Goal: Task Accomplishment & Management: Use online tool/utility

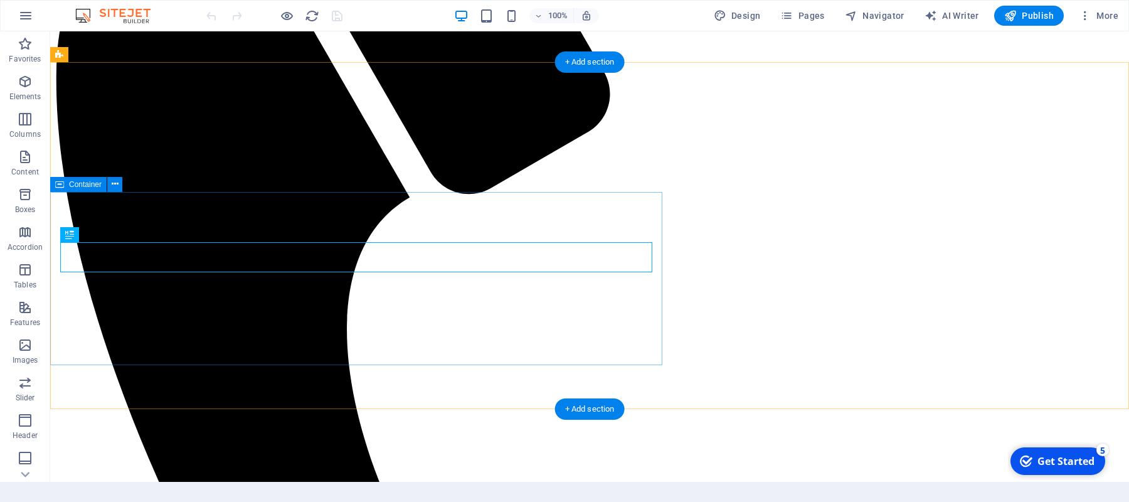
scroll to position [367, 0]
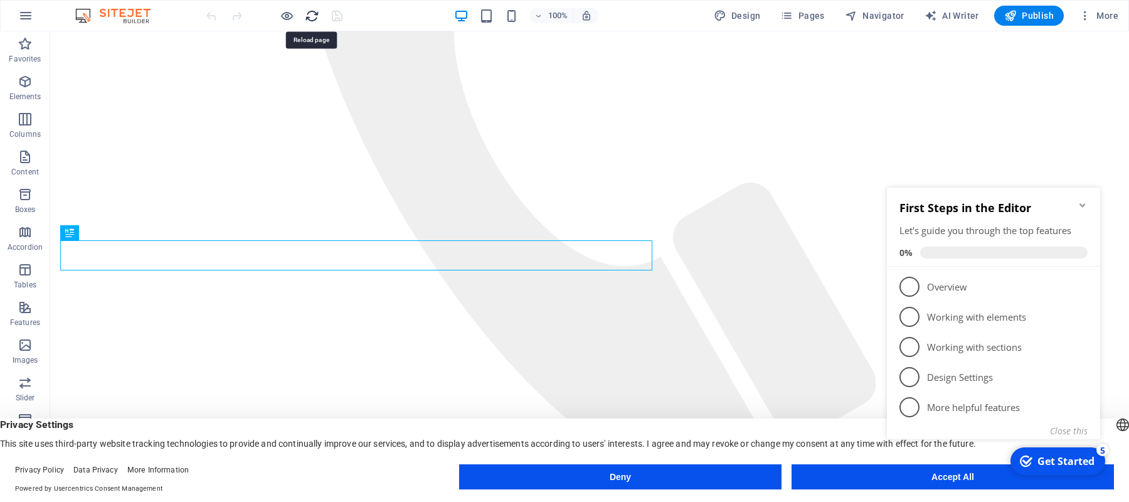
click at [309, 16] on icon "reload" at bounding box center [312, 16] width 14 height 14
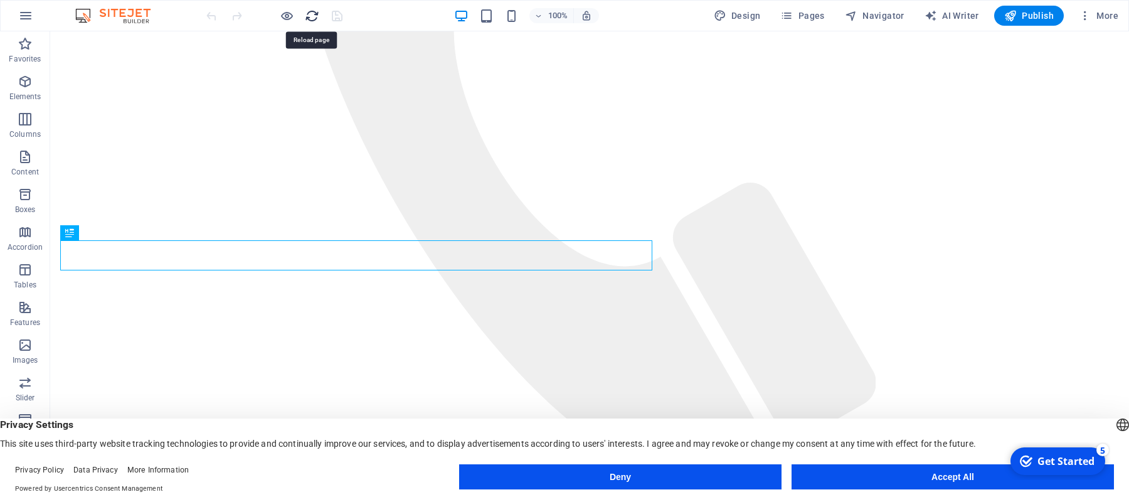
click at [309, 16] on icon "reload" at bounding box center [312, 16] width 14 height 14
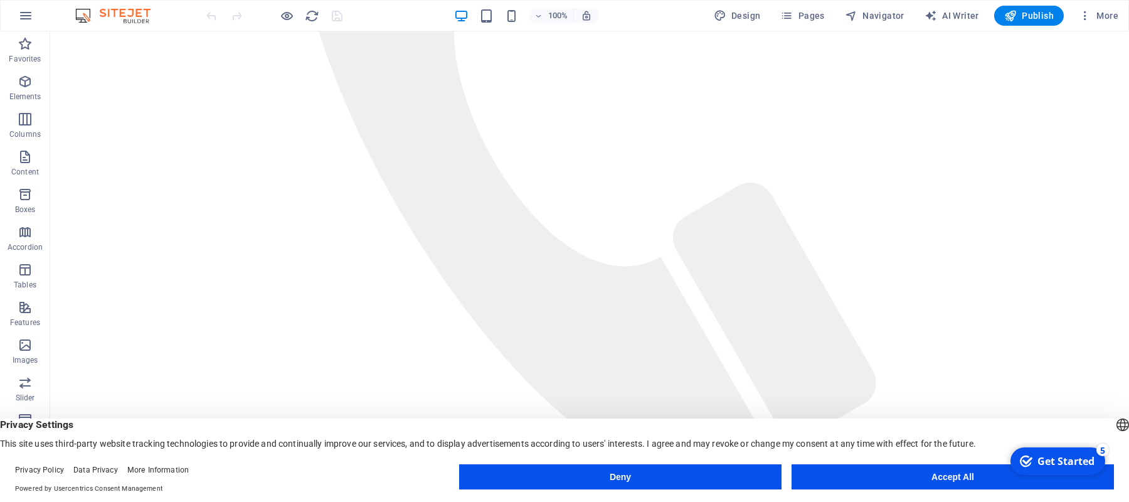
click at [938, 472] on button "Accept All" at bounding box center [953, 476] width 322 height 25
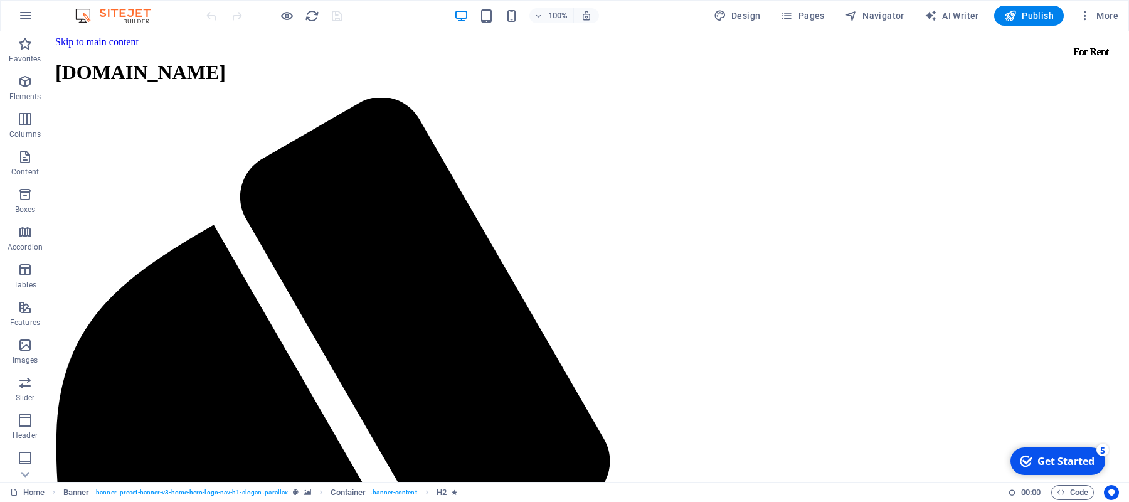
scroll to position [0, 0]
click at [1088, 9] on button "More" at bounding box center [1099, 16] width 50 height 20
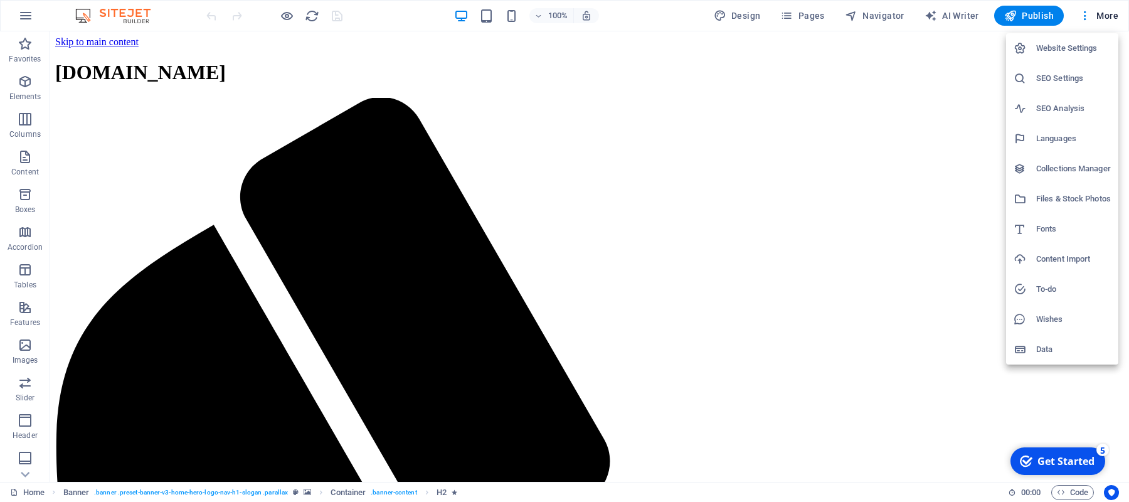
click at [24, 13] on div at bounding box center [564, 251] width 1129 height 502
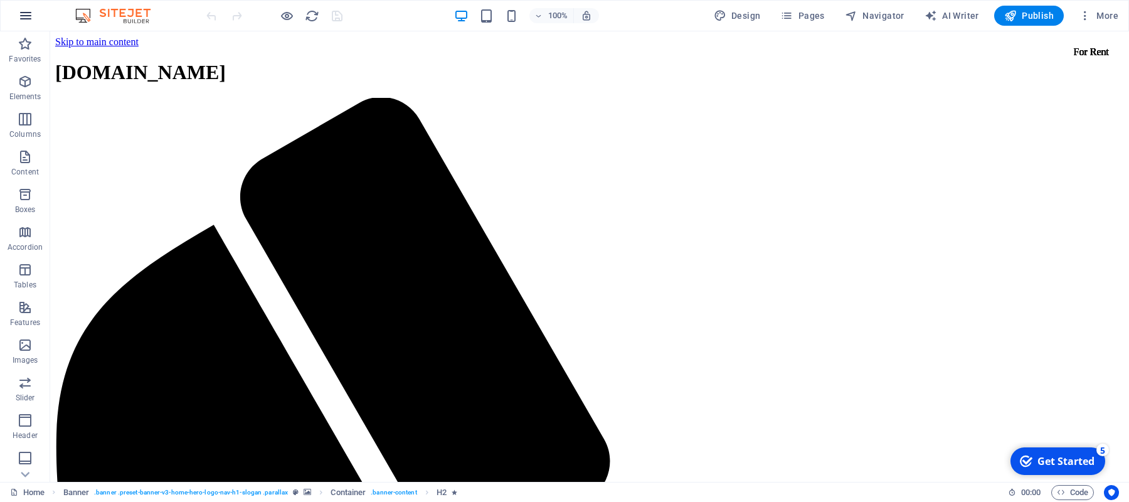
click at [29, 16] on icon "button" at bounding box center [25, 15] width 15 height 15
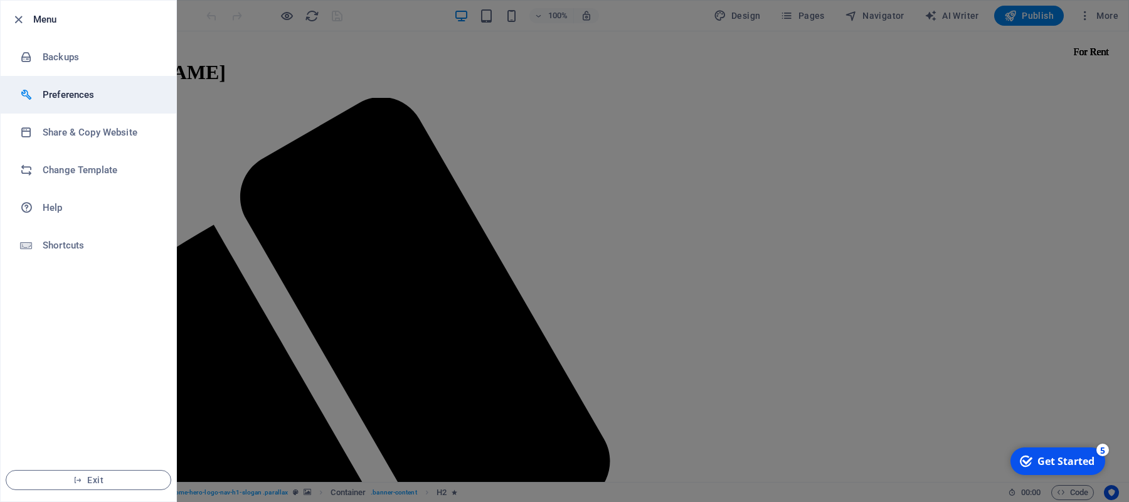
click at [91, 79] on li "Preferences" at bounding box center [89, 95] width 176 height 38
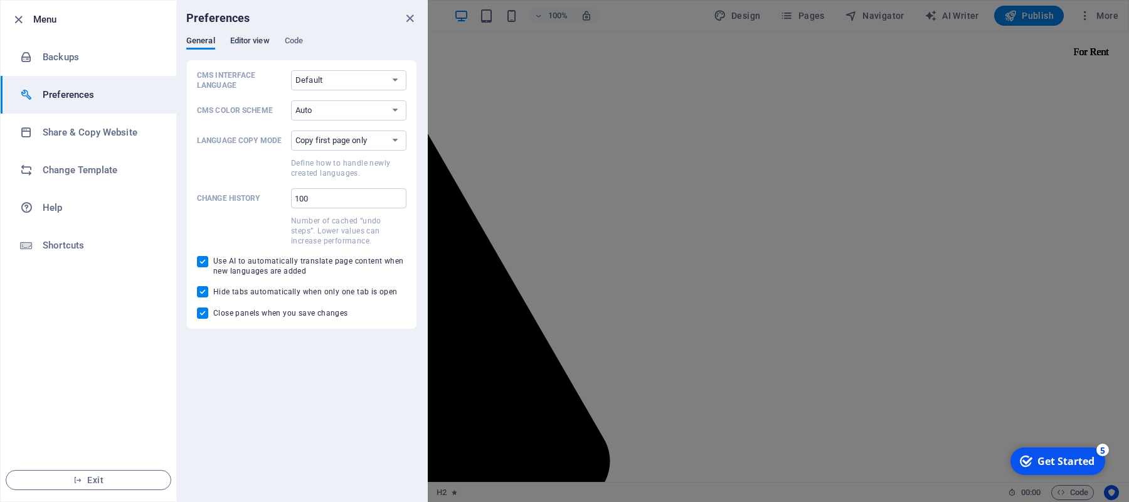
click at [245, 37] on span "Editor view" at bounding box center [250, 42] width 40 height 18
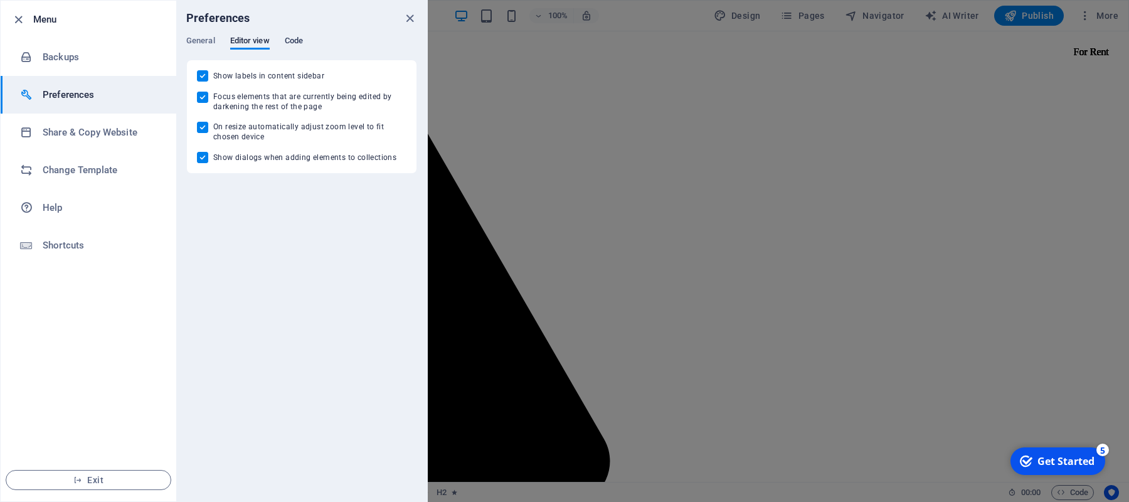
click at [292, 40] on span "Code" at bounding box center [294, 42] width 18 height 18
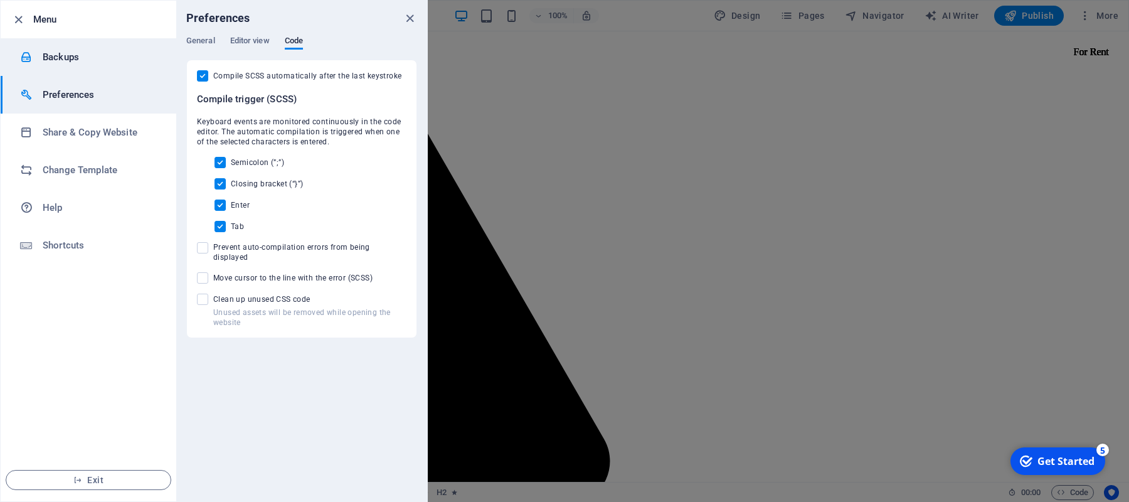
click at [55, 66] on li "Backups" at bounding box center [89, 57] width 176 height 38
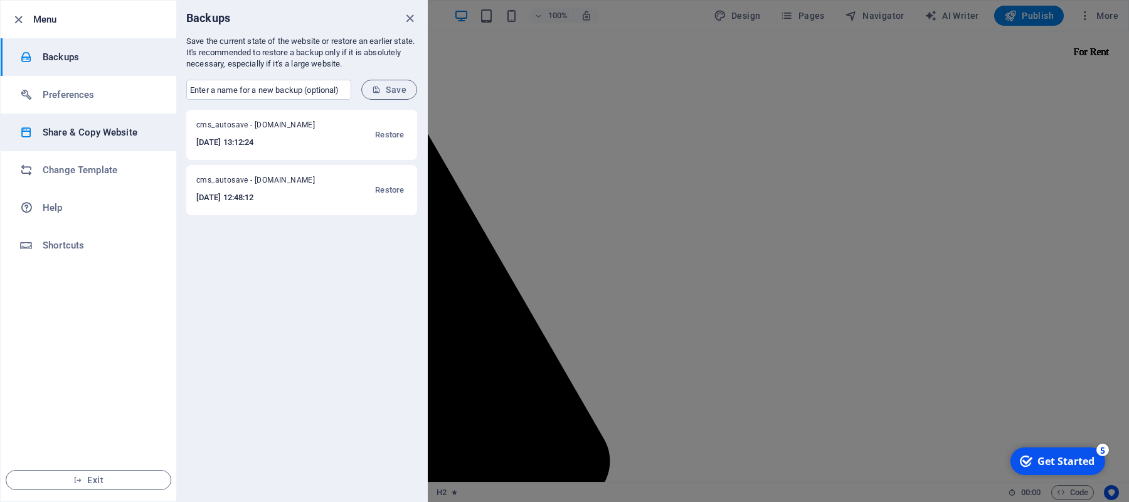
click at [92, 140] on li "Share & Copy Website" at bounding box center [89, 133] width 176 height 38
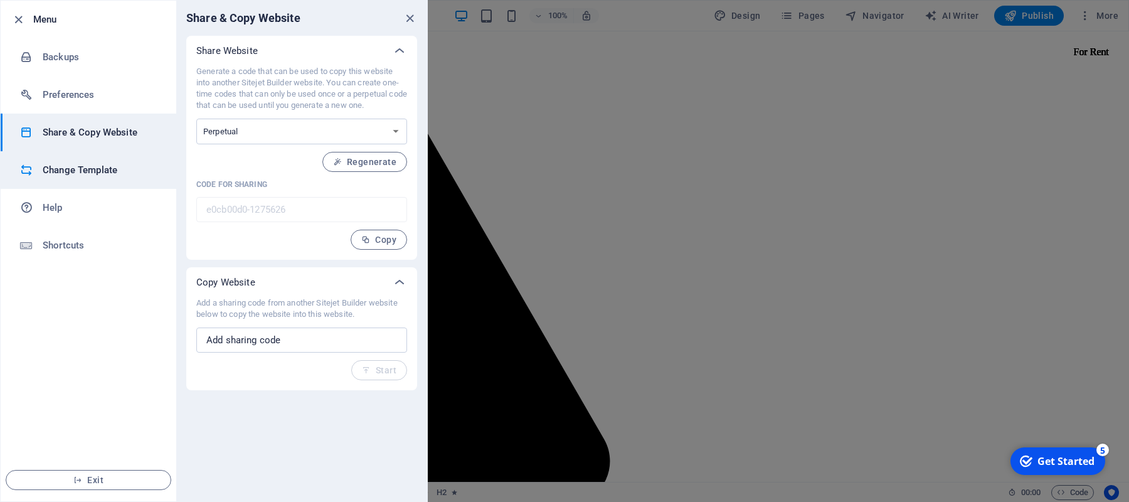
click at [118, 173] on h6 "Change Template" at bounding box center [101, 169] width 116 height 15
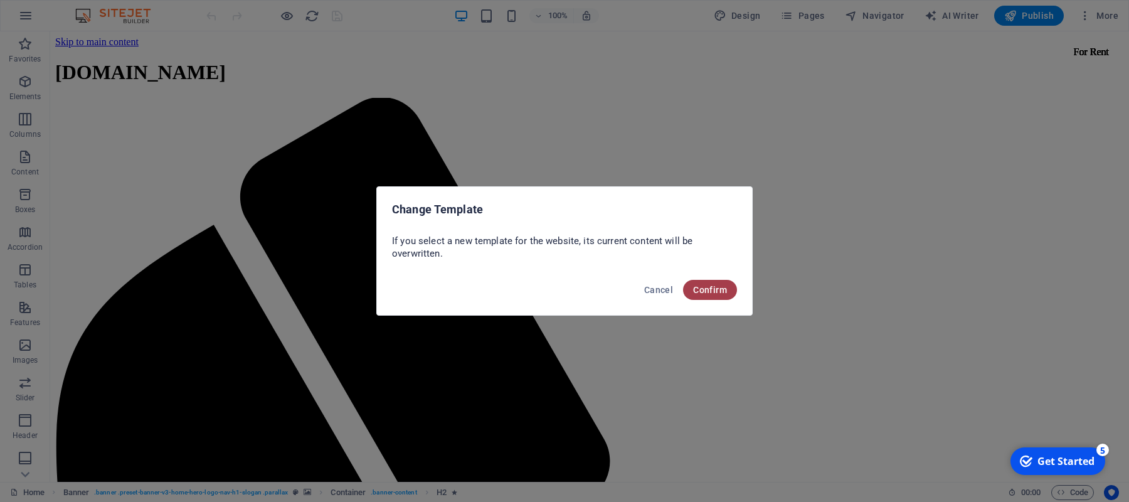
click at [716, 282] on button "Confirm" at bounding box center [710, 290] width 54 height 20
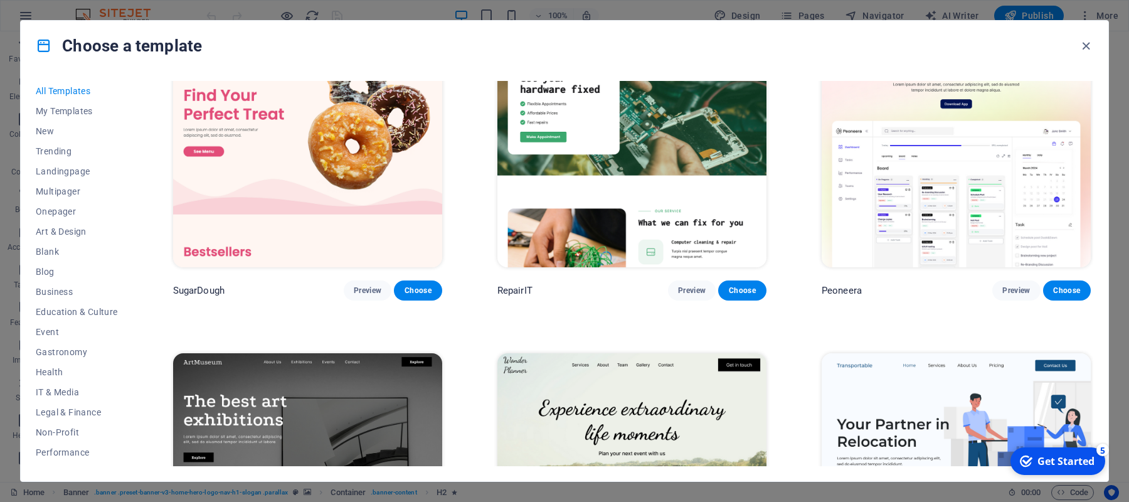
scroll to position [320, 0]
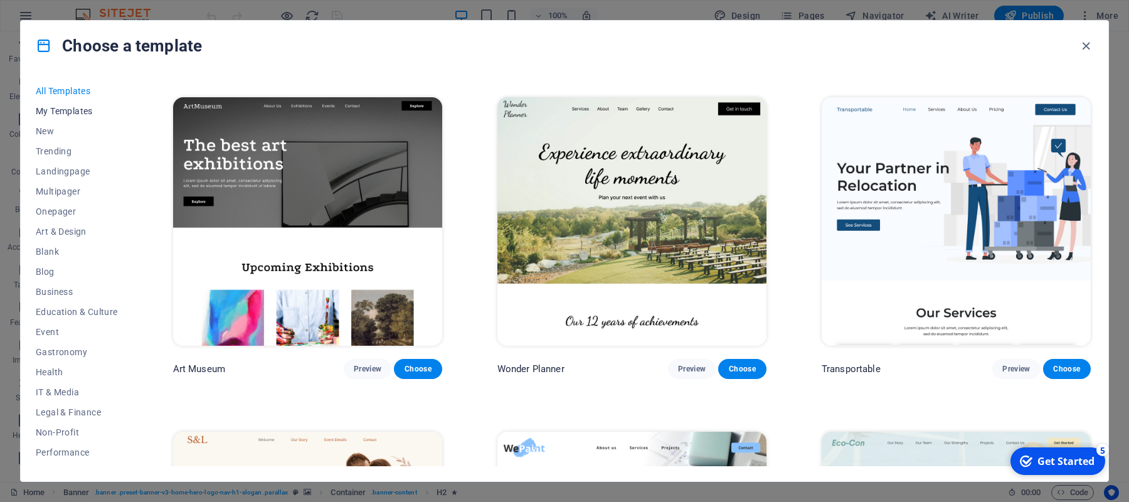
click at [73, 109] on span "My Templates" at bounding box center [77, 111] width 82 height 10
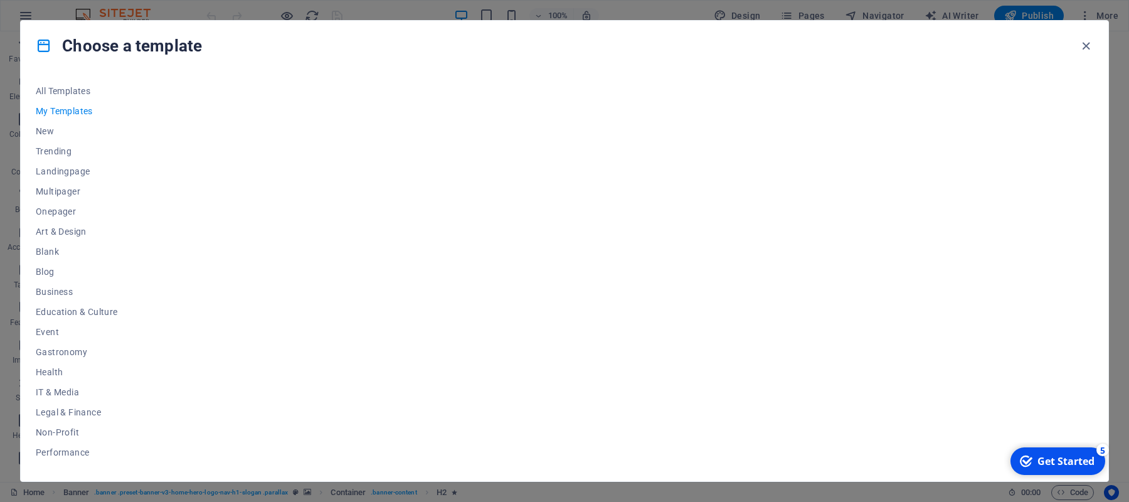
scroll to position [0, 0]
click at [76, 87] on span "All Templates" at bounding box center [77, 91] width 82 height 10
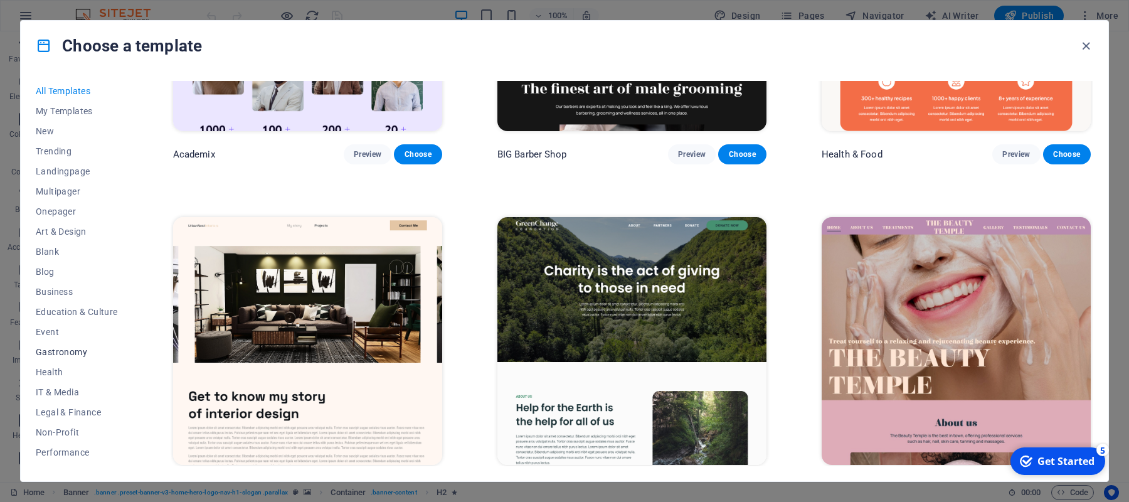
scroll to position [117, 0]
click at [51, 455] on span "Wireframe" at bounding box center [77, 456] width 82 height 10
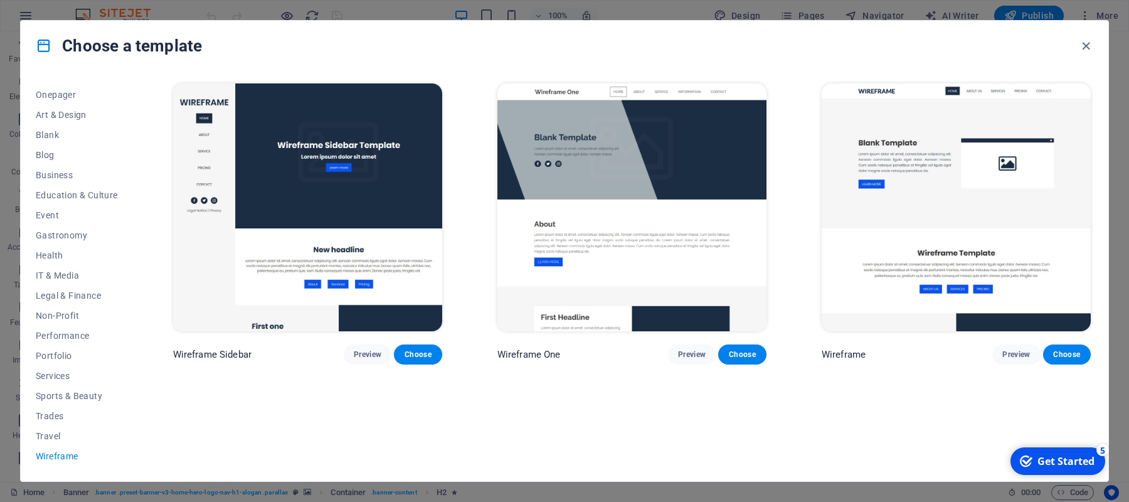
scroll to position [0, 0]
click at [49, 437] on span "Travel" at bounding box center [77, 436] width 82 height 10
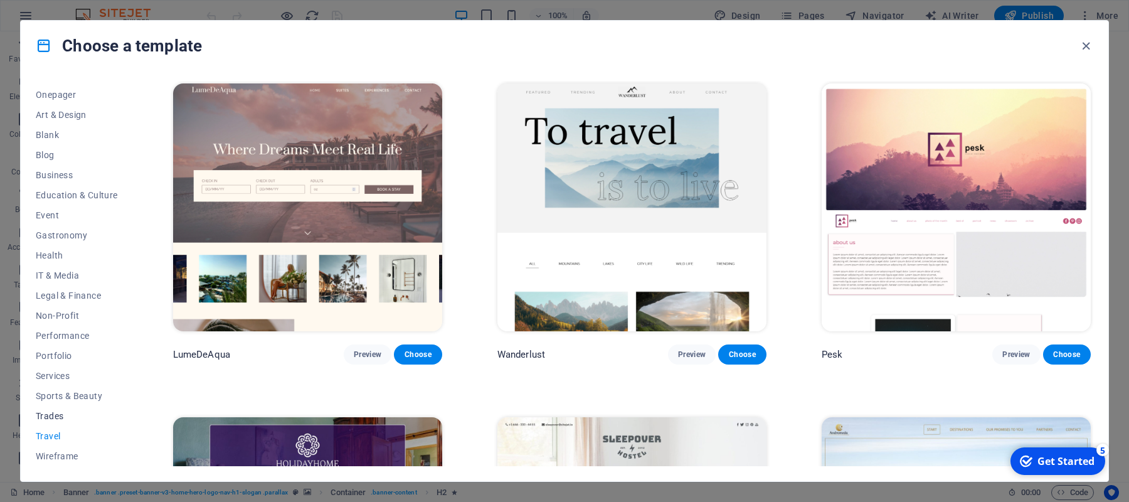
click at [58, 418] on span "Trades" at bounding box center [77, 416] width 82 height 10
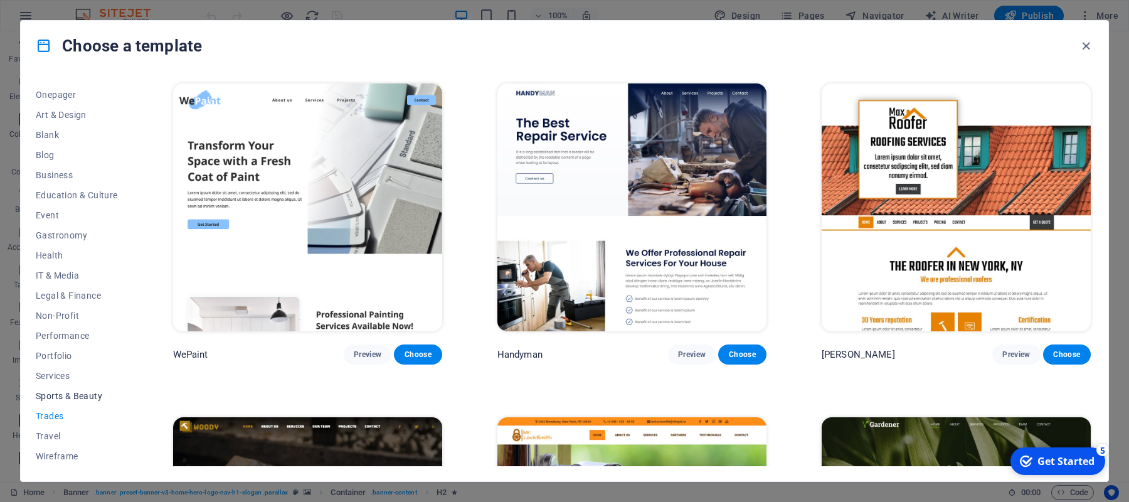
click at [87, 391] on span "Sports & Beauty" at bounding box center [77, 396] width 82 height 10
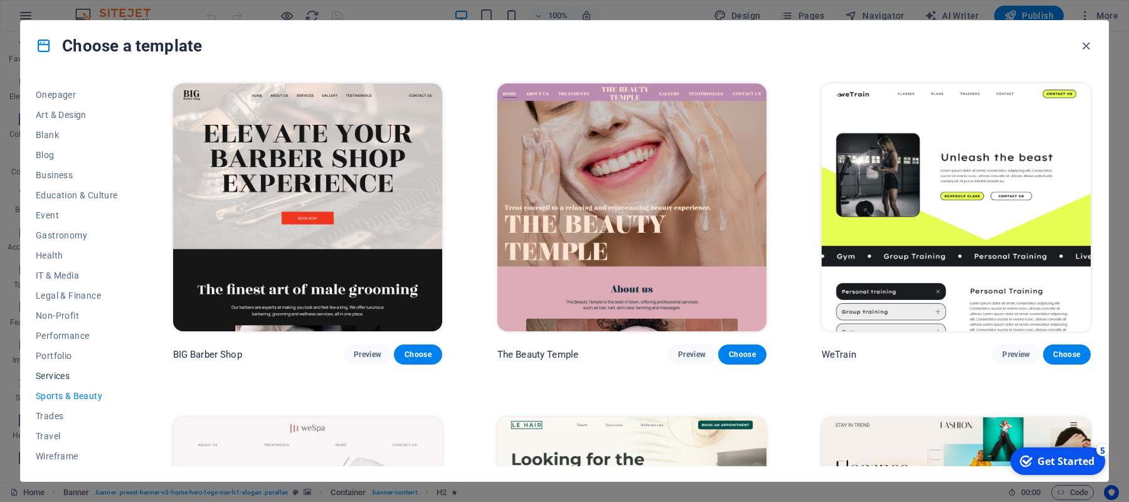
click at [73, 370] on button "Services" at bounding box center [77, 376] width 82 height 20
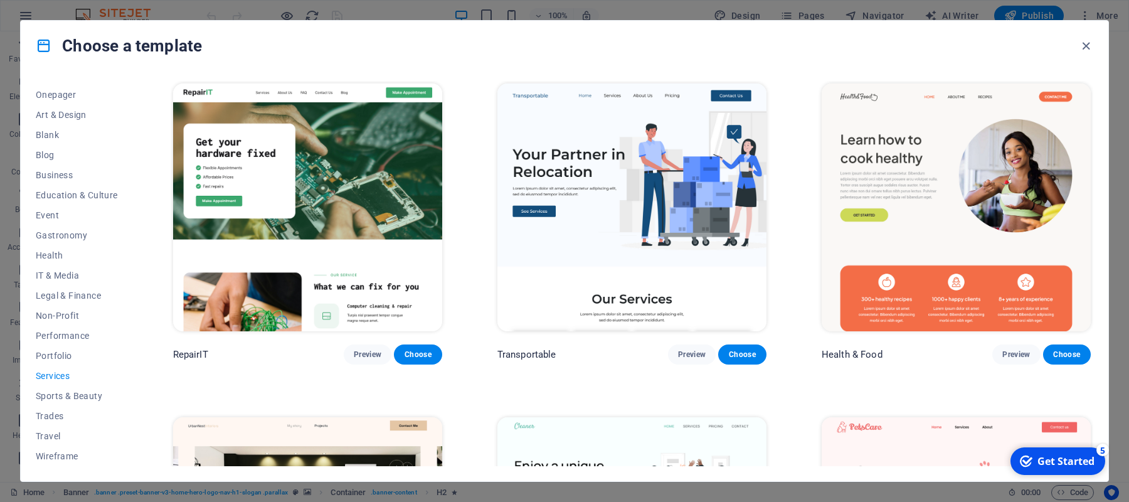
click at [73, 370] on button "Services" at bounding box center [77, 376] width 82 height 20
click at [61, 358] on span "Portfolio" at bounding box center [77, 356] width 82 height 10
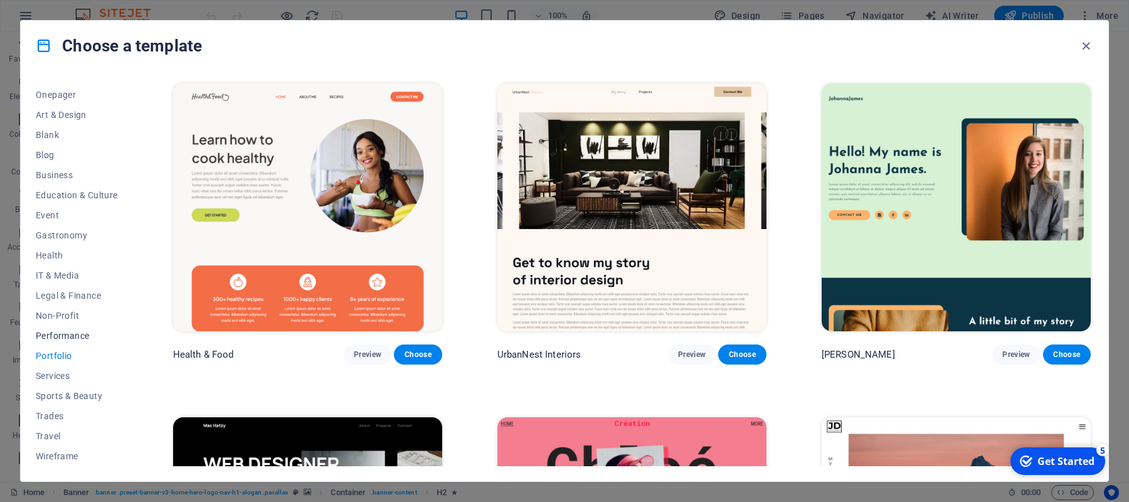
click at [73, 338] on span "Performance" at bounding box center [77, 336] width 82 height 10
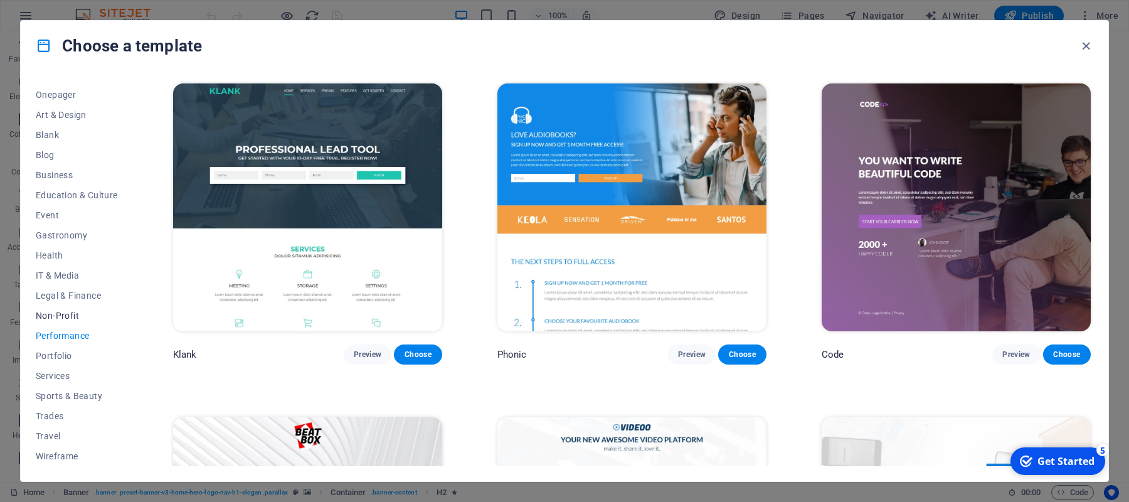
click at [70, 325] on button "Non-Profit" at bounding box center [77, 315] width 82 height 20
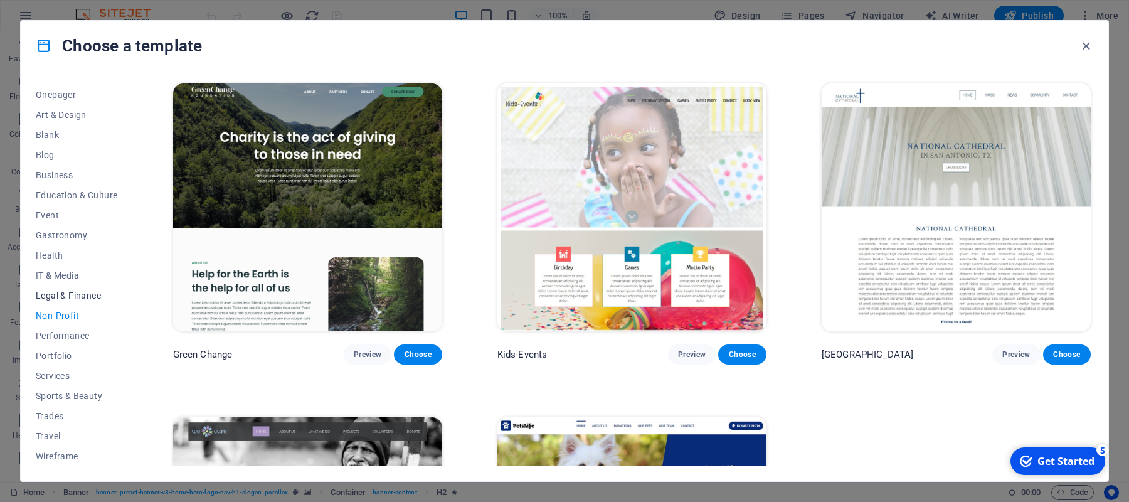
click at [85, 304] on button "Legal & Finance" at bounding box center [77, 295] width 82 height 20
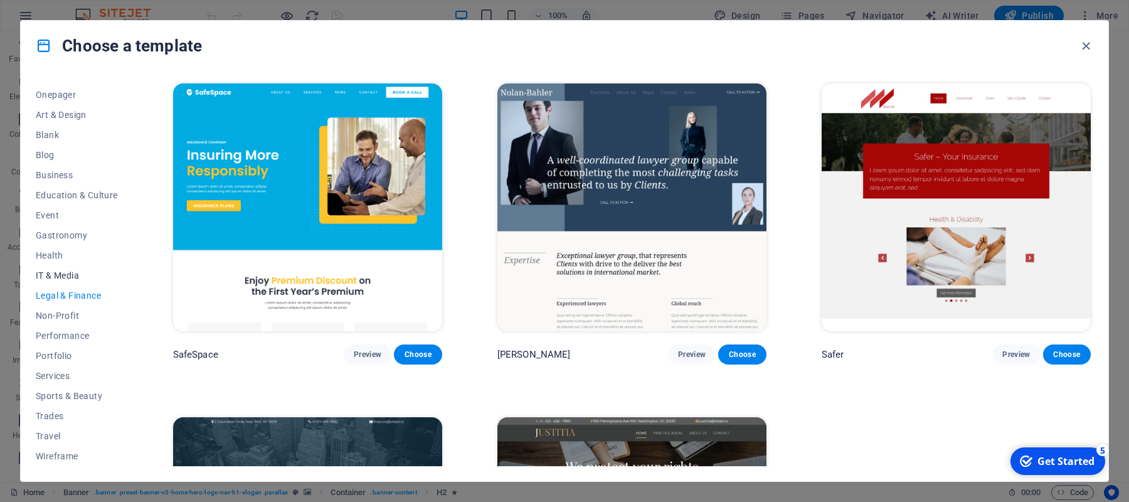
click at [87, 275] on span "IT & Media" at bounding box center [77, 275] width 82 height 10
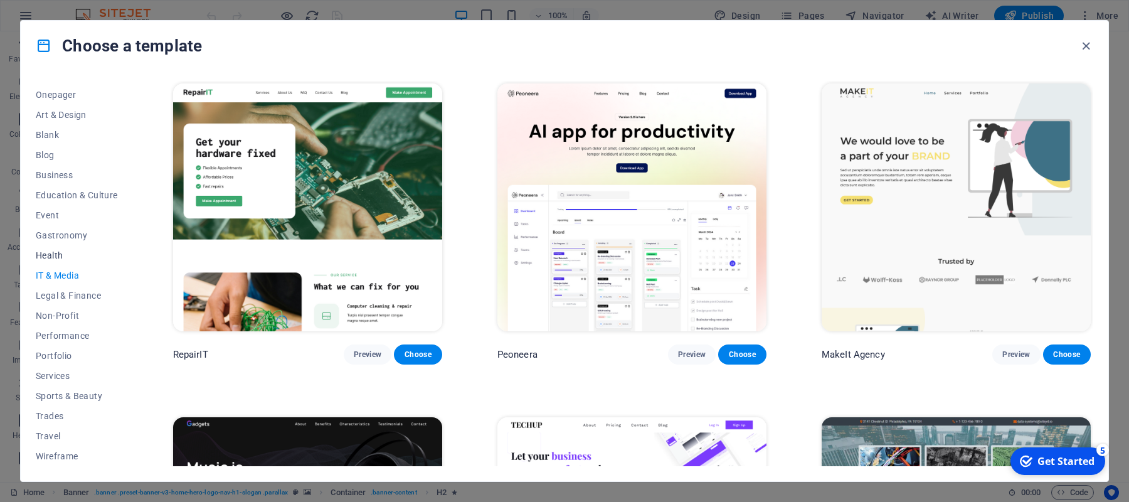
click at [82, 263] on button "Health" at bounding box center [77, 255] width 82 height 20
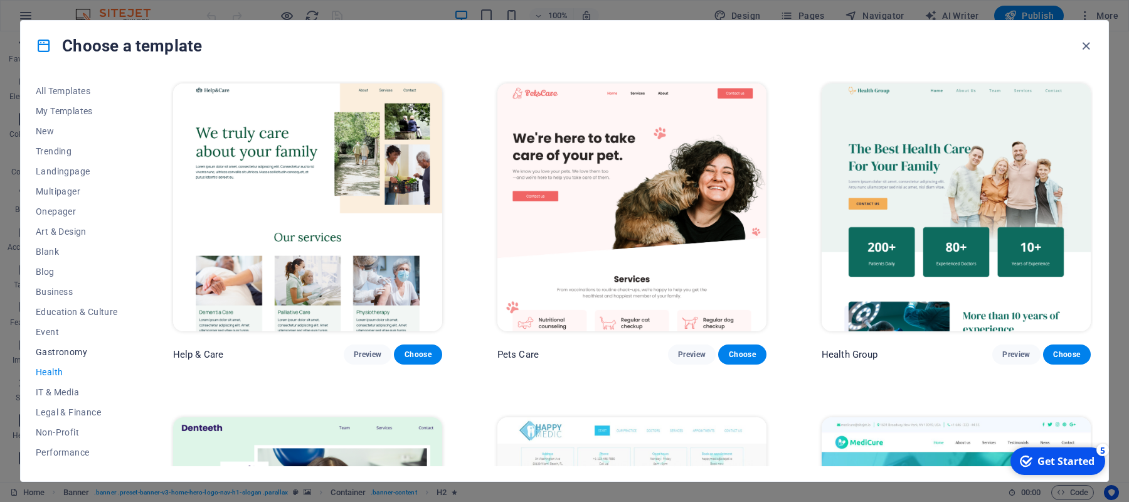
click at [54, 358] on button "Gastronomy" at bounding box center [77, 352] width 82 height 20
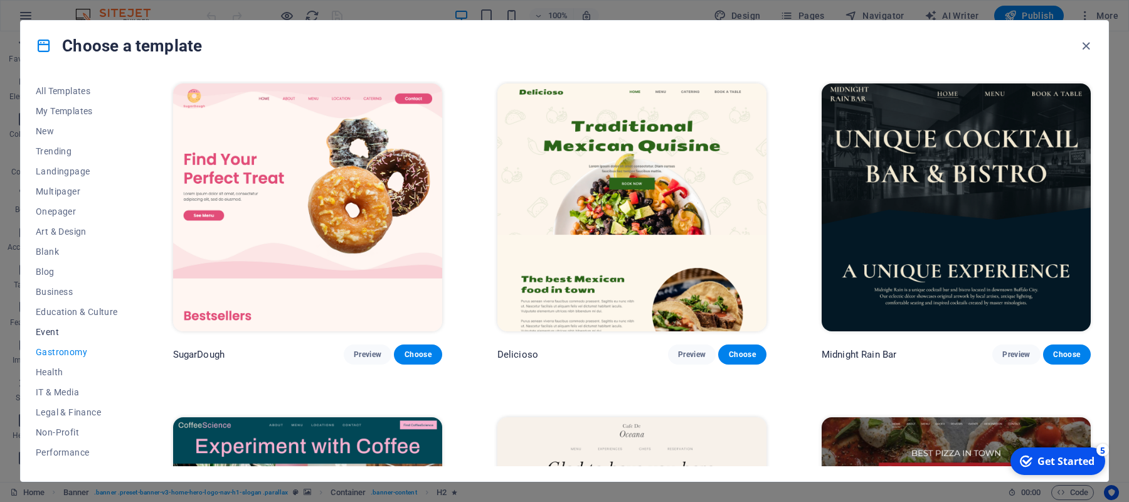
click at [77, 341] on button "Event" at bounding box center [77, 332] width 82 height 20
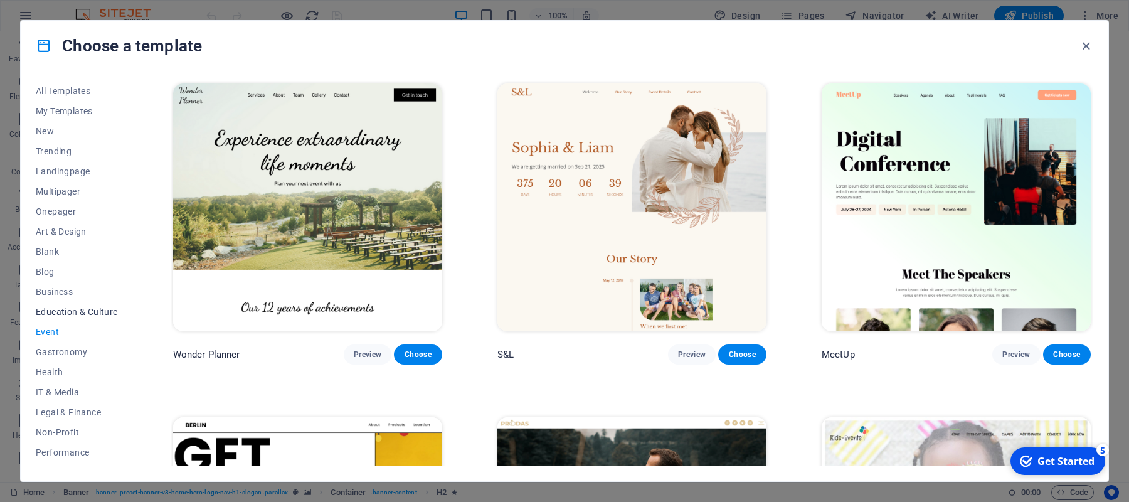
click at [98, 316] on span "Education & Culture" at bounding box center [77, 312] width 82 height 10
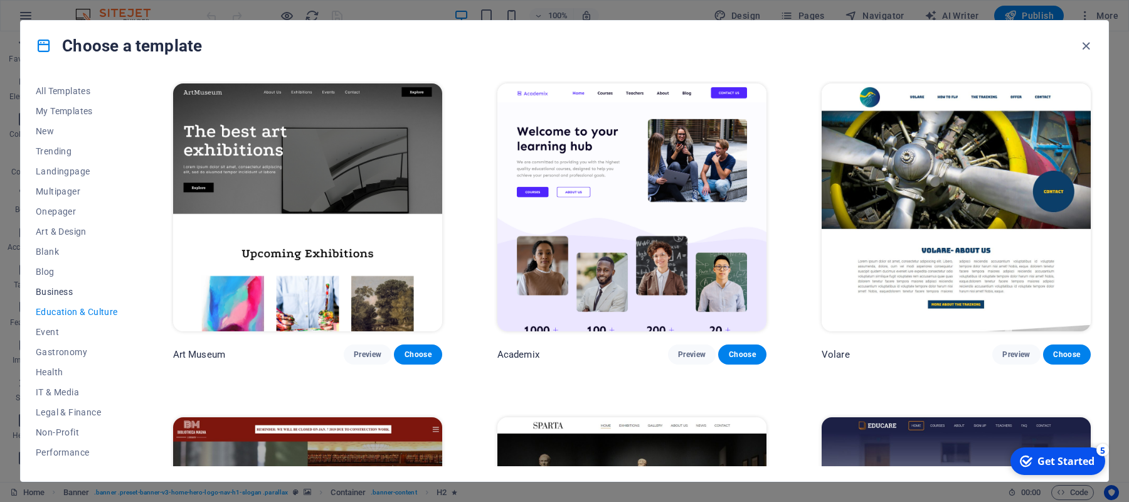
click at [98, 289] on span "Business" at bounding box center [77, 292] width 82 height 10
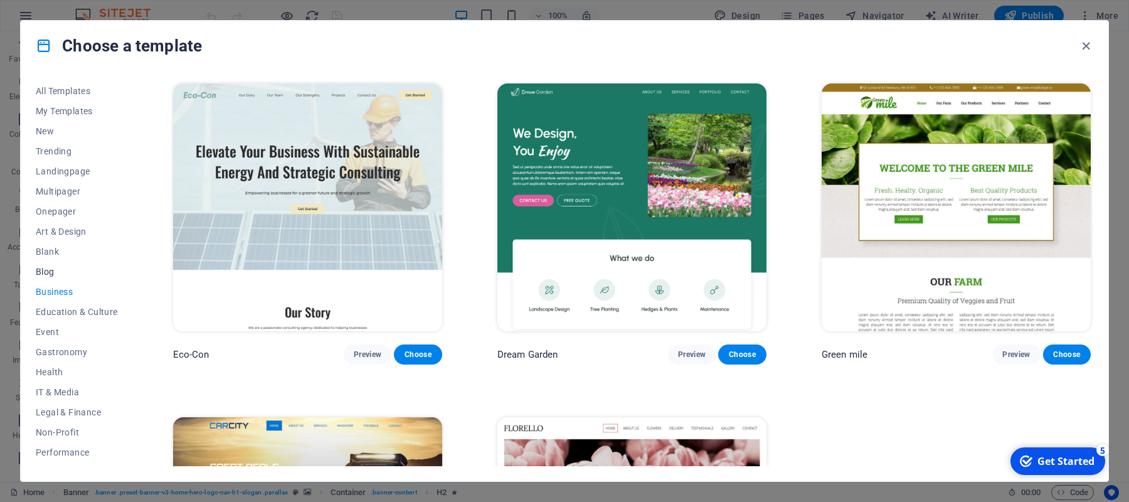
click at [73, 275] on span "Blog" at bounding box center [77, 272] width 82 height 10
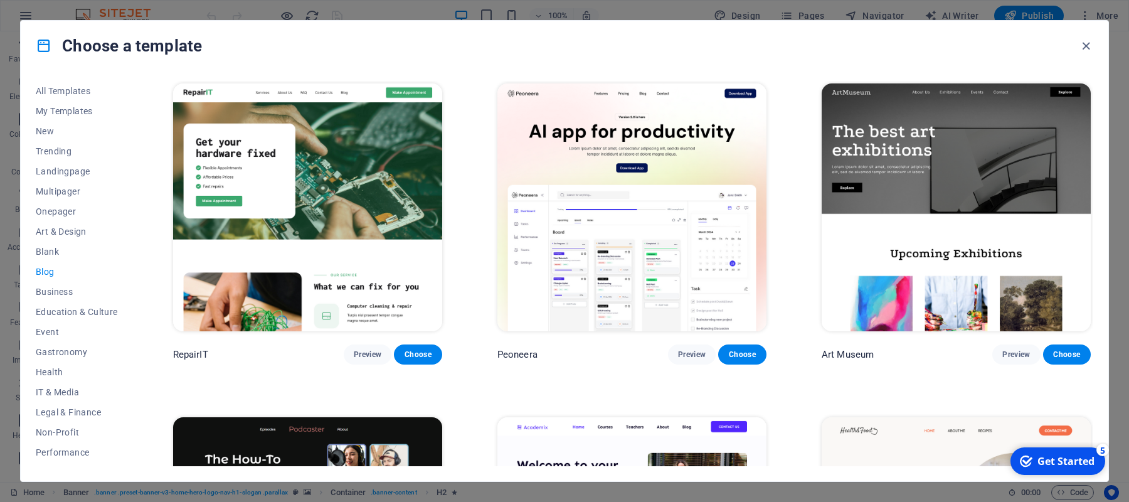
click at [73, 263] on button "Blog" at bounding box center [77, 272] width 82 height 20
click at [80, 253] on span "Blank" at bounding box center [77, 251] width 82 height 10
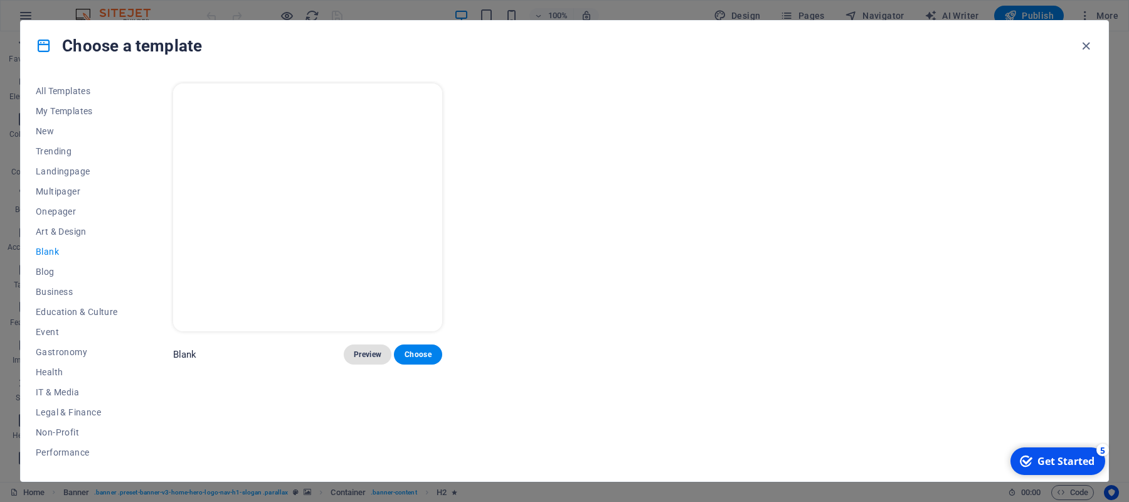
click at [368, 363] on button "Preview" at bounding box center [368, 354] width 48 height 20
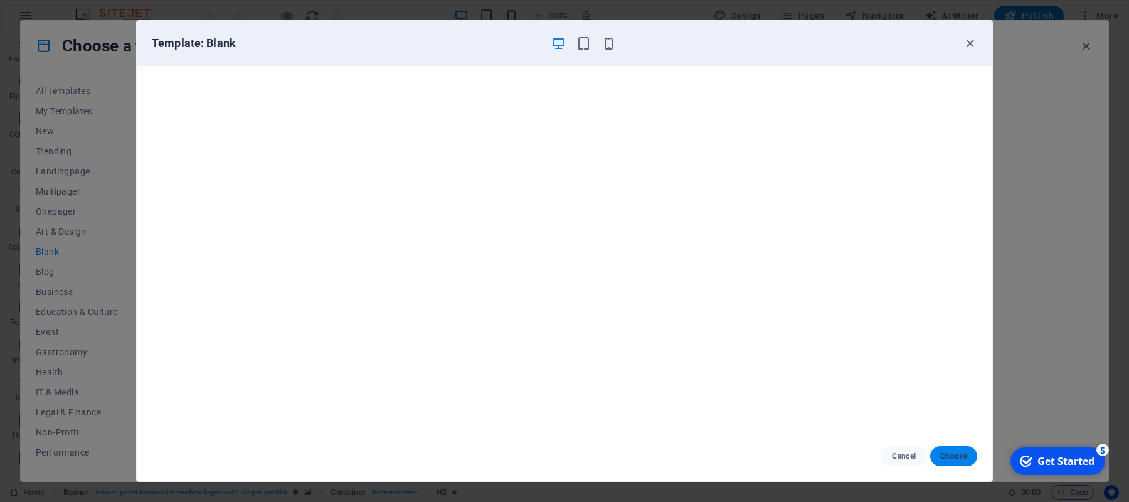
click at [951, 458] on span "Choose" at bounding box center [953, 456] width 27 height 10
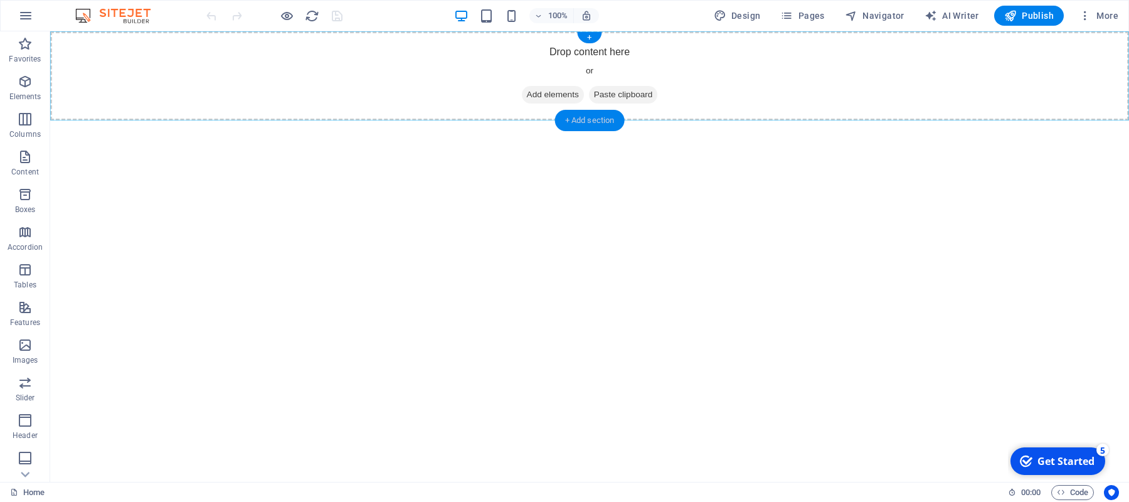
click at [591, 121] on div "+ Add section" at bounding box center [590, 120] width 70 height 21
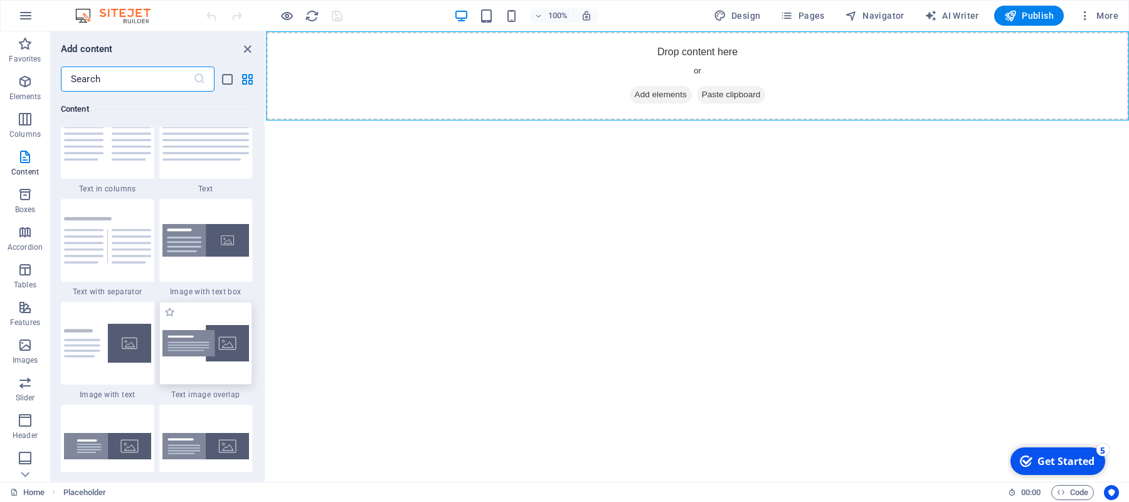
scroll to position [2259, 0]
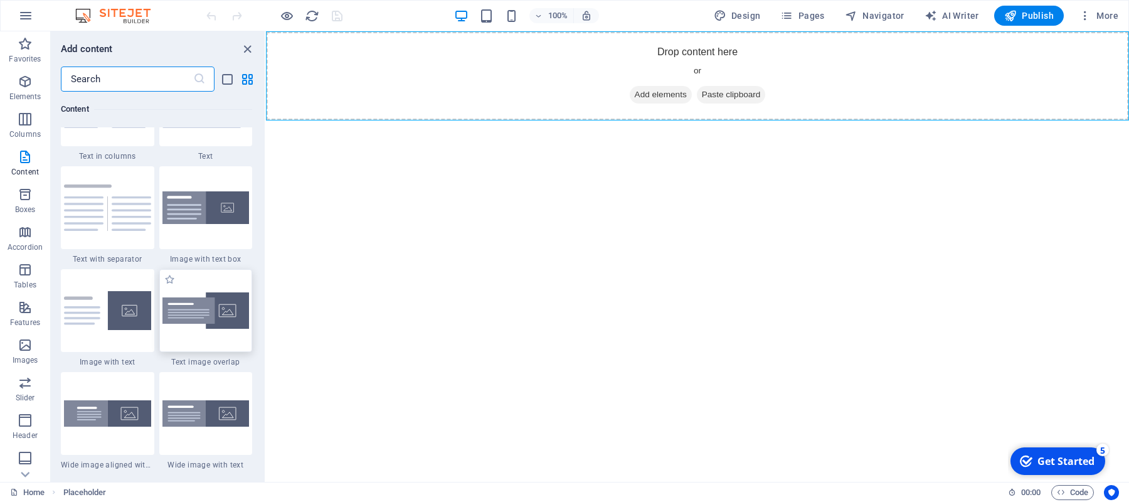
click at [204, 309] on img at bounding box center [205, 310] width 87 height 37
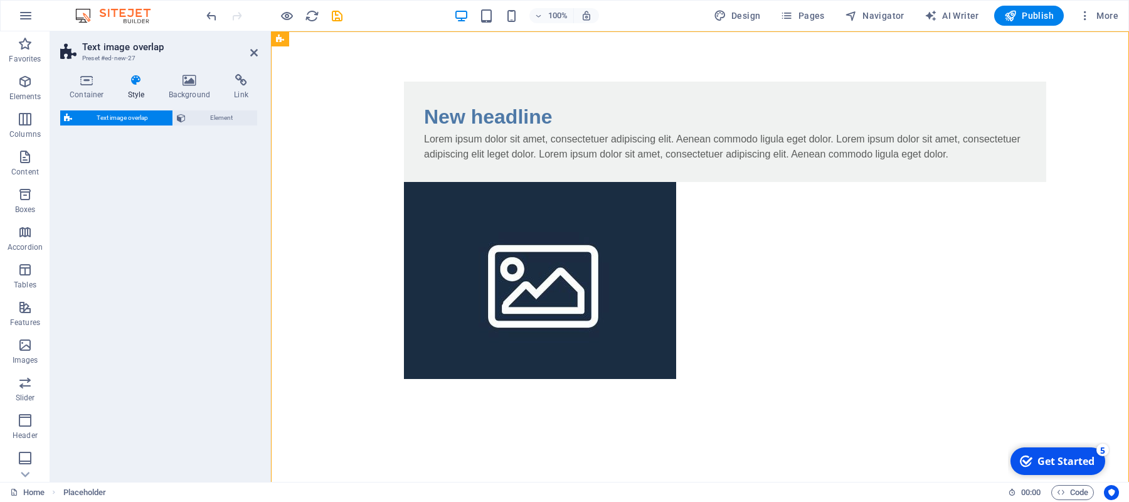
select select "rem"
select select "px"
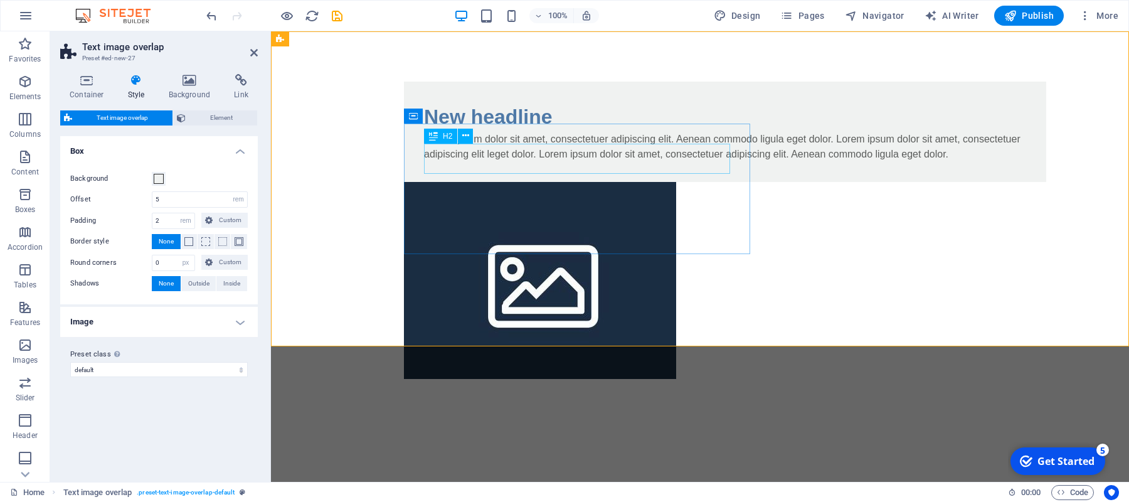
click at [518, 132] on div "New headline" at bounding box center [725, 117] width 602 height 30
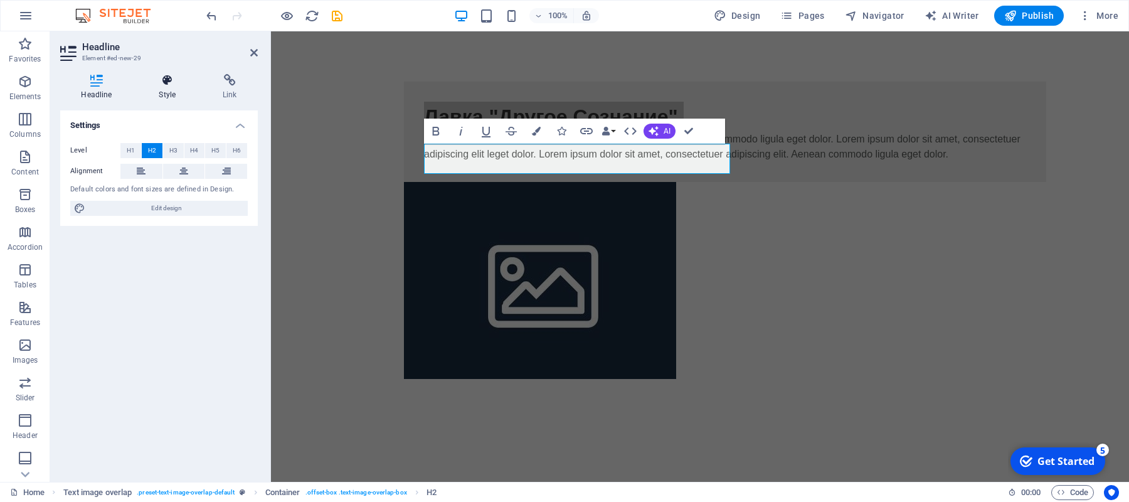
click at [171, 82] on icon at bounding box center [167, 80] width 59 height 13
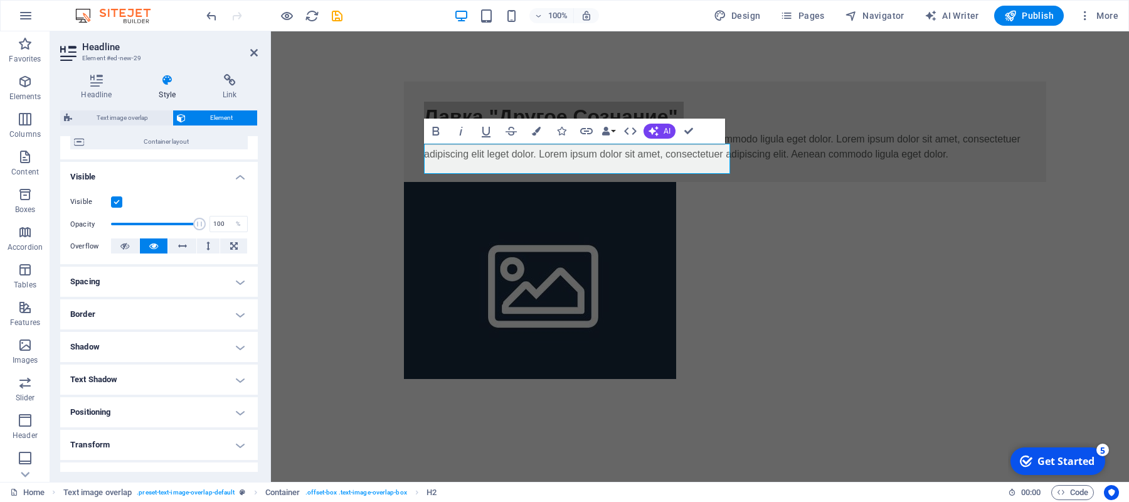
scroll to position [0, 0]
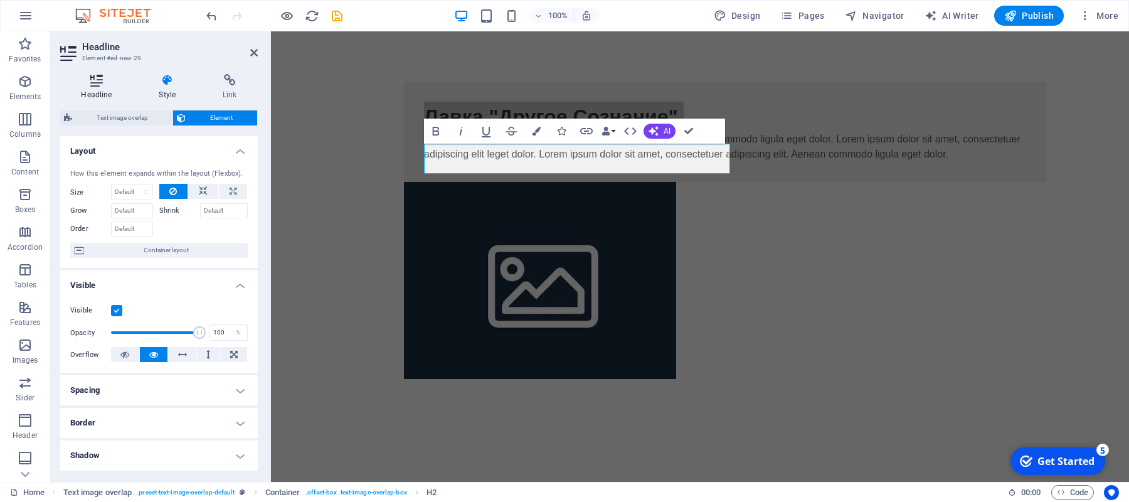
click at [104, 94] on h4 "Headline" at bounding box center [99, 87] width 78 height 26
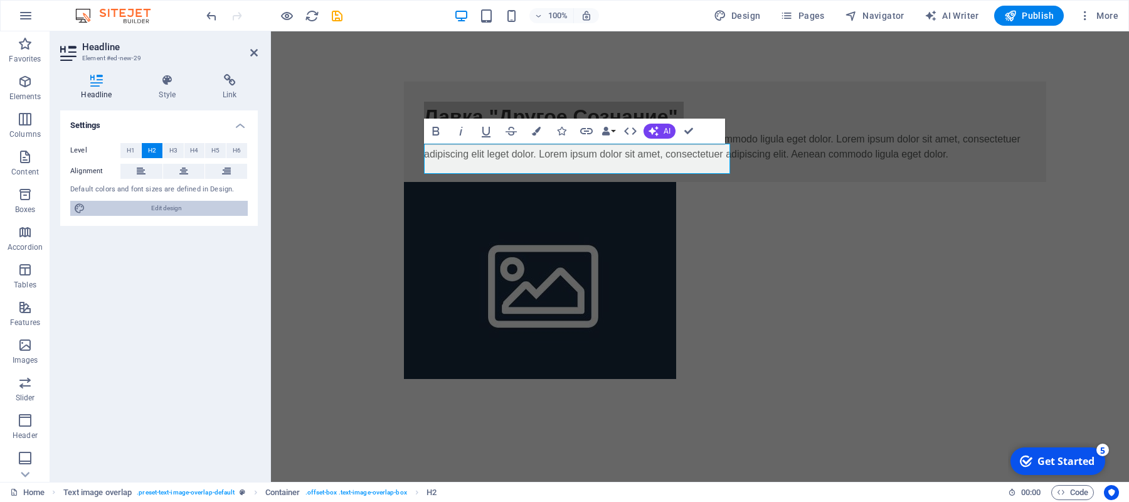
click at [135, 204] on span "Edit design" at bounding box center [166, 208] width 155 height 15
select select "px"
select select "400"
select select "px"
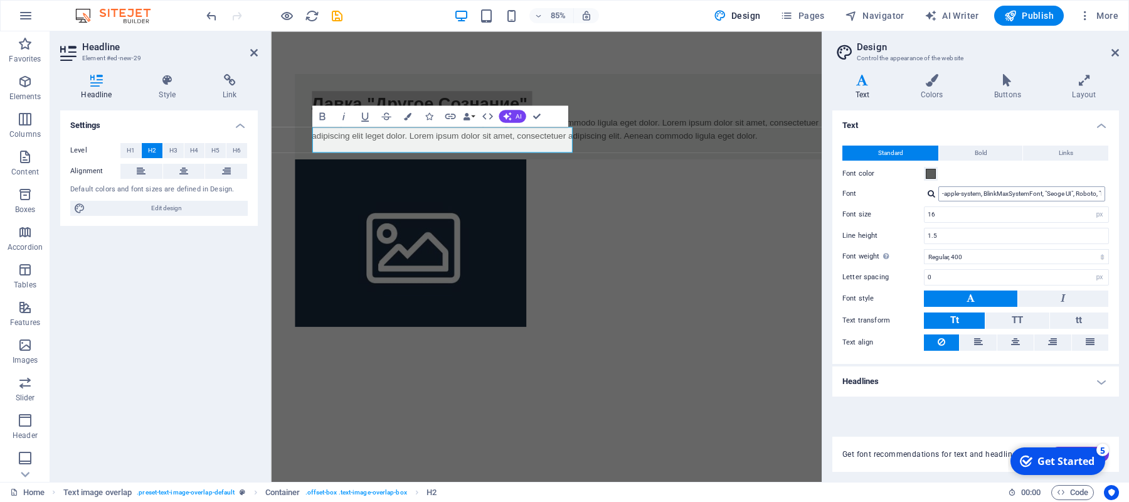
click at [977, 198] on input "-apple-system, BlinkMaxSystemFont, "Seoge UI", Roboto, "Helvetica Neue", Arial,…" at bounding box center [1021, 193] width 167 height 15
type input "kurban"
click at [972, 209] on div "Manage fonts →" at bounding box center [1024, 210] width 166 height 13
select select "popularity"
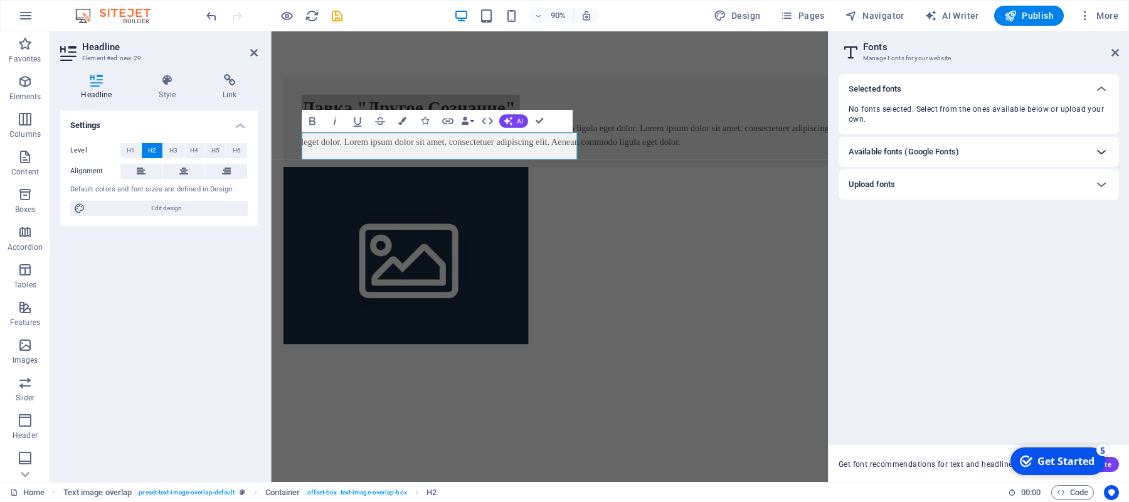
click at [1104, 150] on icon at bounding box center [1101, 151] width 15 height 15
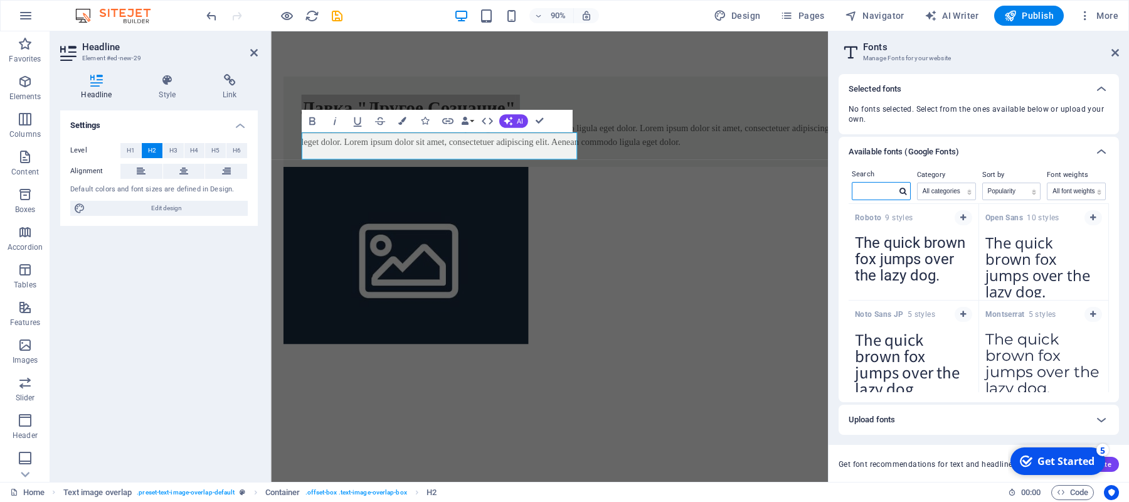
click at [870, 186] on input "text" at bounding box center [874, 191] width 44 height 16
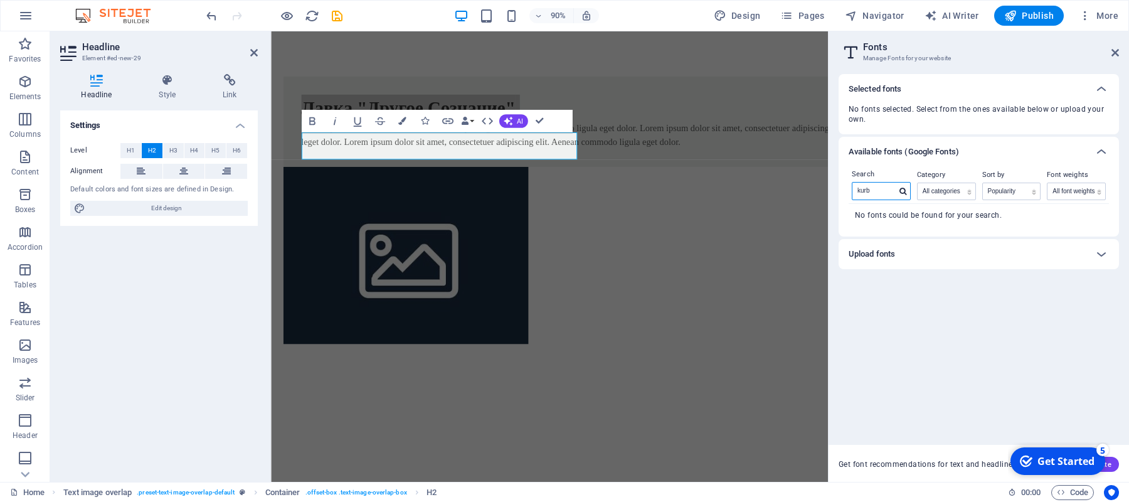
type input "kurb"
click at [1048, 261] on div "Upload fonts" at bounding box center [968, 253] width 238 height 15
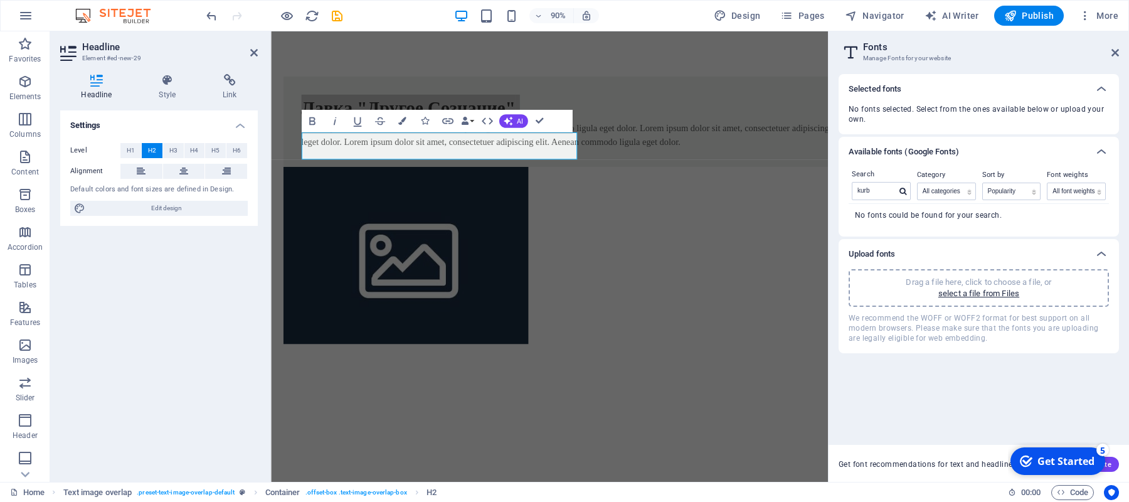
click at [980, 302] on div "Drag a file here, click to choose a file, or select a file from Files" at bounding box center [979, 288] width 260 height 38
click at [971, 275] on div "Drag a file here, click to choose a file, or select a file from Files" at bounding box center [979, 288] width 260 height 38
click at [971, 301] on div "Drag a file here, click to choose a file, or select a file from Files" at bounding box center [979, 288] width 260 height 38
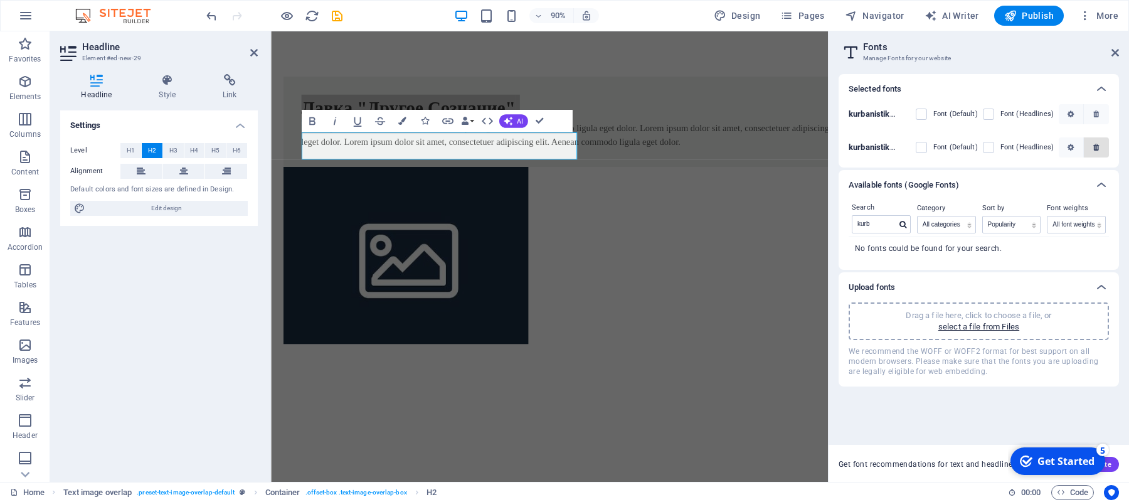
click at [1104, 145] on button "button" at bounding box center [1096, 147] width 25 height 20
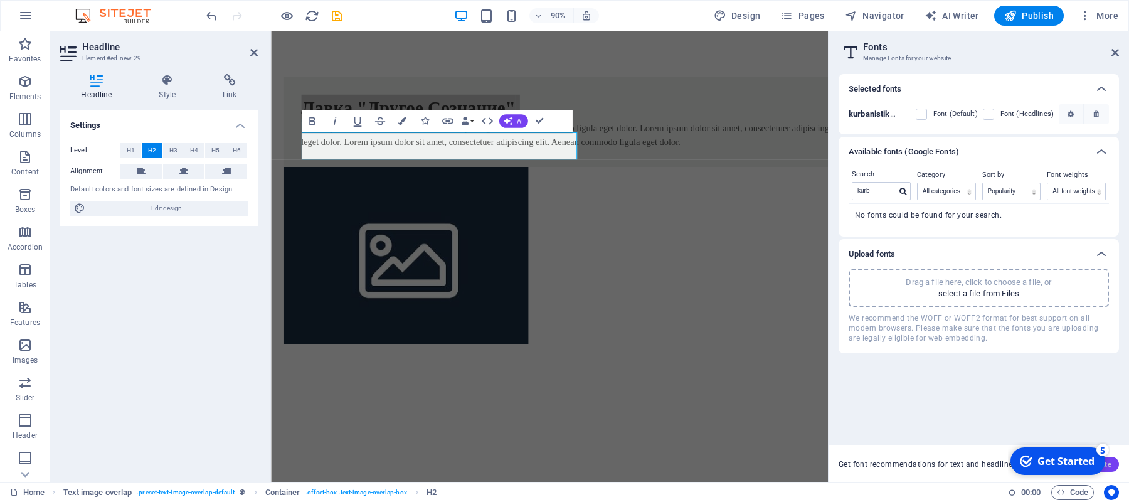
click at [1117, 464] on button "Generate" at bounding box center [1090, 464] width 58 height 15
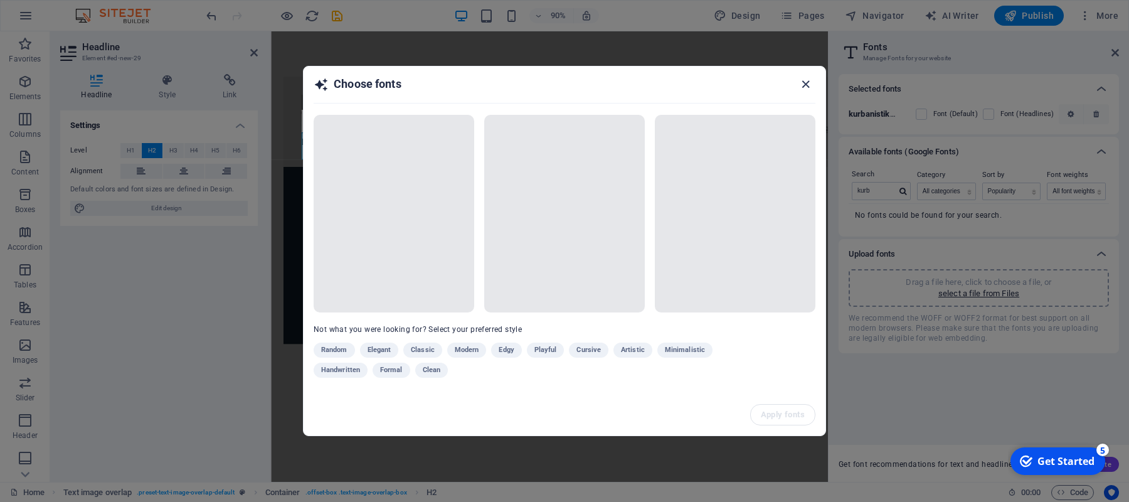
click at [807, 85] on icon "button" at bounding box center [805, 84] width 14 height 14
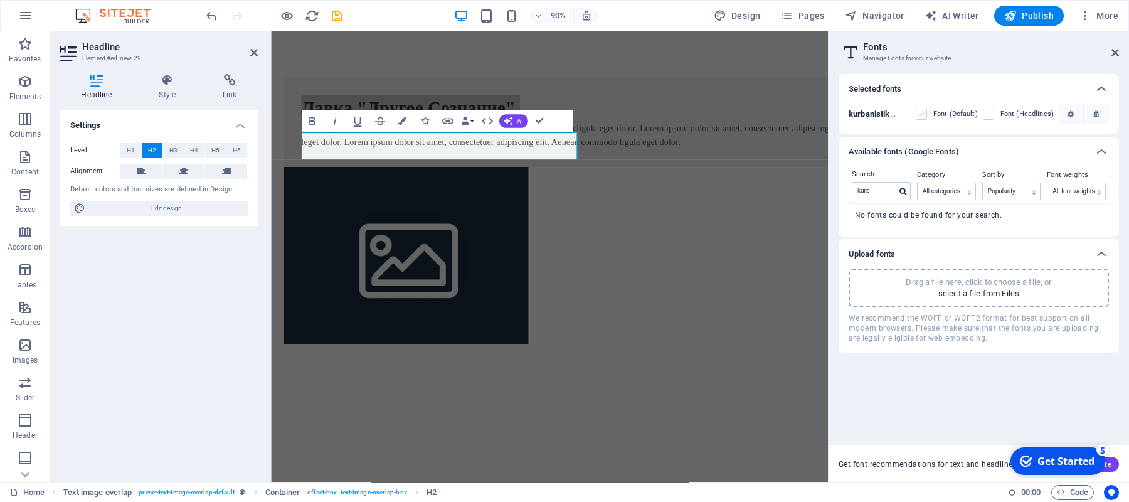
click at [926, 116] on label at bounding box center [921, 114] width 11 height 11
click at [0, 0] on s1qrXQ "checkbox" at bounding box center [0, 0] width 0 height 0
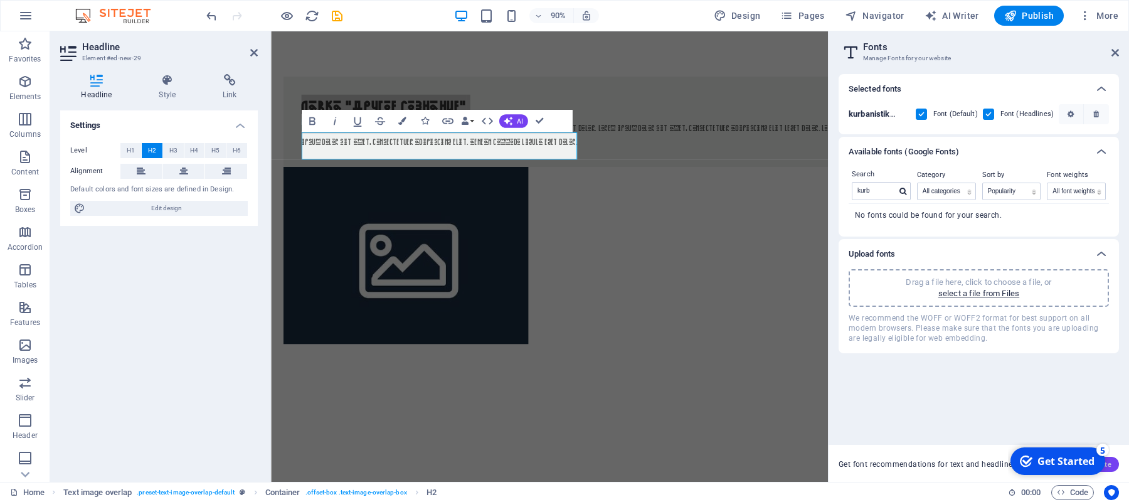
click at [1114, 467] on button "Generate" at bounding box center [1090, 464] width 58 height 15
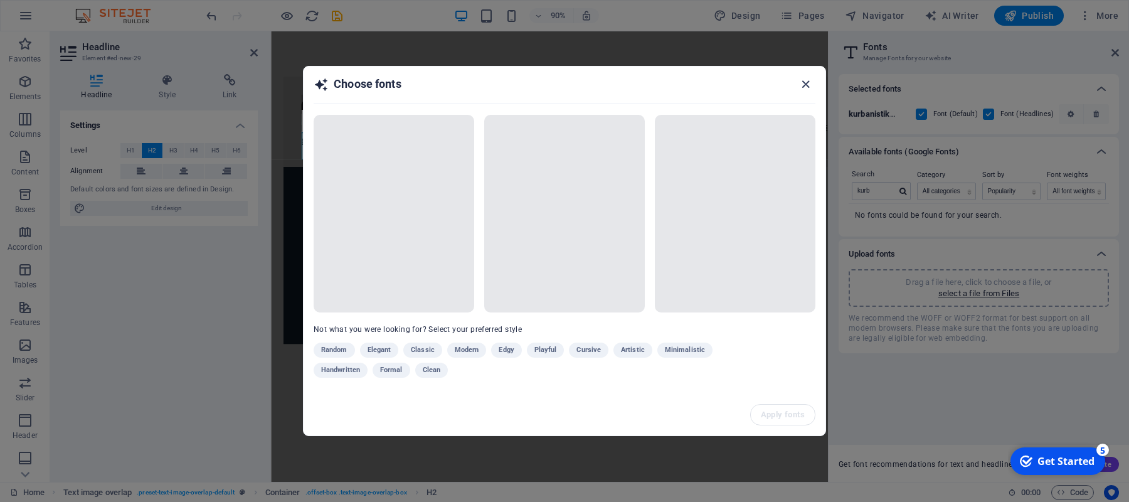
click at [805, 88] on icon "button" at bounding box center [805, 84] width 14 height 14
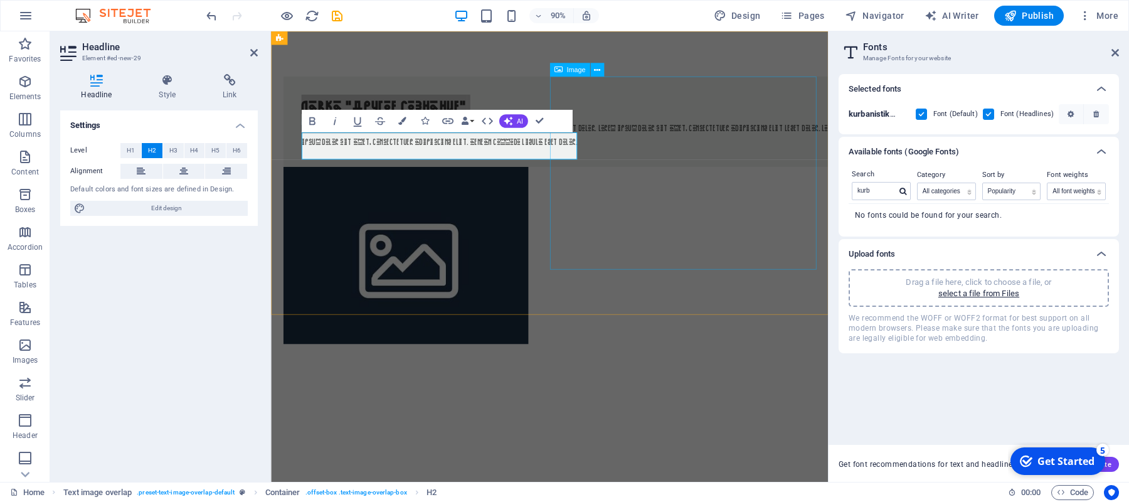
click at [654, 253] on figure at bounding box center [581, 280] width 592 height 197
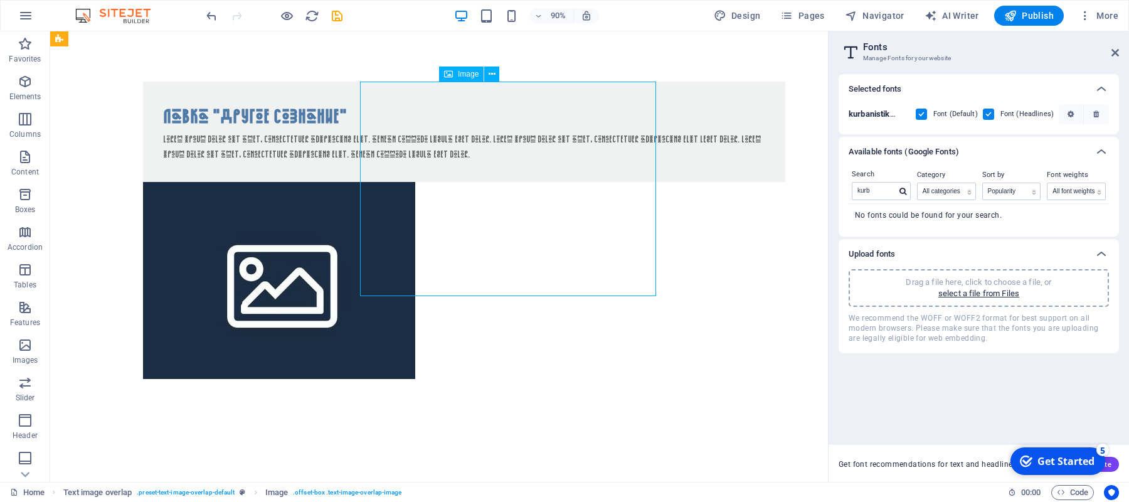
click at [455, 289] on figure at bounding box center [439, 280] width 592 height 197
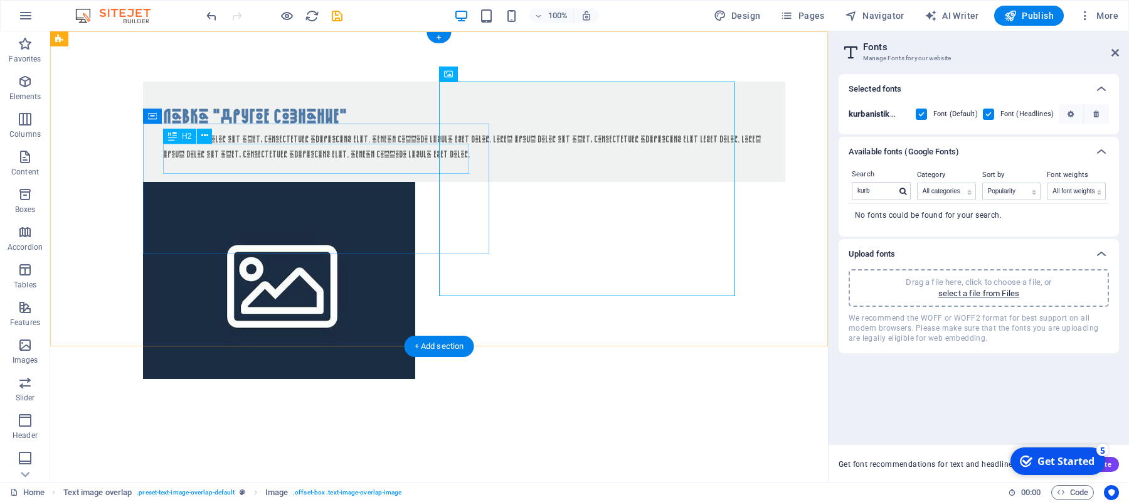
click at [289, 132] on div "Лавка "Другое Сознание"" at bounding box center [464, 117] width 602 height 30
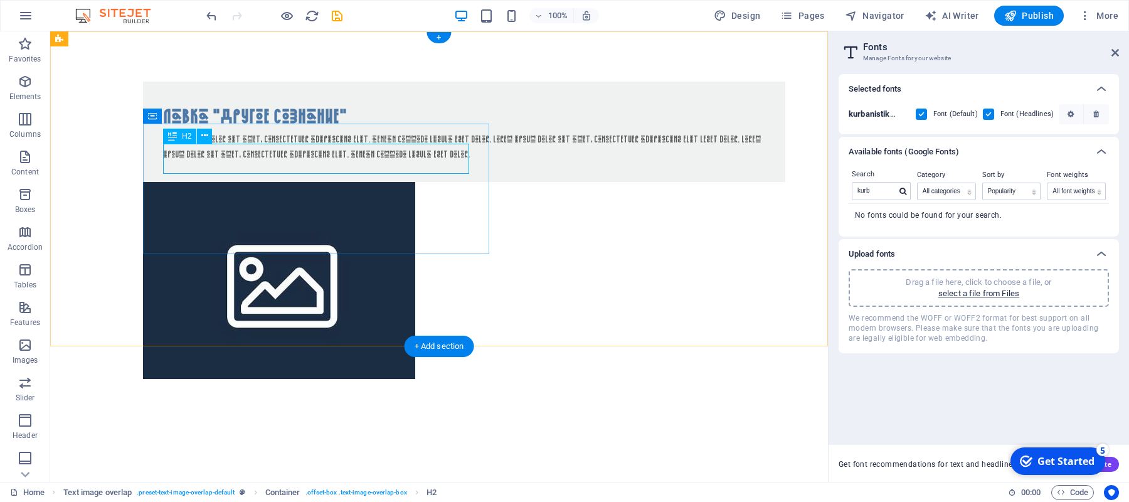
click at [262, 132] on div "Лавка "Другое Сознание"" at bounding box center [464, 117] width 602 height 30
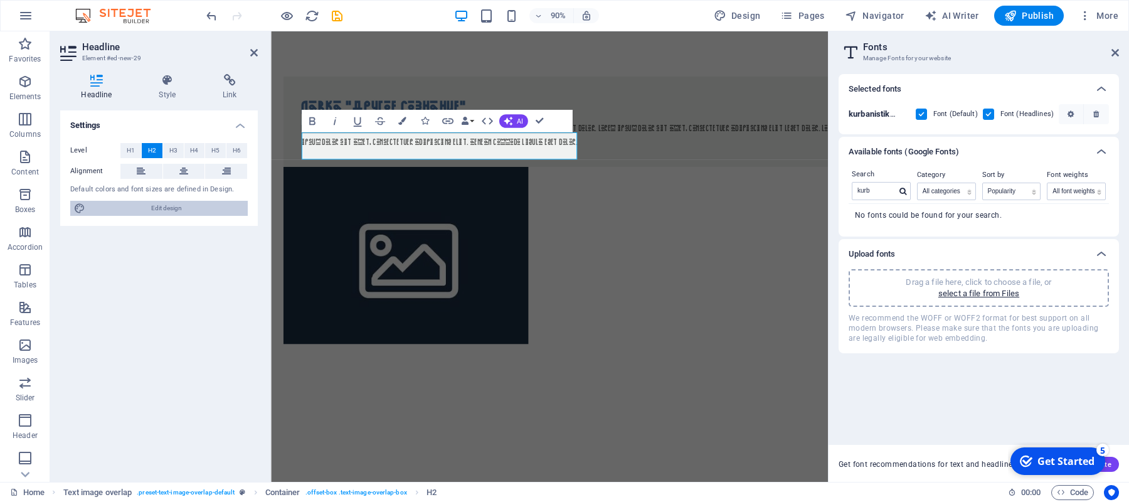
click at [196, 213] on span "Edit design" at bounding box center [166, 208] width 155 height 15
select select "px"
select select "400"
select select "px"
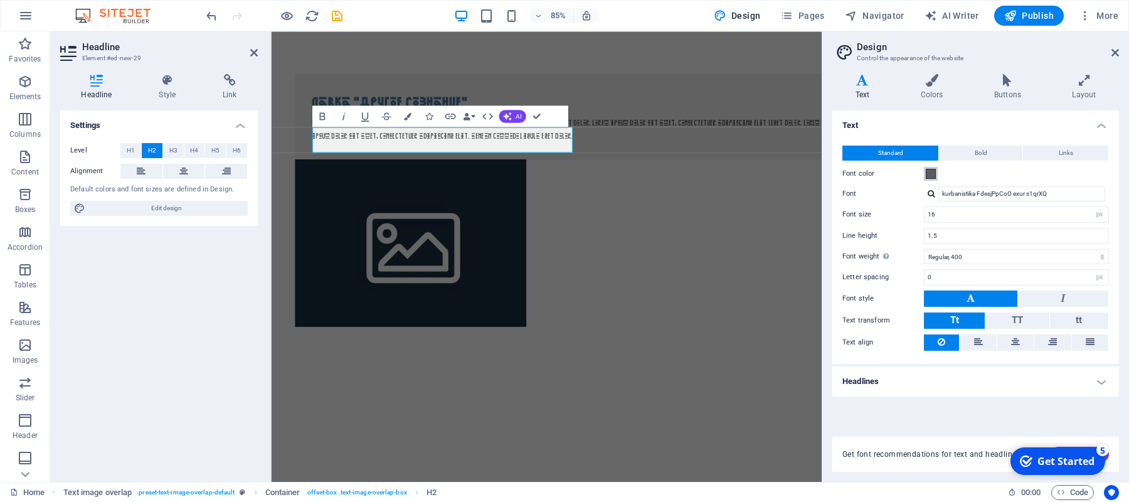
click at [929, 176] on span at bounding box center [931, 174] width 10 height 10
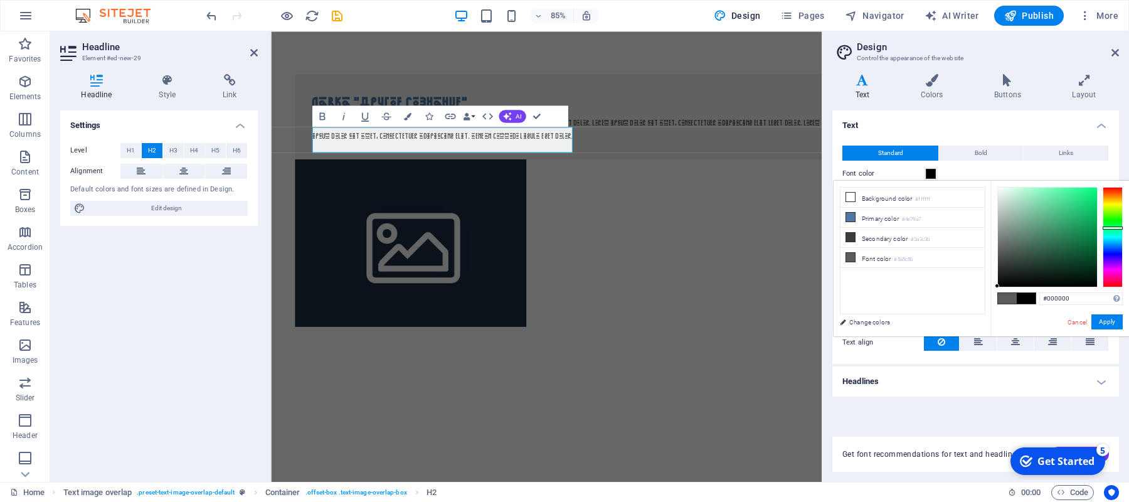
drag, startPoint x: 1011, startPoint y: 245, endPoint x: 987, endPoint y: 313, distance: 72.6
click at [987, 313] on div "less Background color #ffffff Primary color #4e79a7 Secondary color #3a3c3b Fon…" at bounding box center [981, 259] width 295 height 156
click at [628, 356] on html "Skip to main content Лавка "Другое Сознание" Lorem ipsum dolor sit amet, consec…" at bounding box center [595, 230] width 648 height 398
click at [847, 217] on icon at bounding box center [850, 217] width 9 height 9
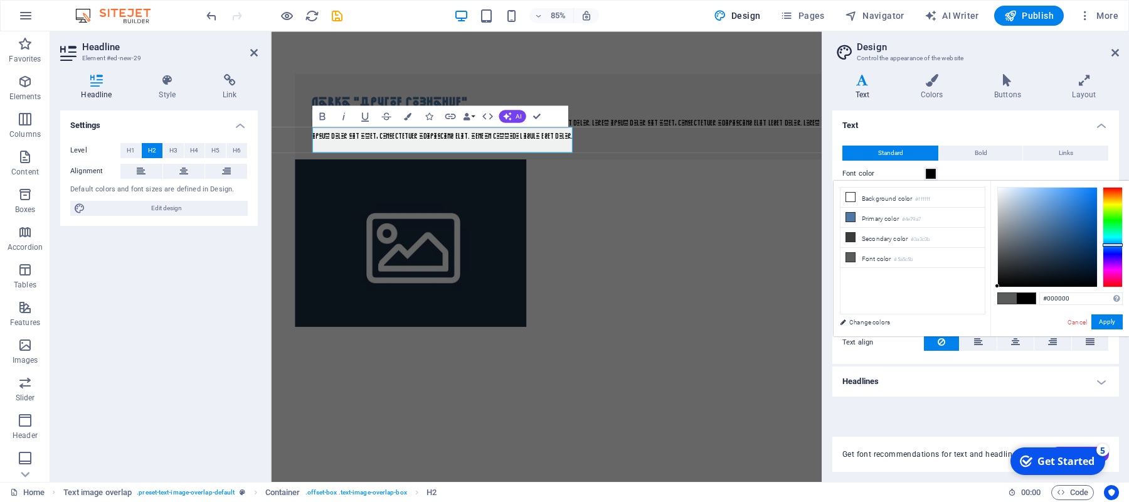
drag, startPoint x: 1024, startPoint y: 235, endPoint x: 970, endPoint y: 336, distance: 113.9
click at [970, 336] on div "less Background color #ffffff Primary color #4e79a7 Secondary color #3a3c3b Fon…" at bounding box center [981, 259] width 295 height 156
type input "#000000"
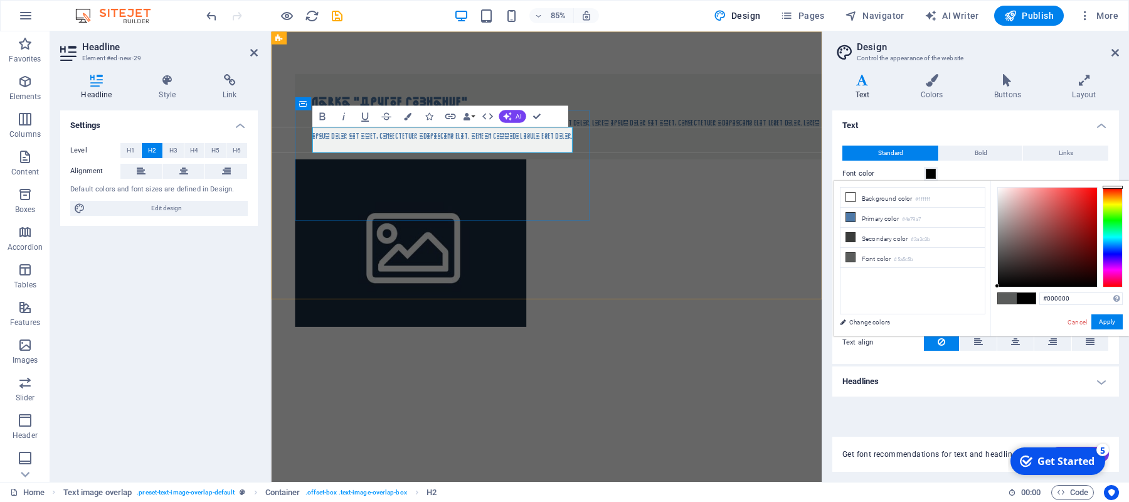
click at [479, 132] on h2 "Лавка "Другое Сознание"" at bounding box center [620, 117] width 602 height 30
click at [172, 92] on h4 "Style" at bounding box center [170, 87] width 64 height 26
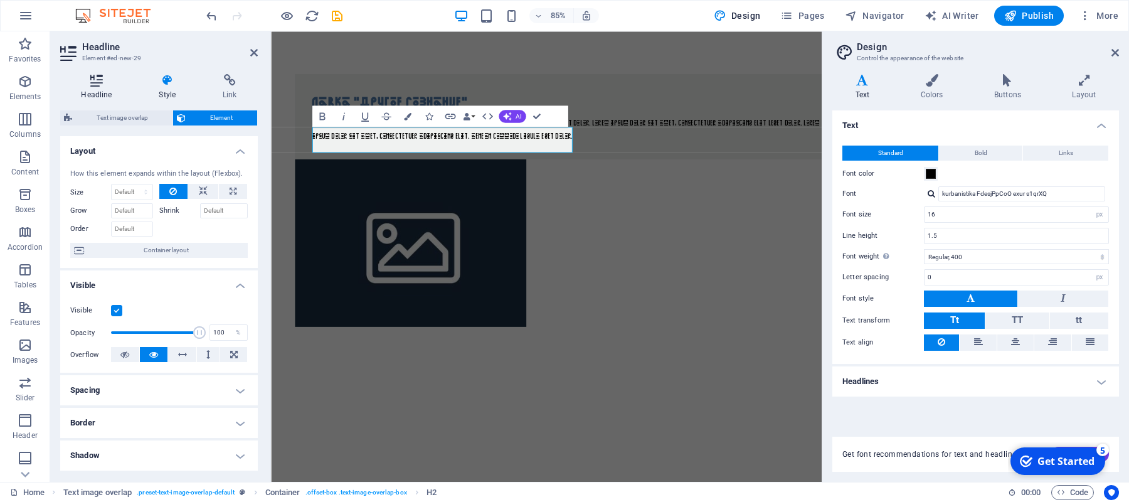
click at [98, 97] on h4 "Headline" at bounding box center [99, 87] width 78 height 26
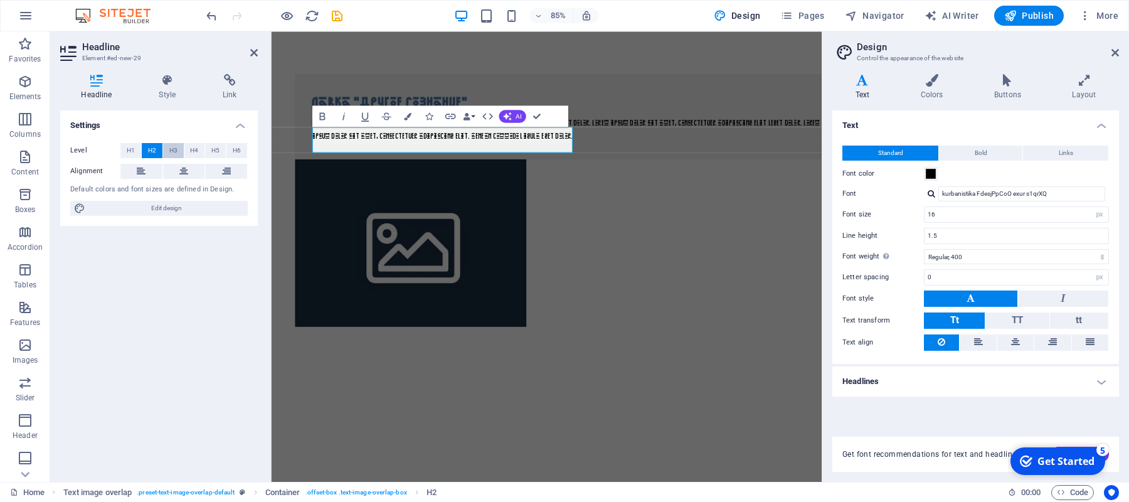
click at [174, 147] on span "H3" at bounding box center [173, 150] width 8 height 15
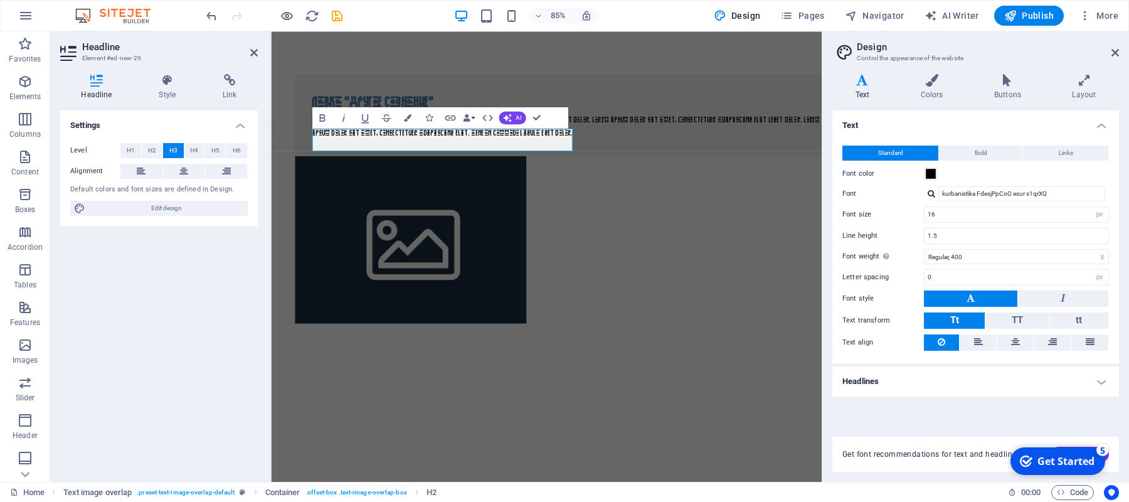
click at [141, 149] on div "Level H1 H2 H3 H4 H5 H6" at bounding box center [158, 151] width 177 height 16
click at [135, 147] on button "H1" at bounding box center [130, 150] width 21 height 15
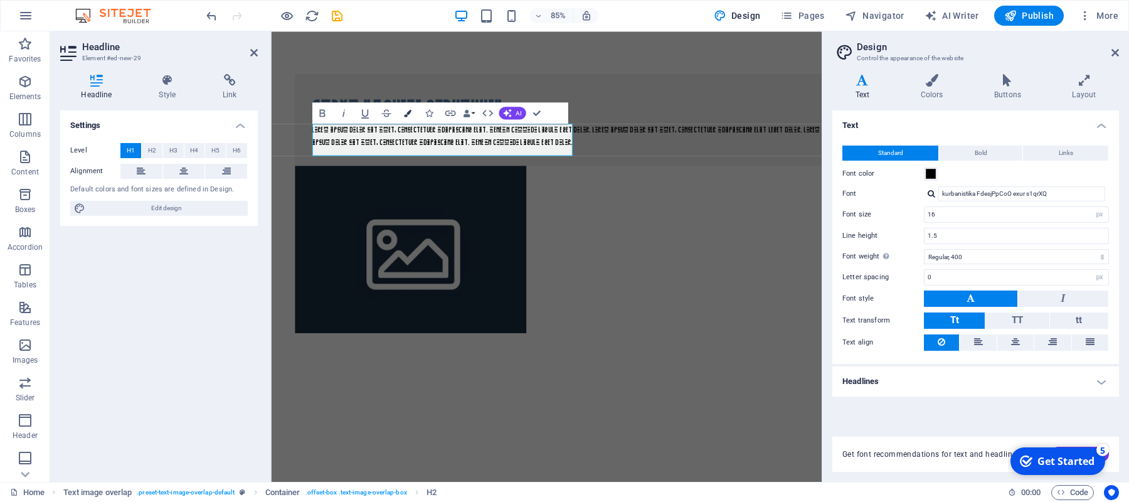
click at [406, 110] on icon "button" at bounding box center [407, 113] width 8 height 8
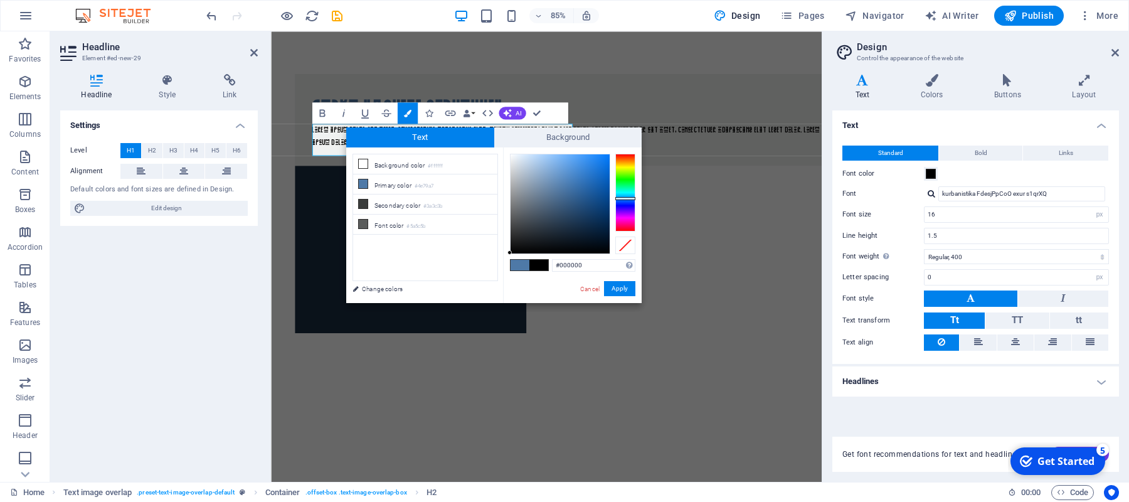
drag, startPoint x: 541, startPoint y: 188, endPoint x: 494, endPoint y: 301, distance: 122.3
click at [494, 301] on div "less Background color #ffffff Primary color #4e79a7 Secondary color #3a3c3b Fon…" at bounding box center [493, 225] width 295 height 156
click at [512, 251] on div at bounding box center [511, 250] width 4 height 4
click at [618, 292] on button "Apply" at bounding box center [619, 288] width 31 height 15
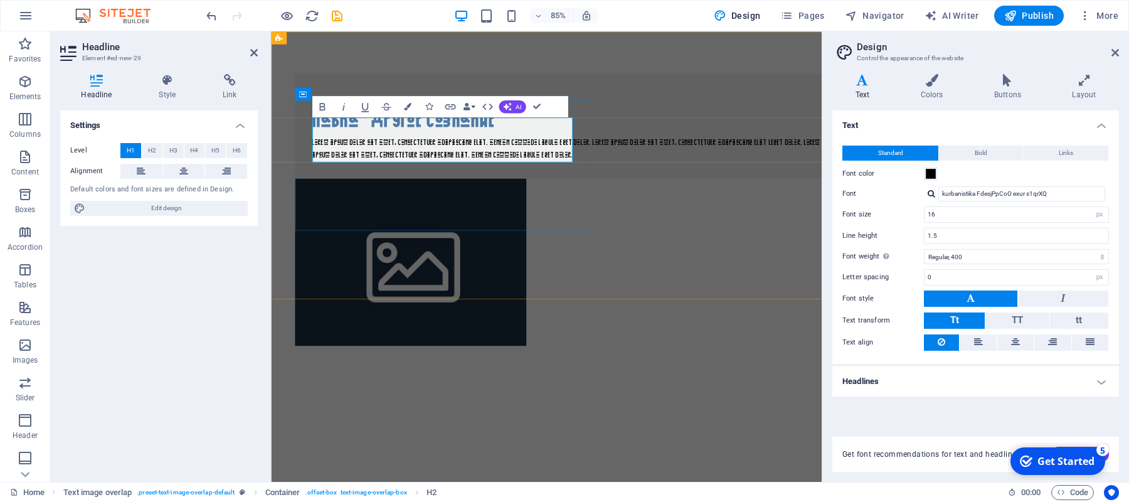
click at [472, 154] on h1 "Лавка "Другое Сознание"" at bounding box center [620, 136] width 602 height 38
click at [414, 107] on button "Colors" at bounding box center [407, 106] width 20 height 21
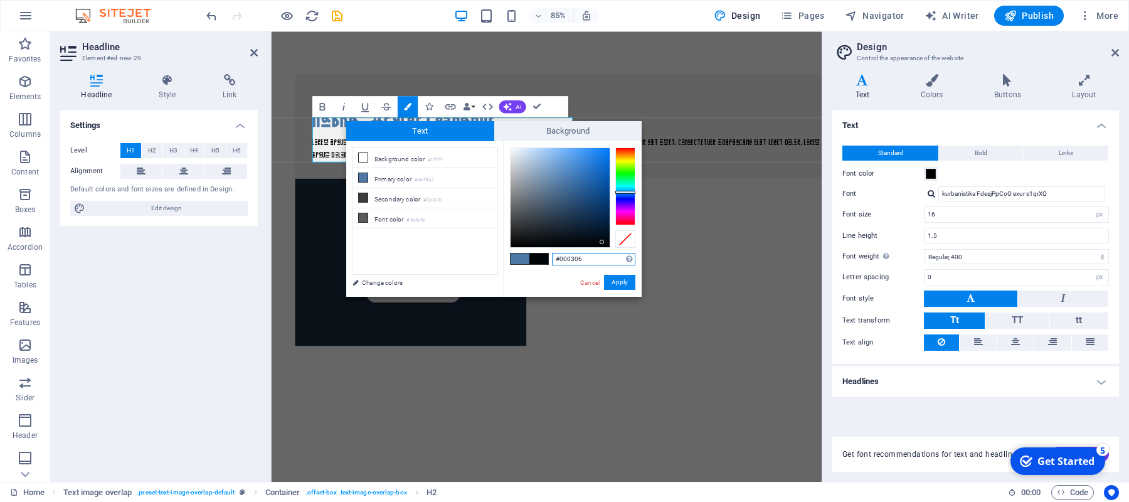
type input "#000000"
drag, startPoint x: 585, startPoint y: 226, endPoint x: 607, endPoint y: 248, distance: 31.5
click at [607, 247] on div at bounding box center [560, 197] width 99 height 99
click at [627, 288] on button "Apply" at bounding box center [619, 282] width 31 height 15
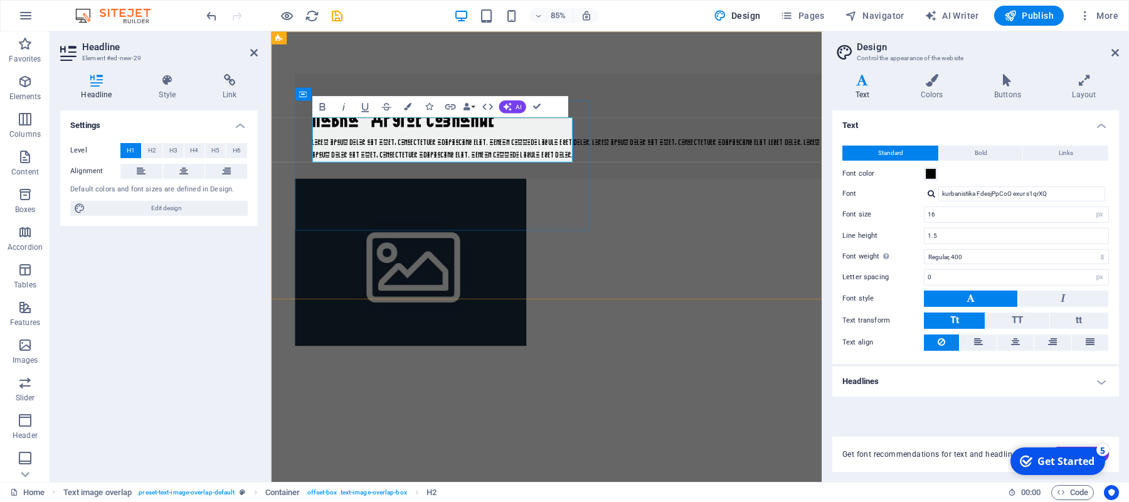
click at [558, 154] on h1 "Лавка "Другое Сознание"" at bounding box center [620, 136] width 602 height 38
click at [456, 267] on div "​ ​ Лавка "Другое Сознание" Lorem ipsum dolor sit amet, consectetuer adipiscing…" at bounding box center [595, 241] width 648 height 420
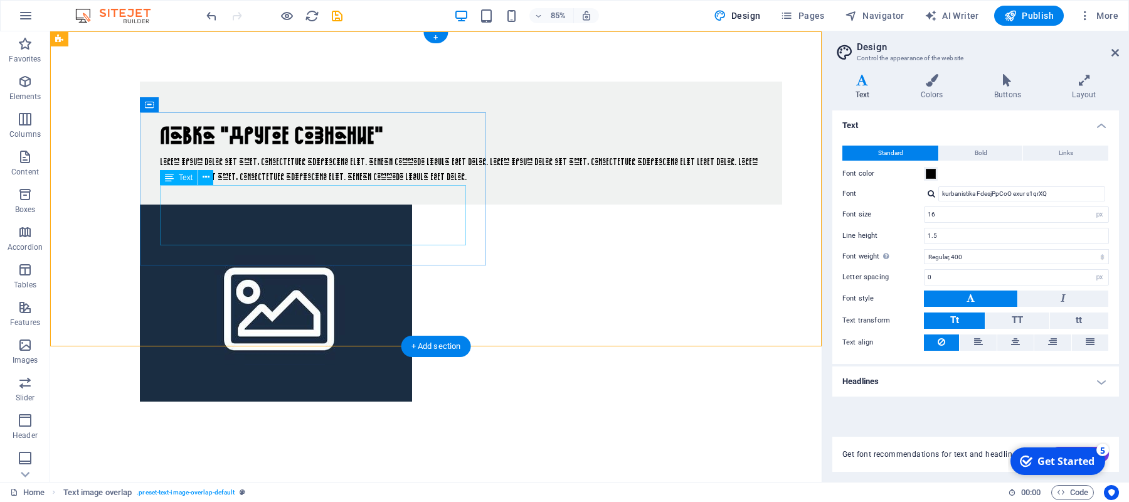
click at [402, 276] on div "​ Лавка "Другое Сознание" Lorem ipsum dolor sit amet, consectetuer adipiscing e…" at bounding box center [435, 241] width 771 height 420
click at [643, 204] on figure at bounding box center [436, 302] width 592 height 197
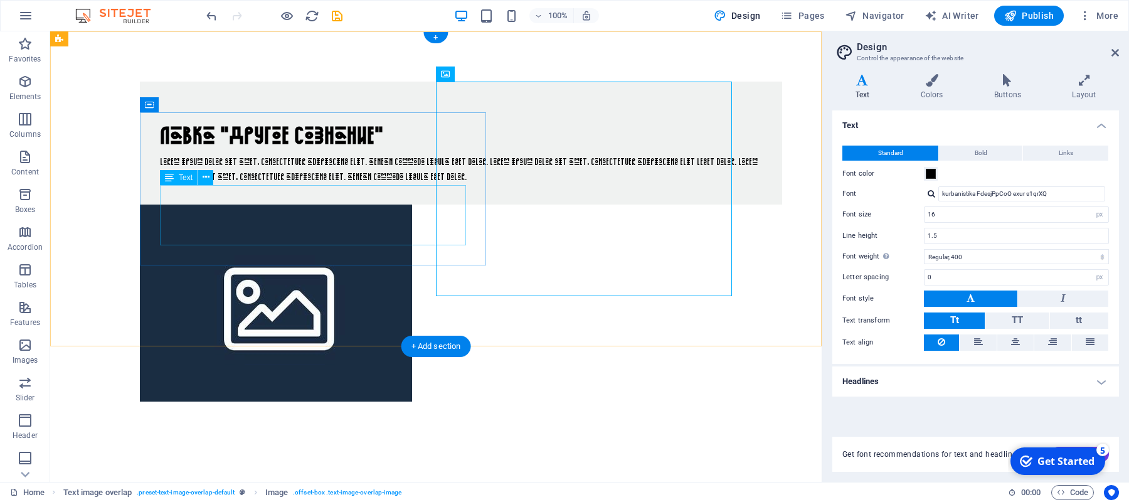
click at [324, 184] on div "Lorem ipsum dolor sit amet, consectetuer adipiscing elit. Aenean commodo ligula…" at bounding box center [461, 169] width 602 height 30
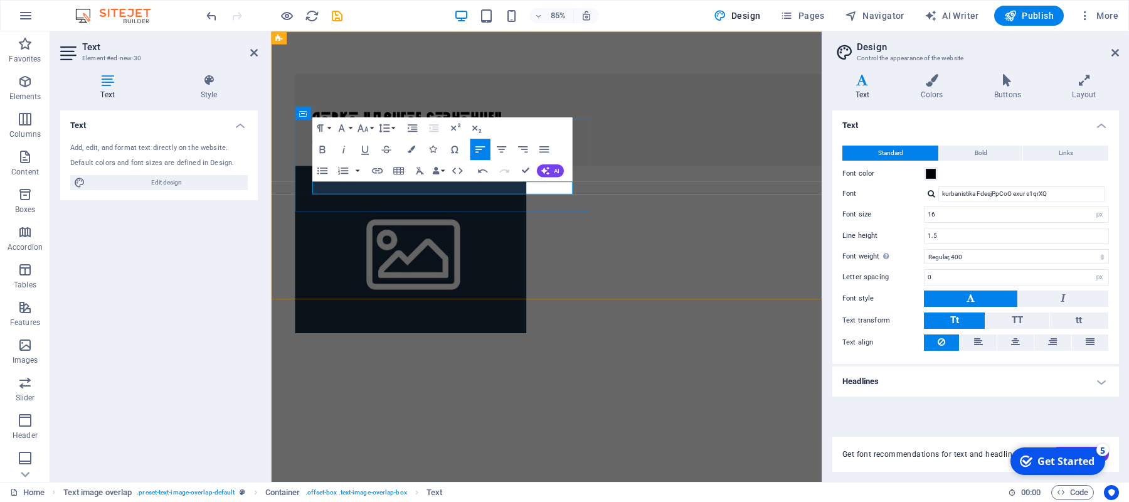
click at [383, 169] on p "Сайт находится в стадии ренновации" at bounding box center [620, 161] width 602 height 15
click at [485, 169] on p "Сайт находится на стадии ренновации" at bounding box center [620, 161] width 602 height 15
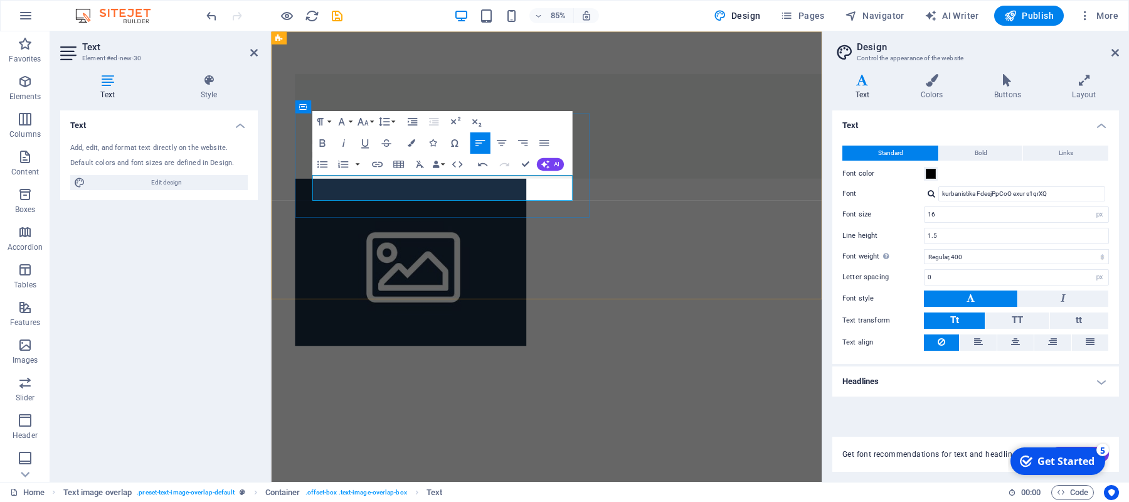
drag, startPoint x: 510, startPoint y: 220, endPoint x: 473, endPoint y: 224, distance: 37.3
click at [473, 184] on p "Сайт находится на стадии ренновации, в скором времени мы возобновим его работу!…" at bounding box center [620, 169] width 602 height 30
click at [223, 183] on span "Edit design" at bounding box center [166, 182] width 155 height 15
click at [1054, 223] on div "Standard Bold Links Font color Font kurbanistika FdesjPpCoO exur s1qrXQ Font si…" at bounding box center [976, 248] width 292 height 231
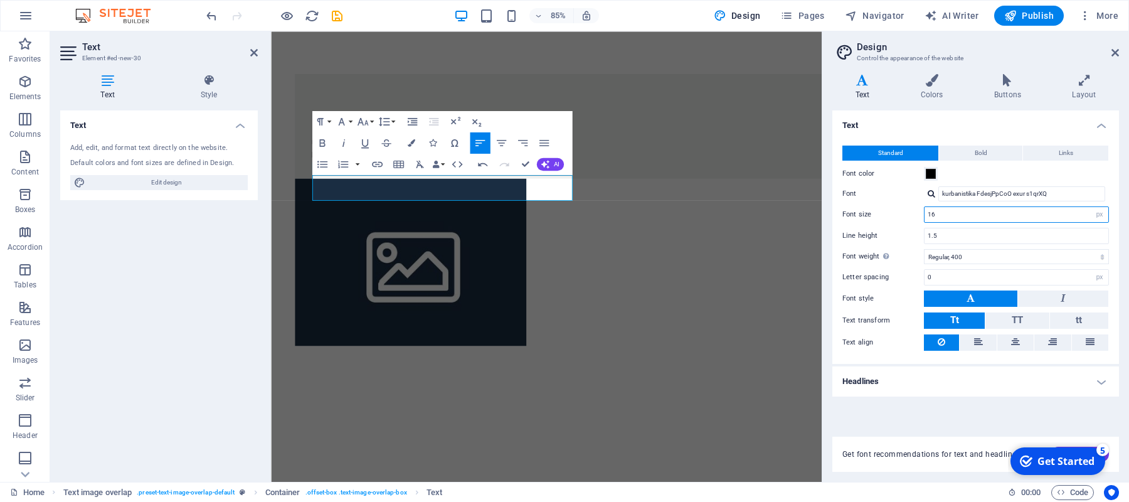
click at [1034, 215] on input "16" at bounding box center [1016, 214] width 184 height 15
type input "1"
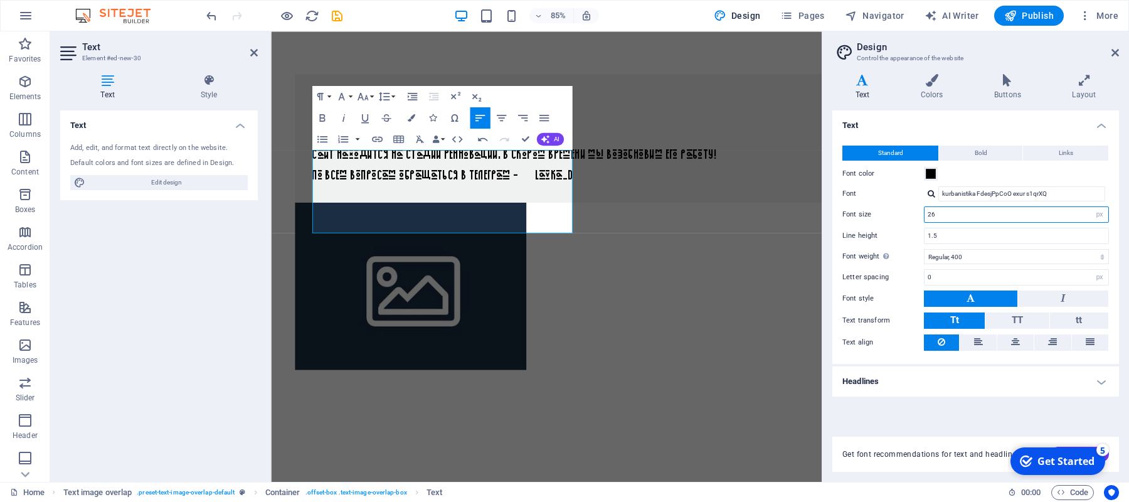
click at [975, 218] on input "26" at bounding box center [1016, 214] width 184 height 15
type input "2"
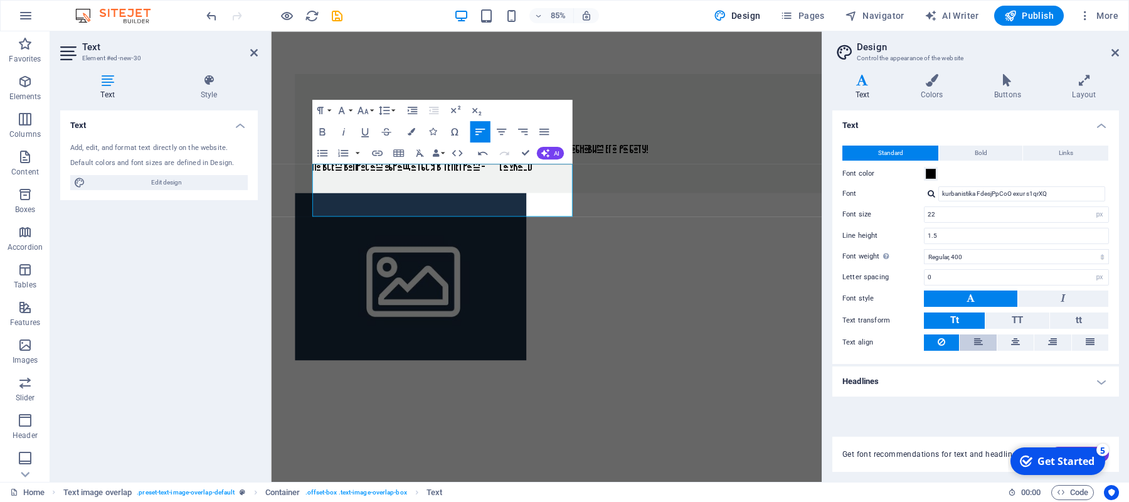
click at [988, 345] on button at bounding box center [978, 342] width 36 height 16
click at [1036, 338] on button at bounding box center [1052, 342] width 36 height 16
click at [1014, 339] on icon at bounding box center [1015, 341] width 9 height 15
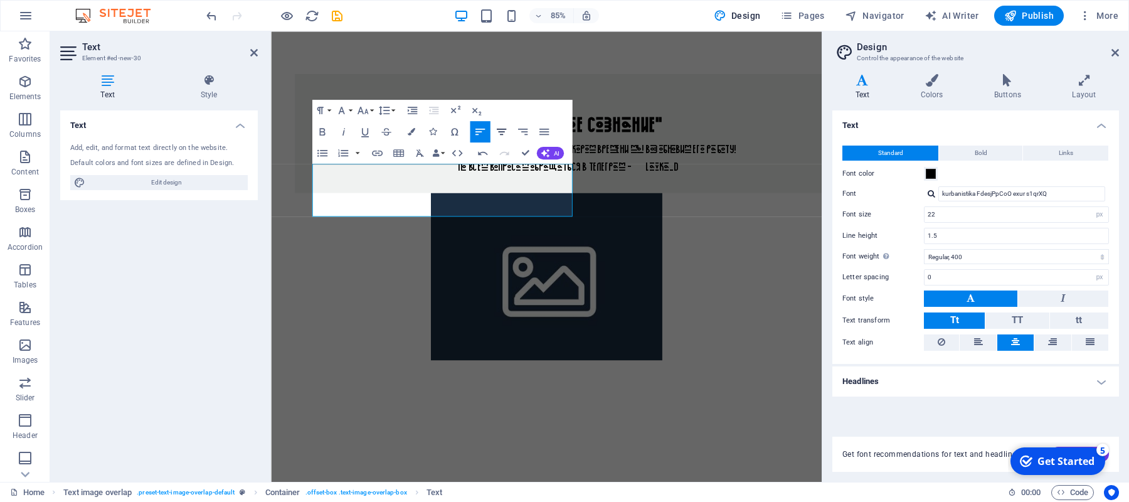
click at [505, 132] on icon "button" at bounding box center [501, 131] width 13 height 13
click at [524, 134] on icon "button" at bounding box center [522, 131] width 13 height 13
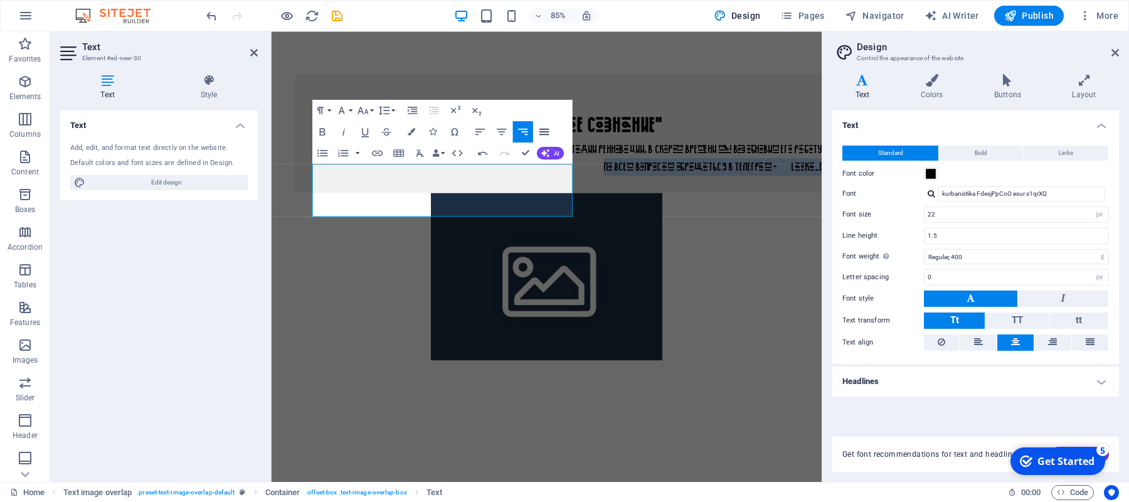
click at [551, 132] on button "Align Justify" at bounding box center [544, 131] width 20 height 21
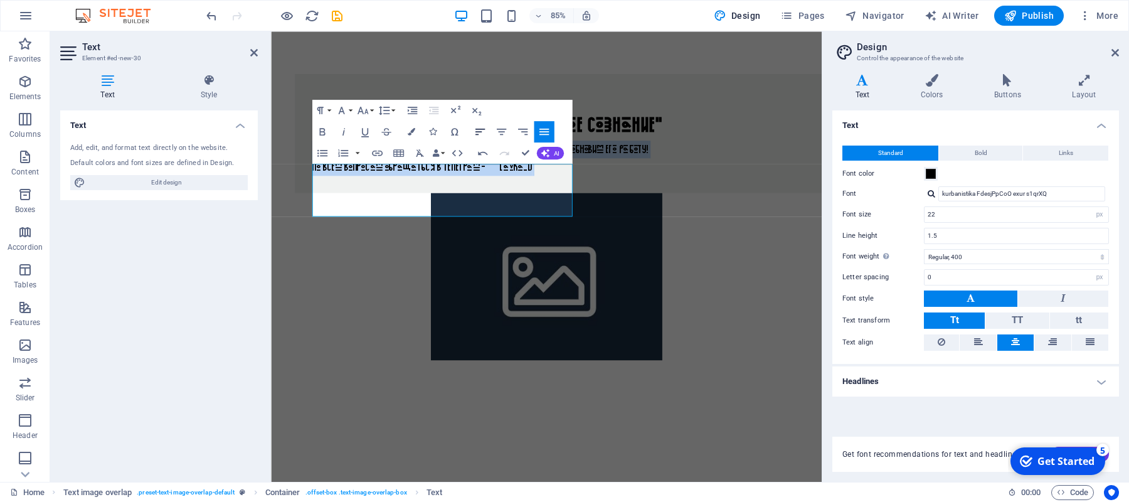
click at [484, 131] on icon "button" at bounding box center [480, 131] width 13 height 13
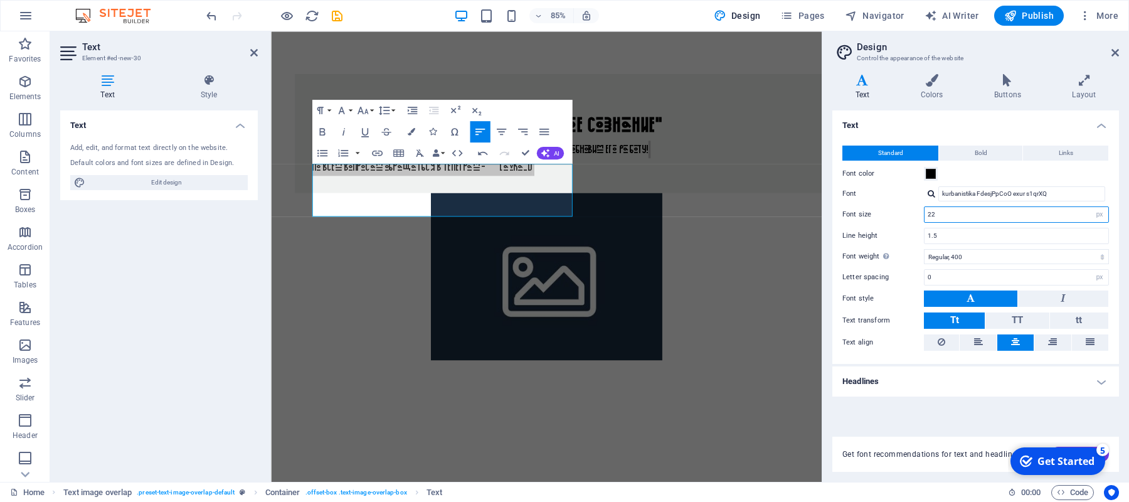
click at [996, 217] on input "22" at bounding box center [1016, 214] width 184 height 15
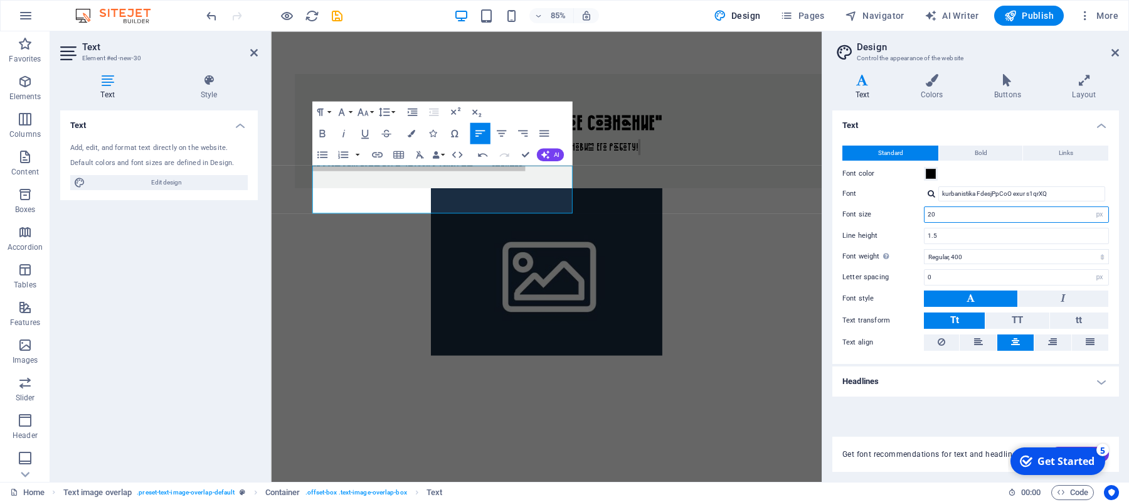
type input "2"
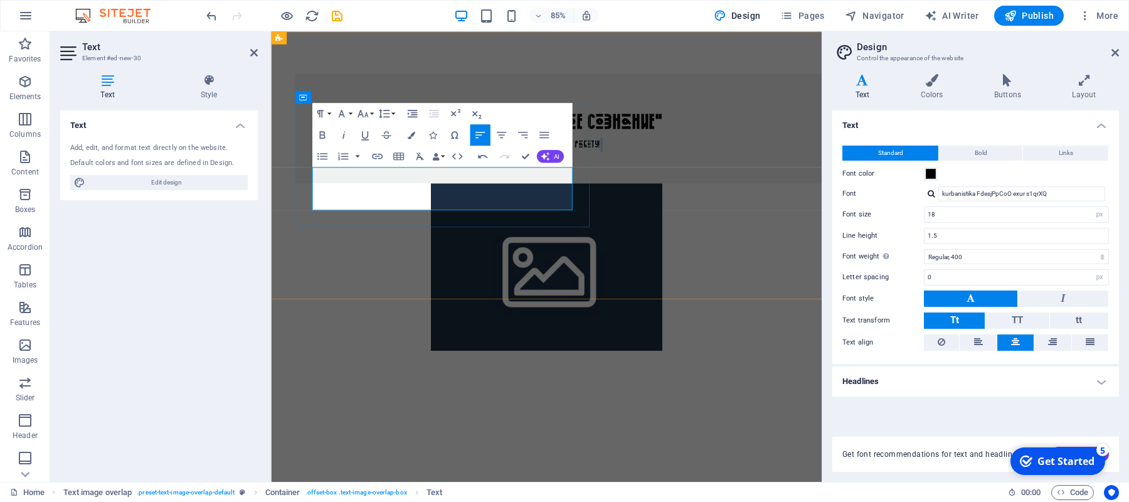
click at [484, 190] on p "Сайт находится на стадии ренновации, в скором времени мы возобновим его работу!…" at bounding box center [620, 173] width 602 height 34
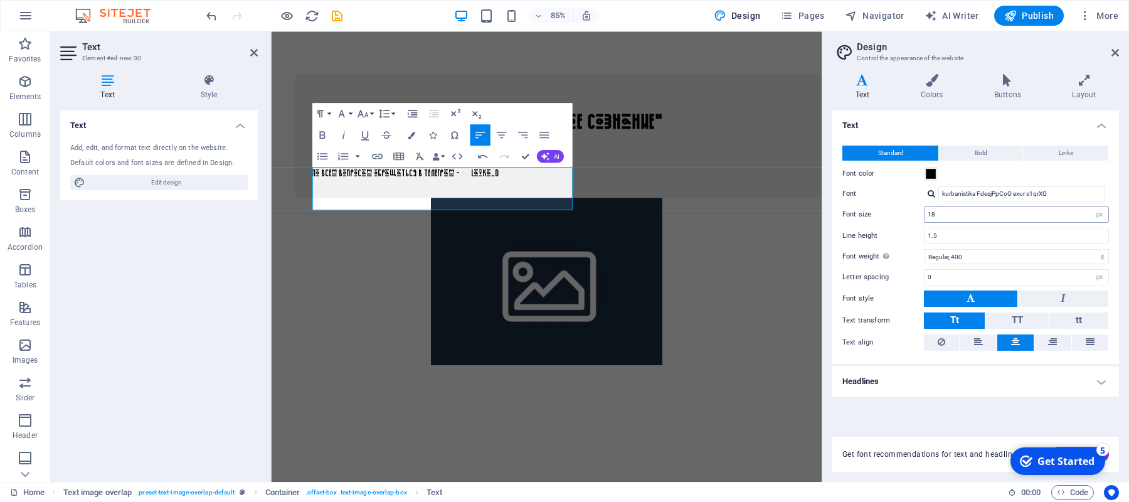
click at [969, 217] on input "18" at bounding box center [1016, 214] width 184 height 15
type input "1"
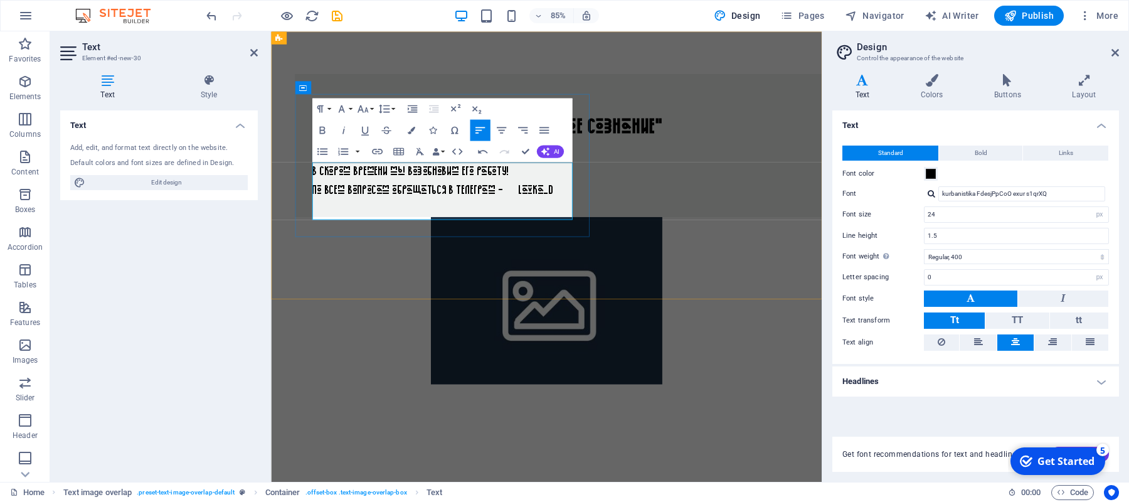
type input "24"
click at [543, 203] on p "Сайт находится на стадии ренновации в скором времени мы возобновим его работу! …" at bounding box center [620, 196] width 602 height 68
click at [1009, 198] on input "kurbanistika FdesjPpCoO exur s1qrXQ" at bounding box center [1021, 193] width 167 height 15
click at [933, 198] on div at bounding box center [932, 193] width 8 height 8
click at [1024, 188] on input "kurbanistika FdesjPpCoO exur s1qrXQ" at bounding box center [1021, 193] width 167 height 15
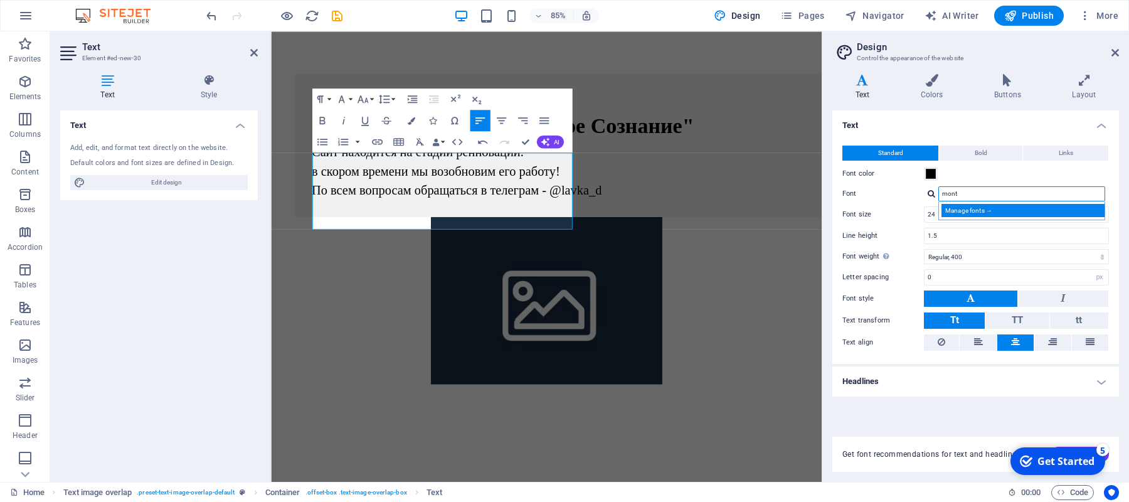
type input "mont"
click at [978, 213] on div "Manage fonts →" at bounding box center [1024, 210] width 166 height 13
select select "popularity"
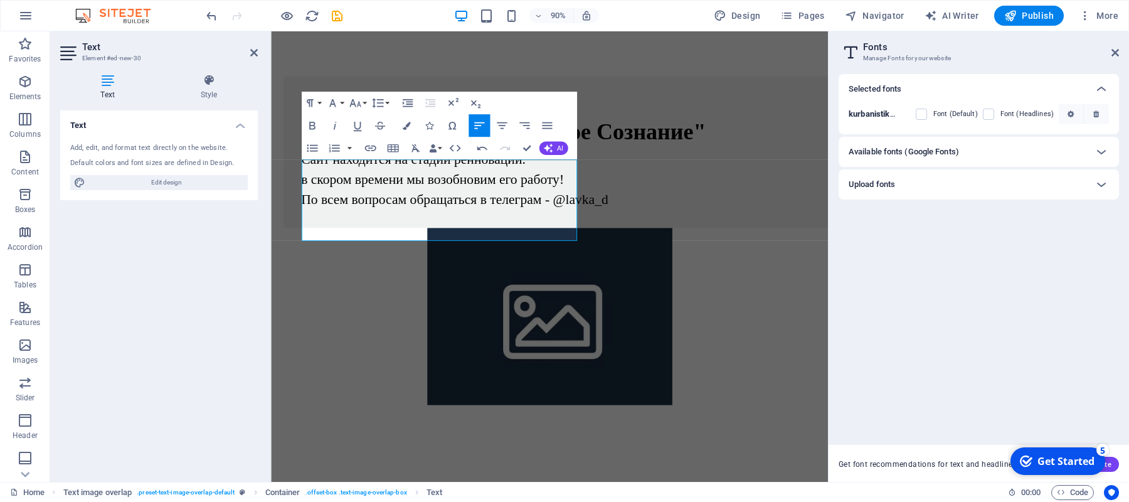
click at [966, 151] on div "Available fonts (Google Fonts)" at bounding box center [968, 151] width 238 height 15
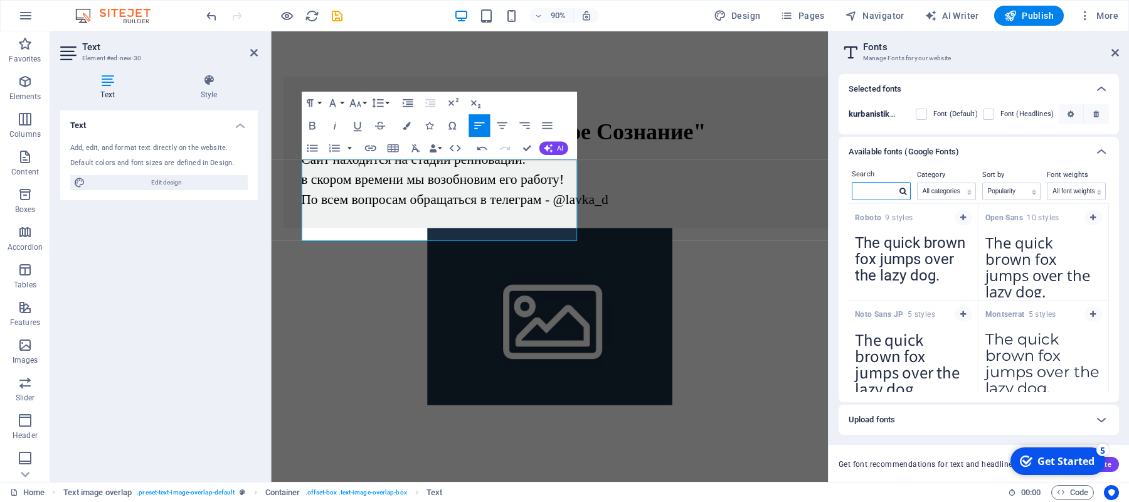
click at [879, 195] on input "text" at bounding box center [874, 191] width 44 height 16
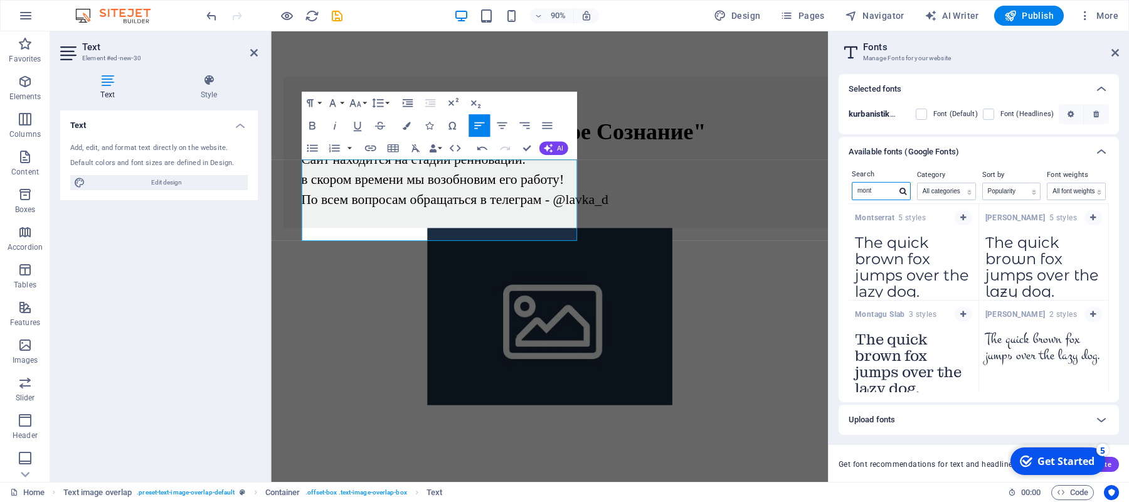
type input "mont"
click at [872, 226] on div "Montserrat 5 styles" at bounding box center [914, 216] width 130 height 24
click at [963, 226] on div "Montserrat 5 styles" at bounding box center [914, 216] width 130 height 24
click at [963, 220] on icon "button" at bounding box center [963, 218] width 6 height 8
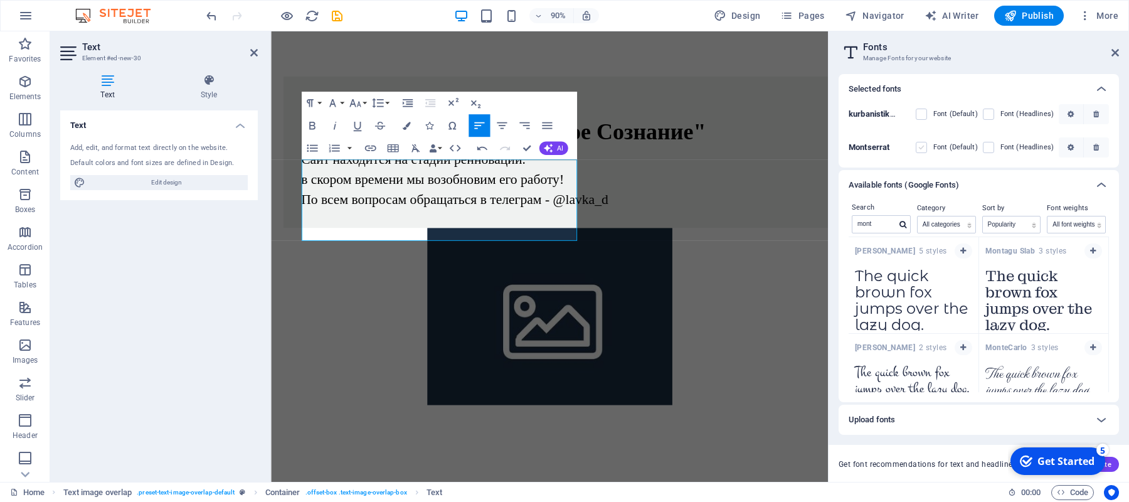
click at [926, 144] on label at bounding box center [921, 147] width 11 height 11
click at [0, 0] on input "checkbox" at bounding box center [0, 0] width 0 height 0
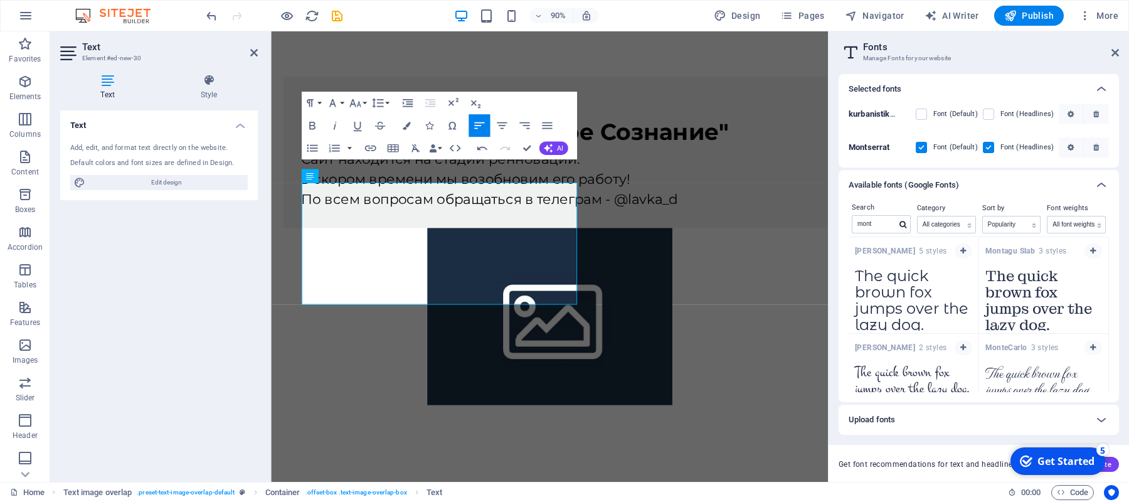
click at [920, 151] on label at bounding box center [921, 147] width 11 height 11
click at [0, 0] on input "checkbox" at bounding box center [0, 0] width 0 height 0
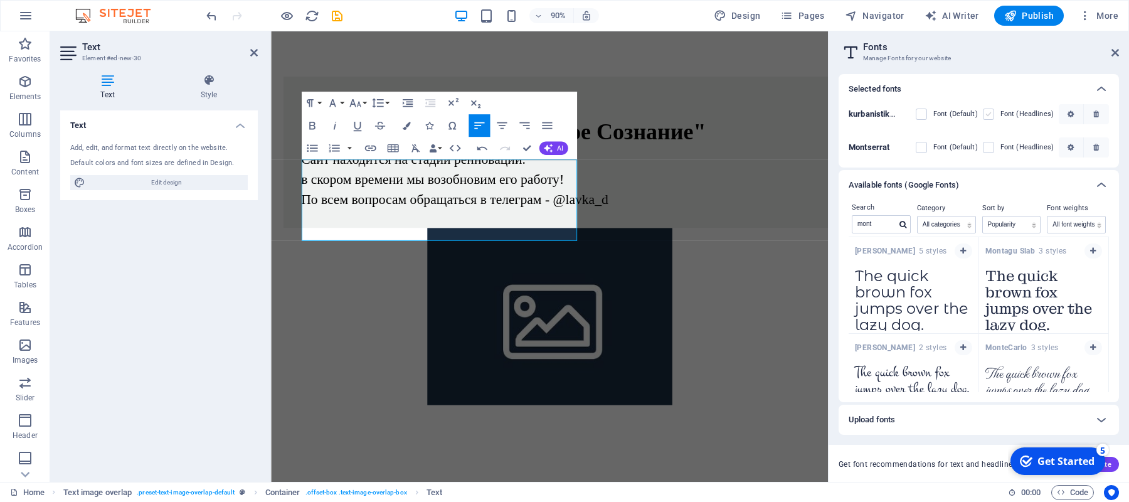
click at [988, 109] on label at bounding box center [988, 114] width 11 height 11
click at [0, 0] on s1qrXQ "checkbox" at bounding box center [0, 0] width 0 height 0
click at [988, 113] on label at bounding box center [988, 114] width 11 height 11
click at [0, 0] on s1qrXQ "checkbox" at bounding box center [0, 0] width 0 height 0
click at [1111, 53] on icon at bounding box center [1115, 53] width 8 height 10
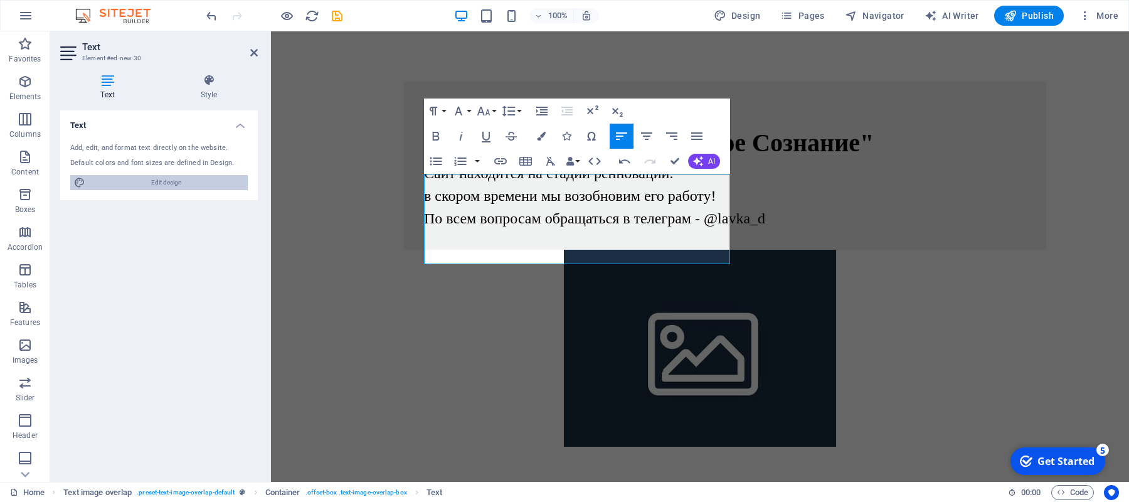
click at [138, 187] on span "Edit design" at bounding box center [166, 182] width 155 height 15
select select "px"
select select "400"
select select "px"
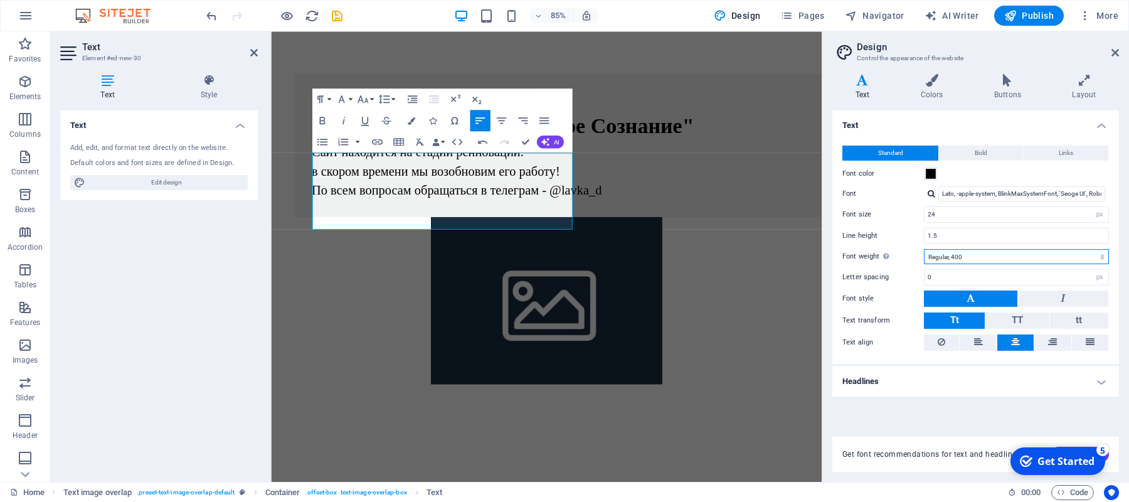
click at [1007, 257] on select "Thin, 100 Extra-light, 200 Light, 300 Regular, 400 Medium, 500 Semi-bold, 600 B…" at bounding box center [1016, 256] width 185 height 15
select select "500"
click option "Medium, 500" at bounding box center [0, 0] width 0 height 0
click at [960, 216] on input "24" at bounding box center [1016, 214] width 184 height 15
type input "1"
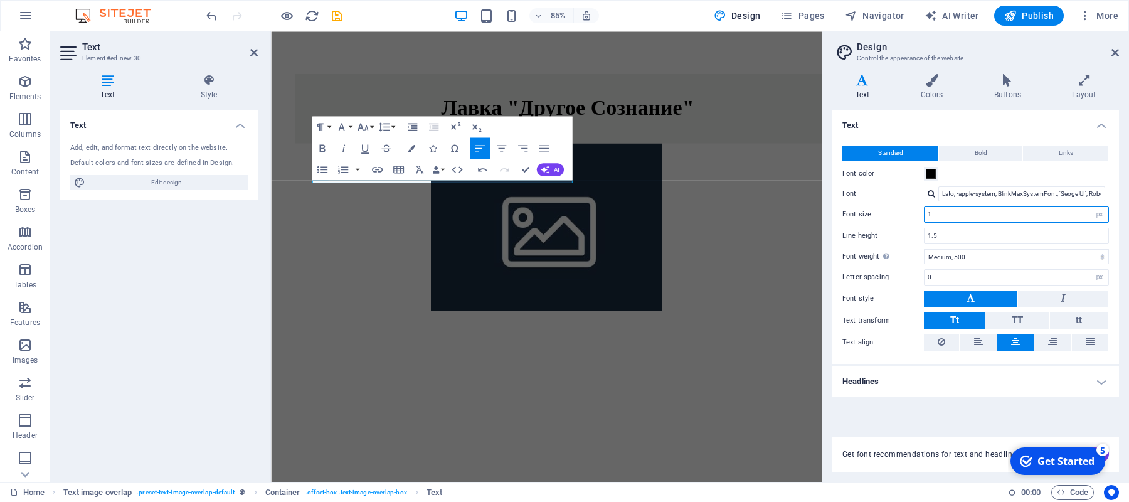
scroll to position [0, 1]
type input "0"
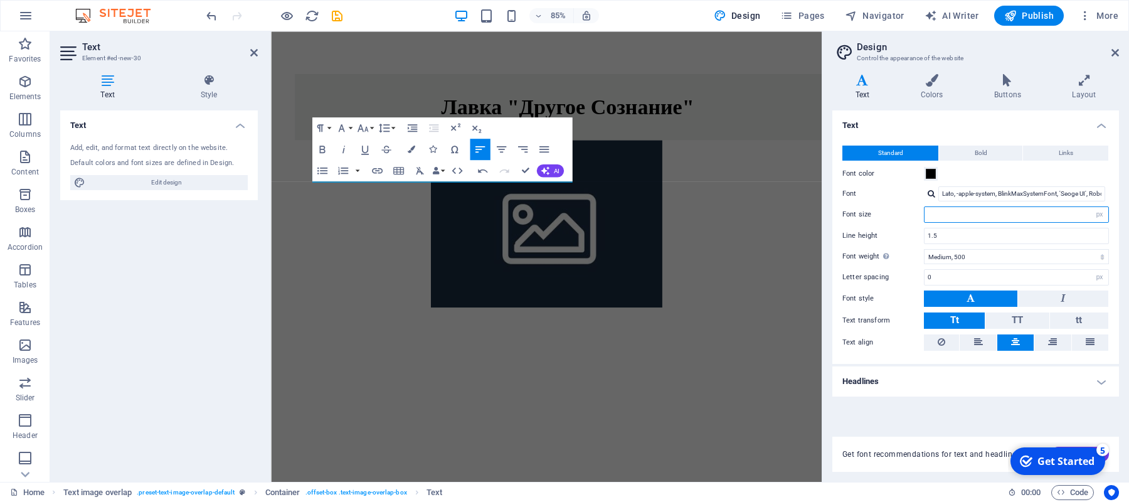
scroll to position [0, 0]
click at [1029, 220] on input "number" at bounding box center [1016, 214] width 184 height 15
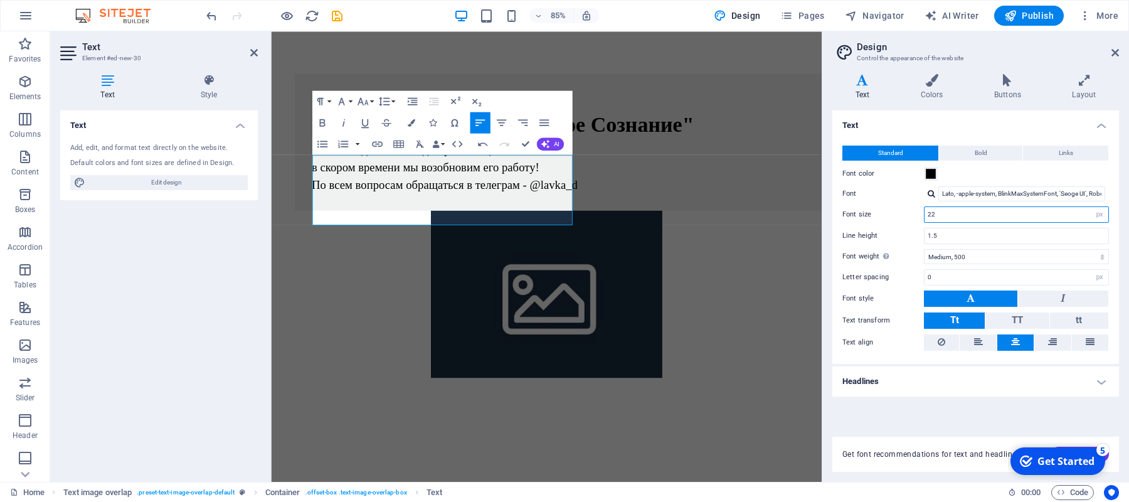
click at [967, 212] on input "22" at bounding box center [1016, 214] width 184 height 15
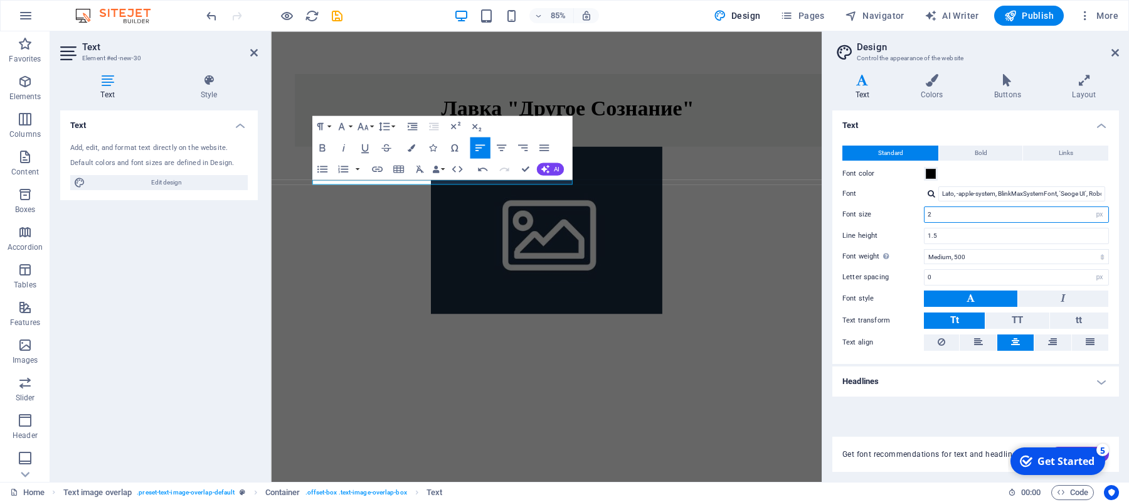
click at [967, 212] on input "2" at bounding box center [1016, 214] width 184 height 15
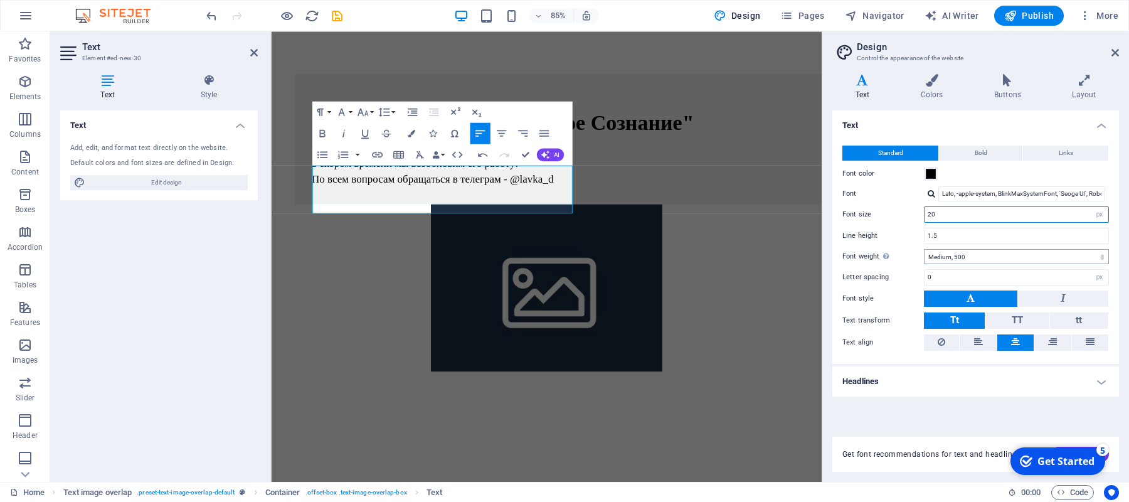
type input "20"
select select "600"
click option "Semi-bold, 600" at bounding box center [0, 0] width 0 height 0
click at [147, 234] on div "Text Add, edit, and format text directly on the website. Default colors and fon…" at bounding box center [159, 290] width 198 height 361
click at [366, 341] on div "​ Лавка "Другое Сознание" Сайт находится на стадии ренновации. в скором времени…" at bounding box center [595, 256] width 648 height 450
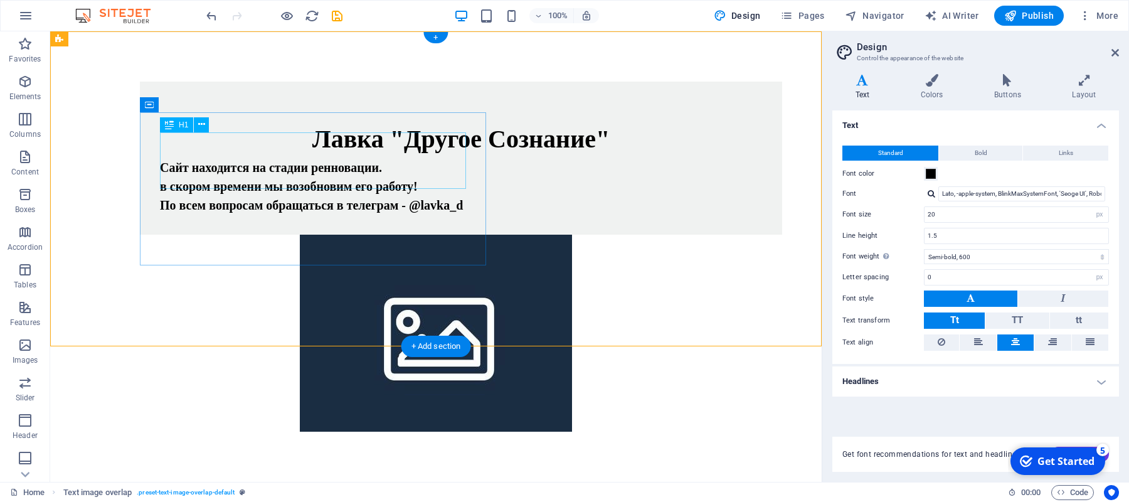
click at [317, 158] on div "​ Лавка "Другое Сознание"" at bounding box center [461, 130] width 602 height 56
click at [199, 129] on icon at bounding box center [201, 124] width 7 height 13
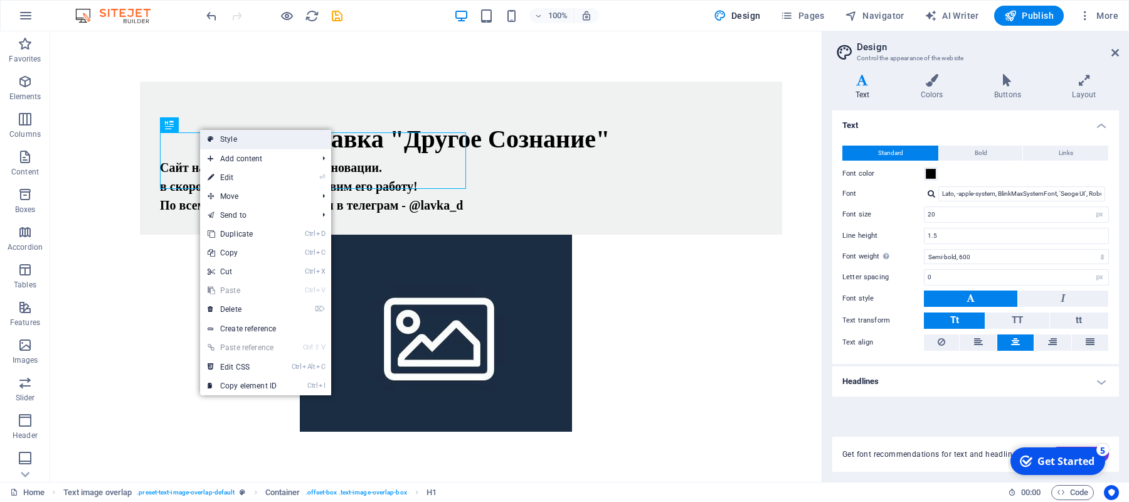
click at [277, 137] on link "Style" at bounding box center [265, 139] width 131 height 19
select select "rem"
select select "px"
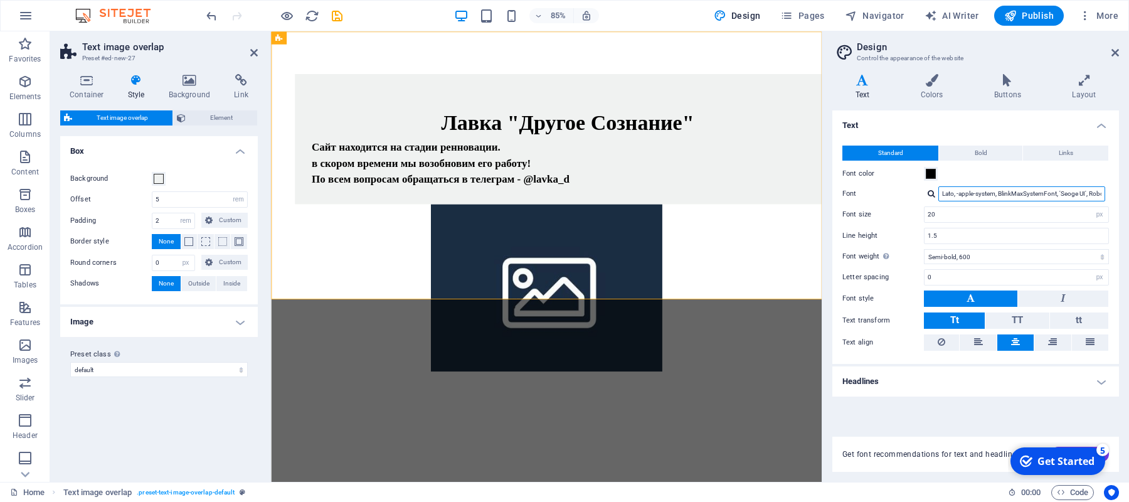
click at [977, 188] on input "Lato, -apple-system, BlinkMaxSystemFont, 'Seoge UI', Roboto, 'Helvetica Neue', …" at bounding box center [1021, 193] width 167 height 15
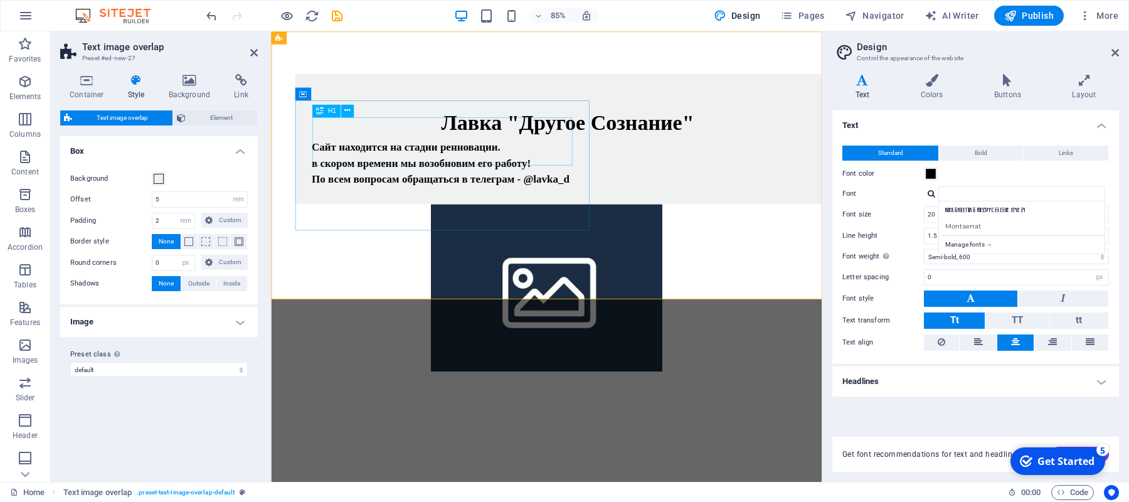
click at [379, 158] on div "​ Лавка "Другое Сознание"" at bounding box center [620, 130] width 602 height 56
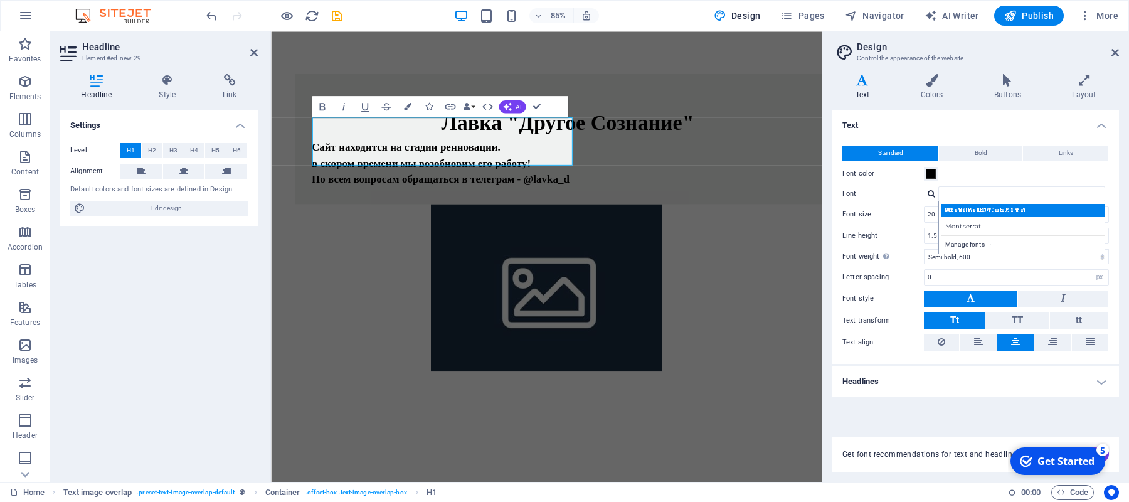
click at [990, 212] on div "kurbanistika FdesjPpCoO exur s1qrXQ" at bounding box center [1024, 210] width 166 height 13
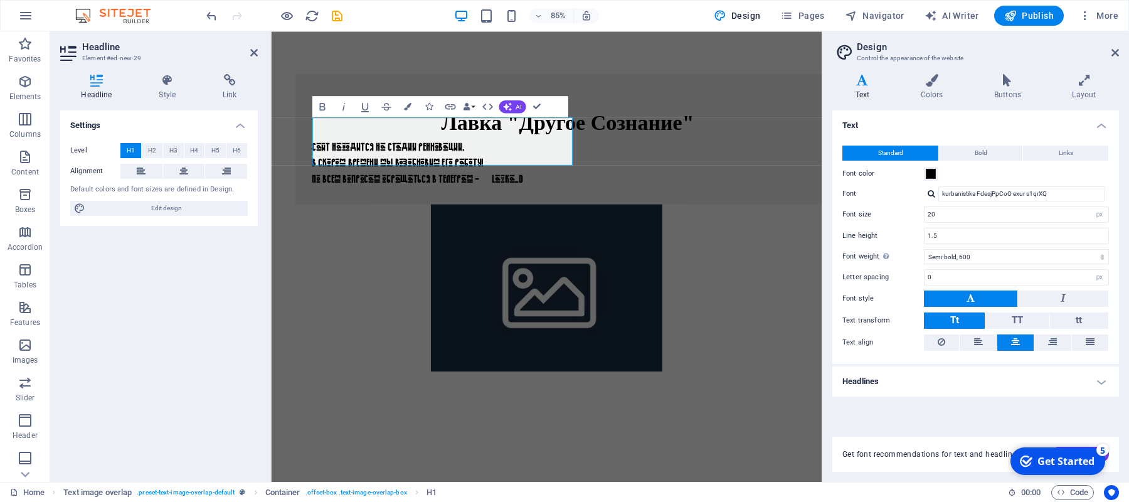
click at [1112, 44] on h2 "Design" at bounding box center [988, 46] width 262 height 11
click at [1025, 194] on input "kurbanistika FdesjPpCoO exur s1qrXQ" at bounding box center [1021, 193] width 167 height 15
click at [927, 196] on div "kurbanistika FdesjPpCoO exur s1qrXQ Manage fonts →" at bounding box center [1016, 193] width 185 height 15
click at [929, 196] on div at bounding box center [932, 193] width 8 height 8
click at [1024, 189] on input "kurbanistika FdesjPpCoO exur s1qrXQ" at bounding box center [1021, 193] width 167 height 15
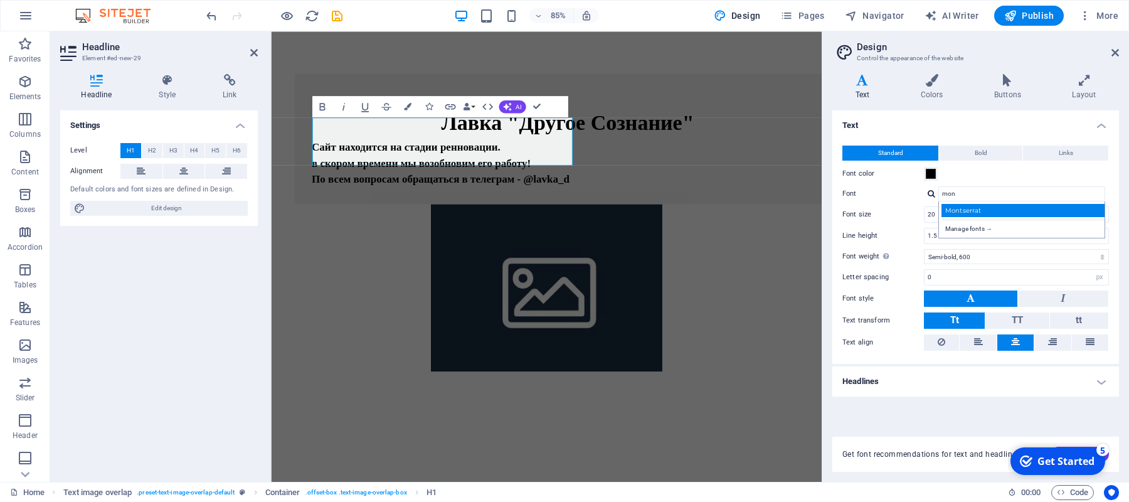
click at [976, 213] on div "Montserrat" at bounding box center [1024, 210] width 166 height 13
type input "Montserrat"
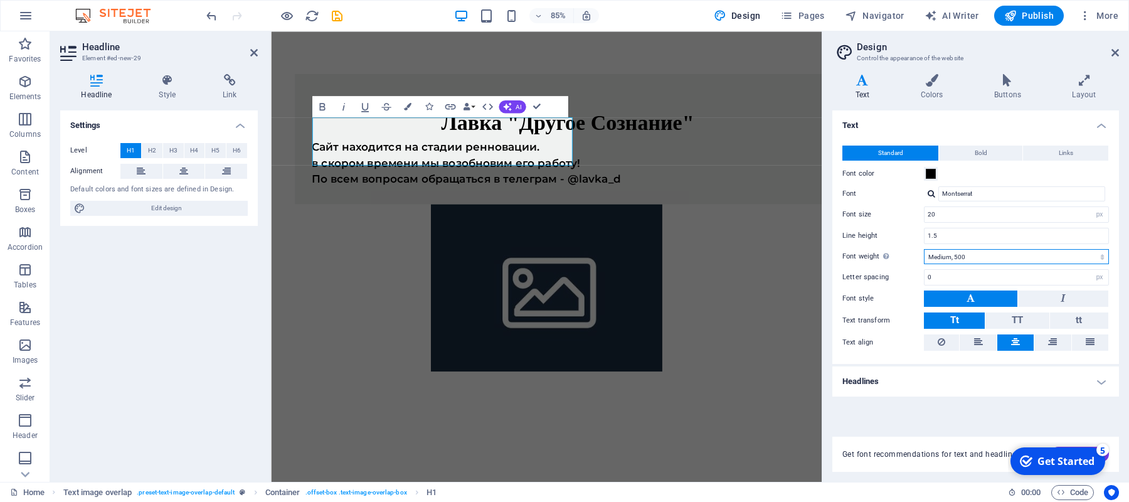
click option "Medium, 500" at bounding box center [0, 0] width 0 height 0
click at [958, 257] on select "Thin, 100 Extra-light, 200 Light, 300 Regular, 400 Medium, 500 Semi-bold, 600 B…" at bounding box center [1016, 256] width 185 height 15
select select "600"
click option "Semi-bold, 600" at bounding box center [0, 0] width 0 height 0
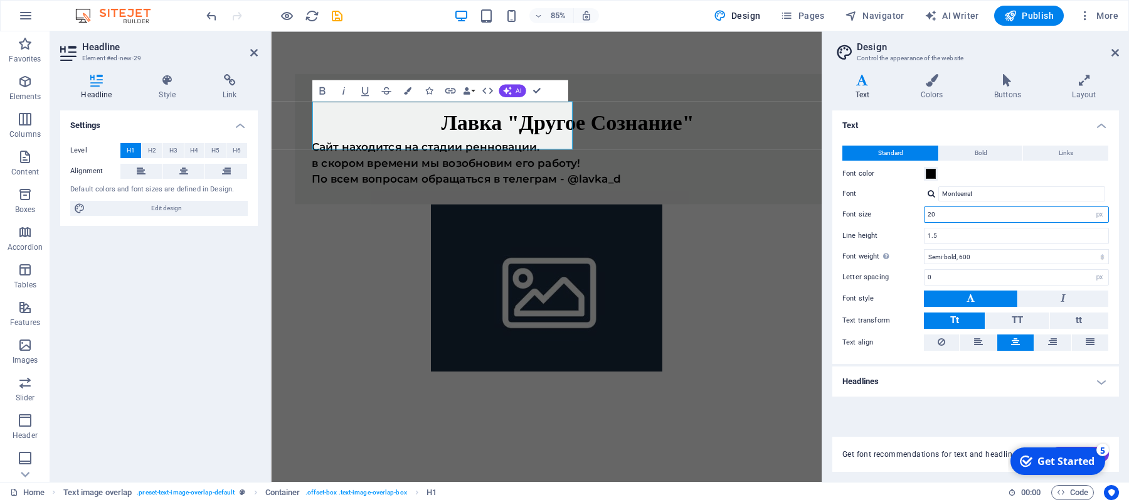
click at [977, 215] on input "20" at bounding box center [1016, 214] width 184 height 15
type input "2"
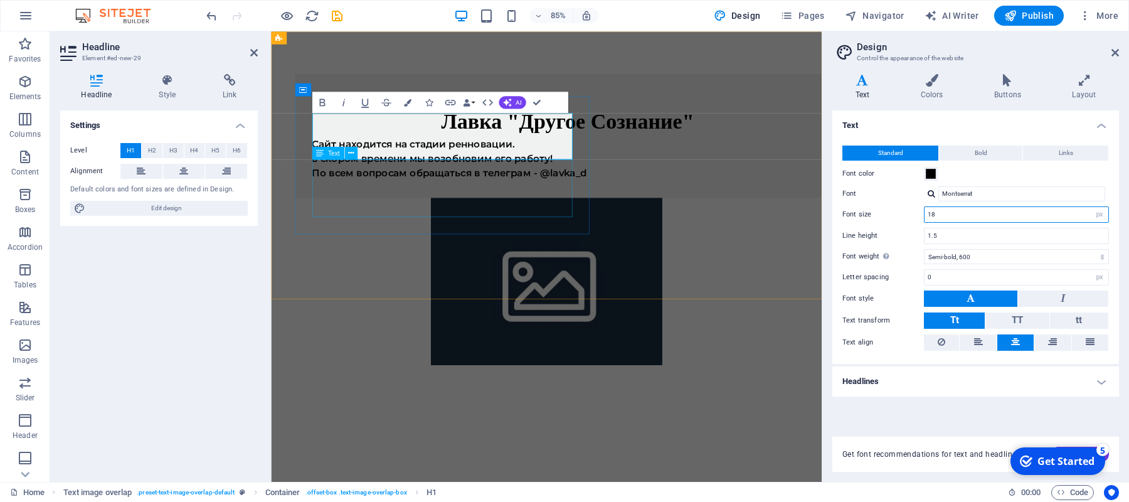
type input "18"
click at [451, 207] on div "Сайт находится на стадии ренновации. в скором времени мы возобновим его работу!…" at bounding box center [620, 181] width 602 height 51
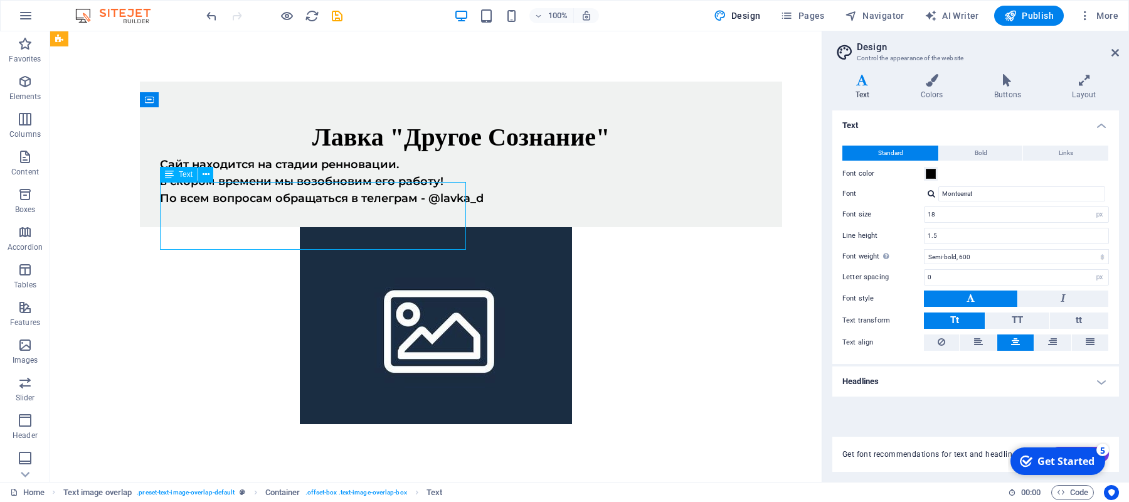
click at [171, 207] on div "Сайт находится на стадии ренновации. в скором времени мы возобновим его работу!…" at bounding box center [461, 181] width 602 height 51
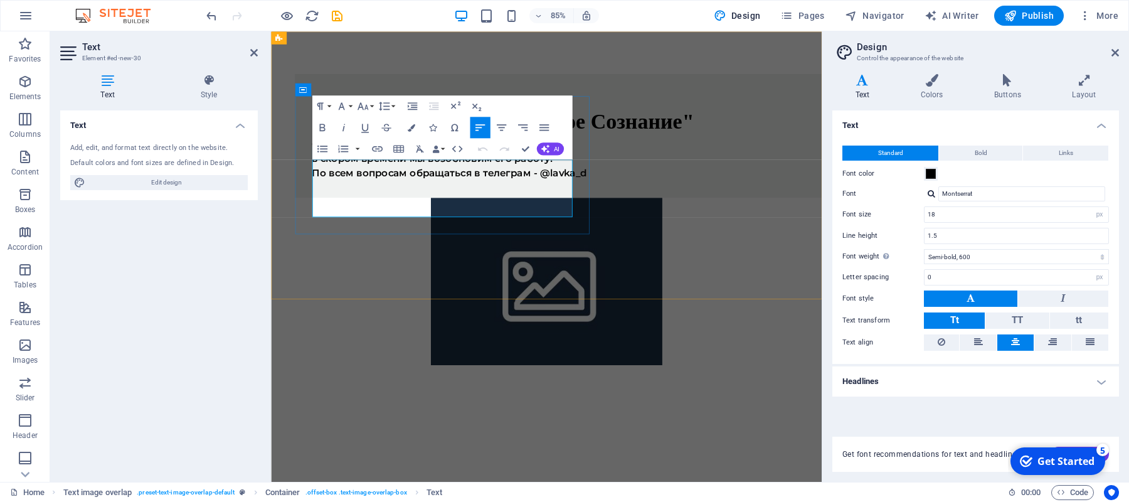
click at [334, 207] on p "Сайт находится на стадии ренновации. в скором времени мы возобновим его работу!…" at bounding box center [620, 181] width 602 height 51
click at [544, 207] on p "Сайт находится на стадии ренновации. В скором времени мы возобновим его работу!…" at bounding box center [620, 181] width 602 height 51
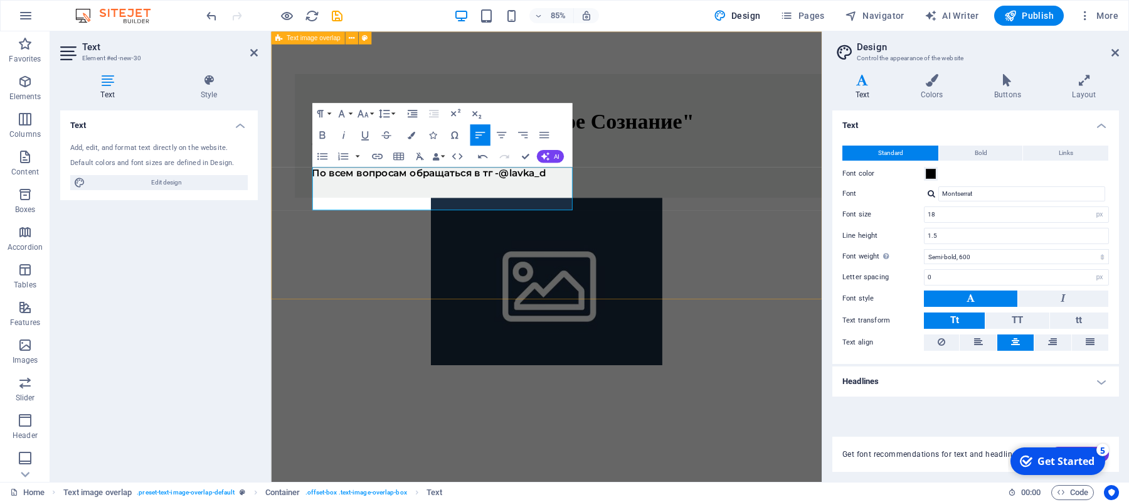
click at [527, 308] on div "​ Лавка "Другое Сознание" Сайт находится на стадии ренновации. В скором времени…" at bounding box center [595, 252] width 648 height 443
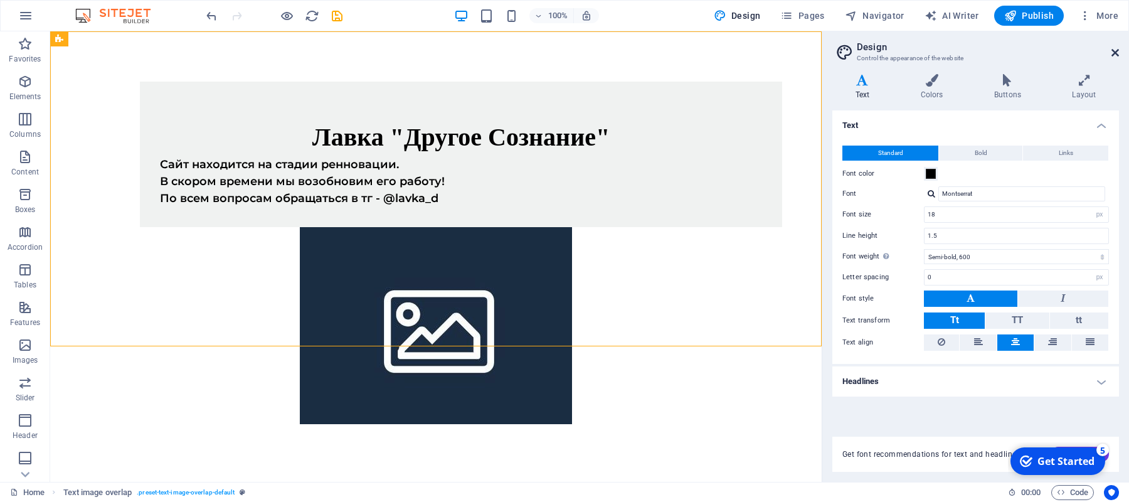
click at [1116, 53] on icon at bounding box center [1115, 53] width 8 height 10
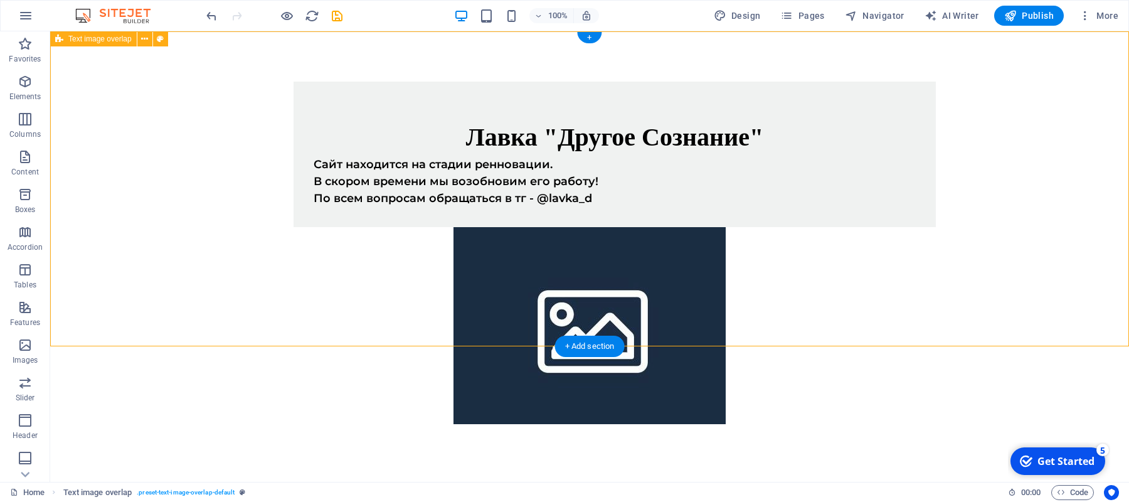
click at [160, 78] on div "​ Лавка "Другое Сознание" Сайт находится на стадии ренновации. В скором времени…" at bounding box center [589, 252] width 1079 height 443
click at [141, 41] on button at bounding box center [144, 38] width 15 height 15
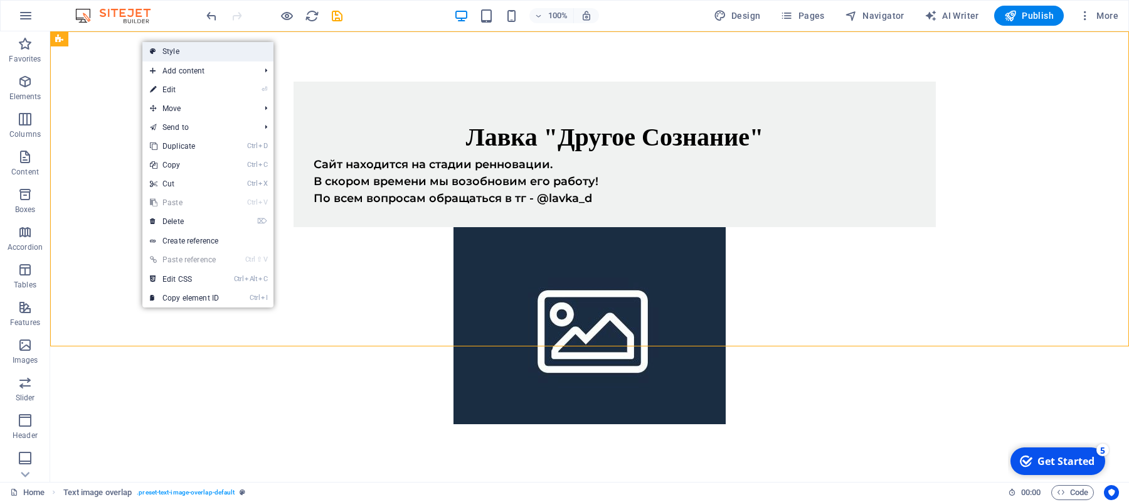
click at [220, 50] on link "Style" at bounding box center [207, 51] width 131 height 19
select select "rem"
select select "px"
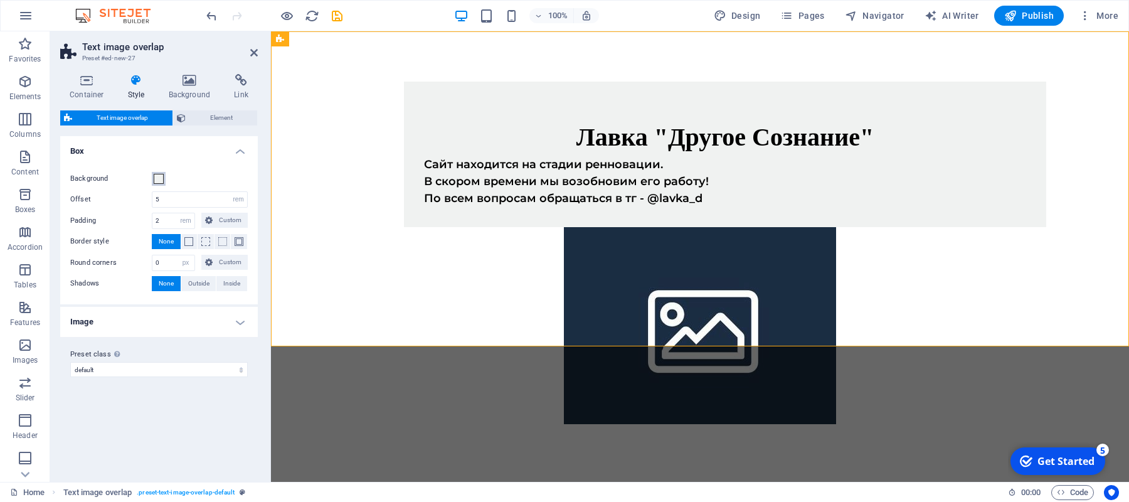
click at [158, 179] on span at bounding box center [159, 179] width 10 height 10
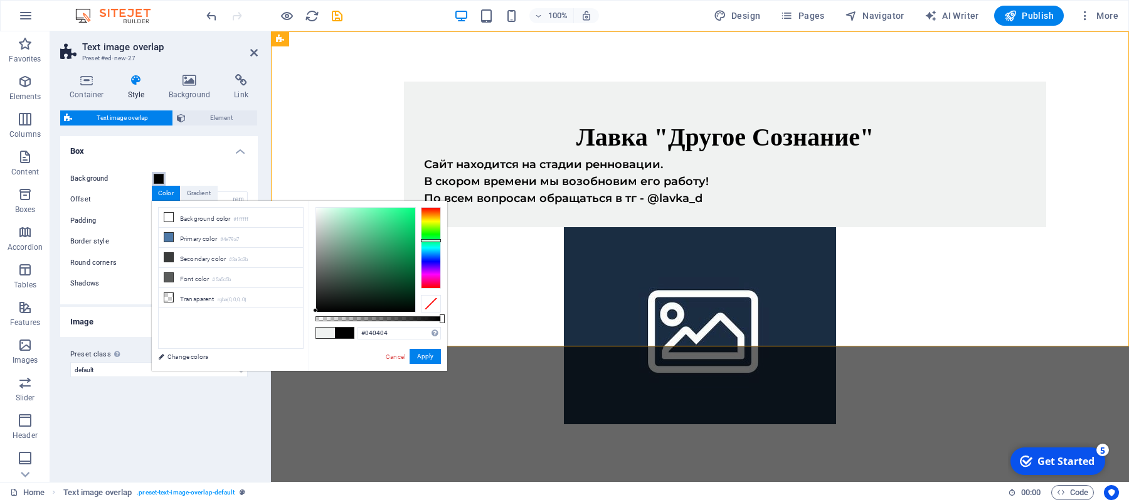
type input "#000000"
drag, startPoint x: 352, startPoint y: 291, endPoint x: 315, endPoint y: 314, distance: 43.9
click at [315, 314] on div "#000000 Supported formats #0852ed rgb(8, 82, 237) rgba(8, 82, 237, 90%) hsv(221…" at bounding box center [378, 377] width 139 height 352
click at [426, 360] on button "Apply" at bounding box center [425, 356] width 31 height 15
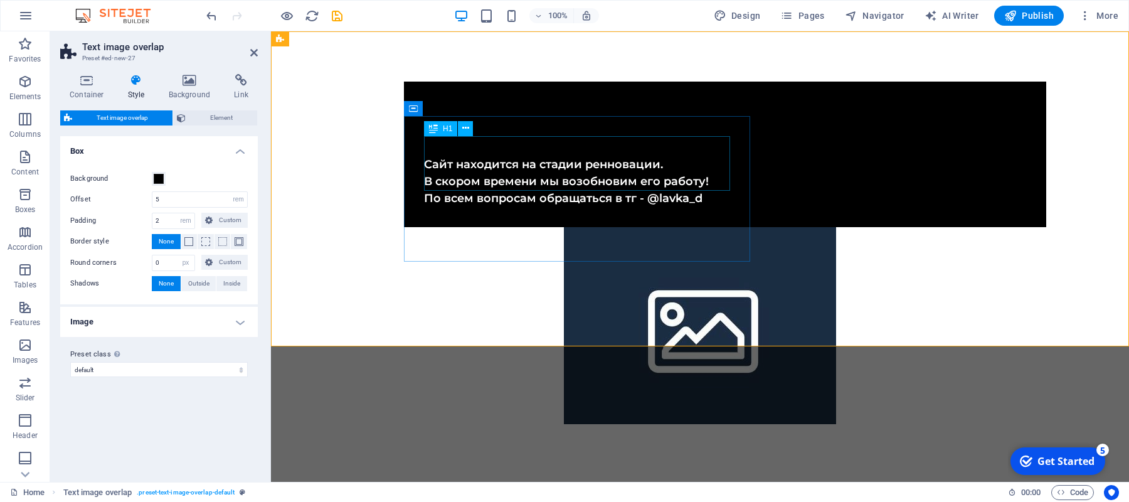
click at [483, 156] on div "​ Лавка "Другое Сознание"" at bounding box center [725, 129] width 602 height 55
click at [469, 129] on icon at bounding box center [465, 128] width 7 height 13
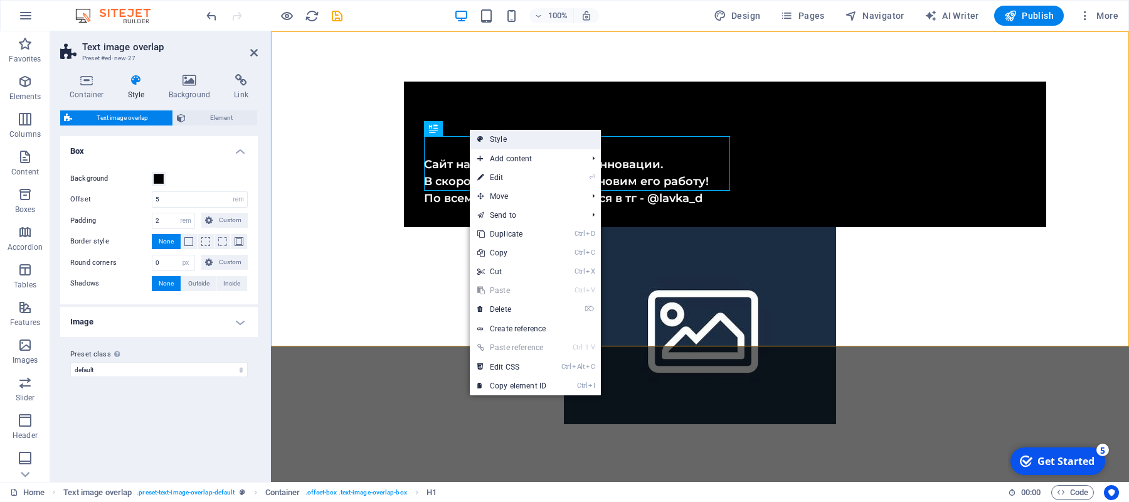
click at [543, 144] on link "Style" at bounding box center [535, 139] width 131 height 19
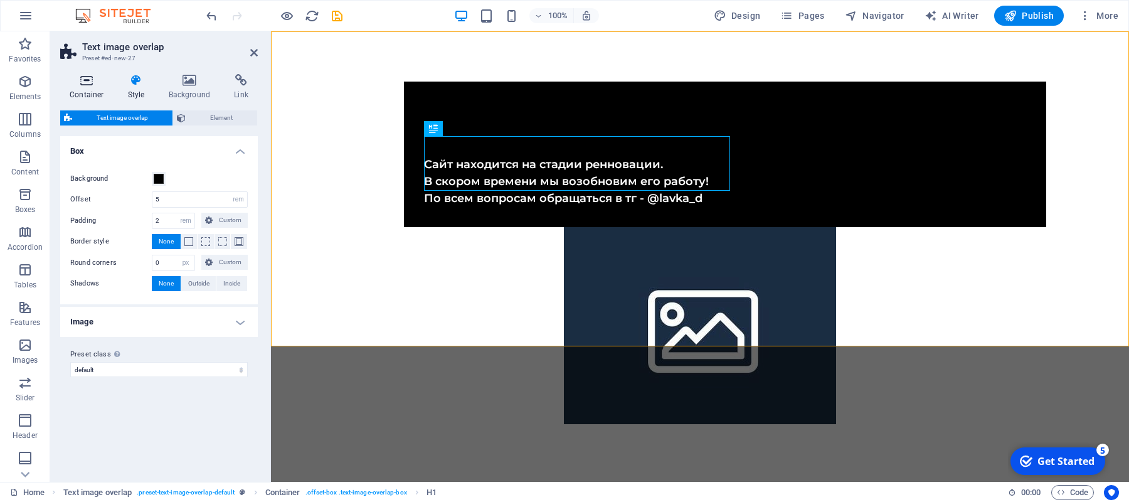
click at [80, 82] on icon at bounding box center [86, 80] width 53 height 13
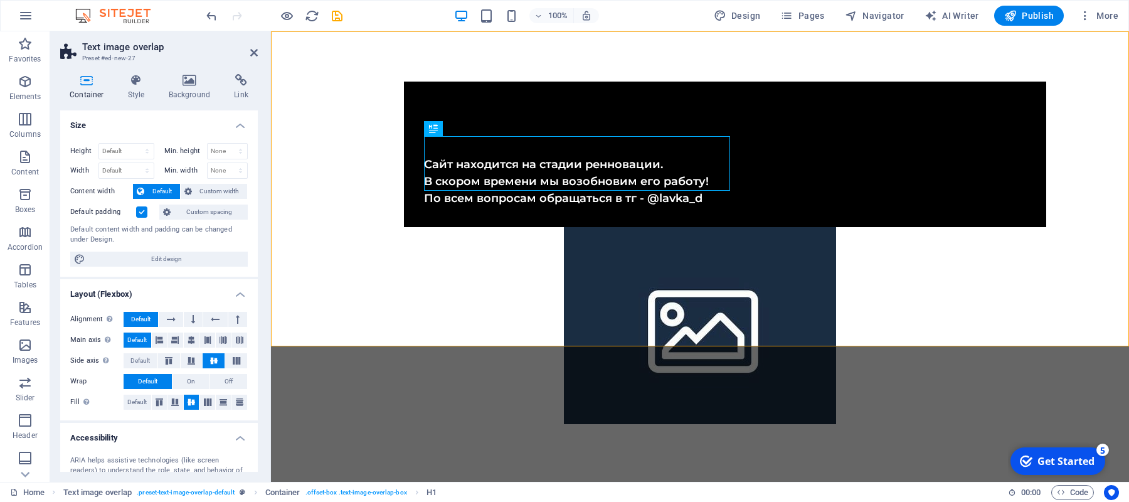
click at [127, 69] on div "Container Style Background Link Size Height Default px rem % vh vw Min. height …" at bounding box center [159, 273] width 218 height 418
click at [502, 154] on div "​ Лавка "Другое Сознание"" at bounding box center [725, 129] width 602 height 55
click at [437, 156] on div "​ Лавка "Другое Сознание"" at bounding box center [725, 129] width 602 height 55
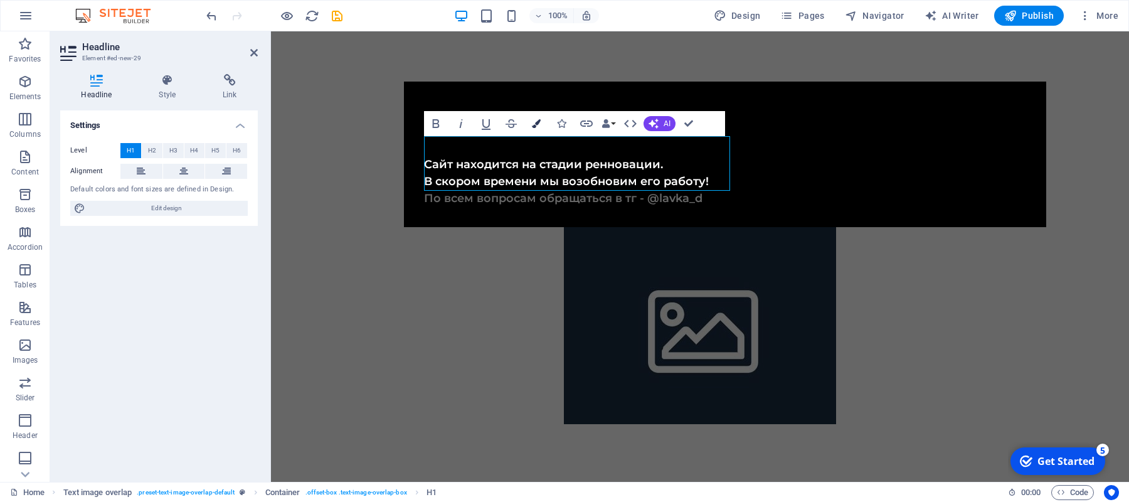
click at [541, 122] on button "Colors" at bounding box center [536, 123] width 24 height 25
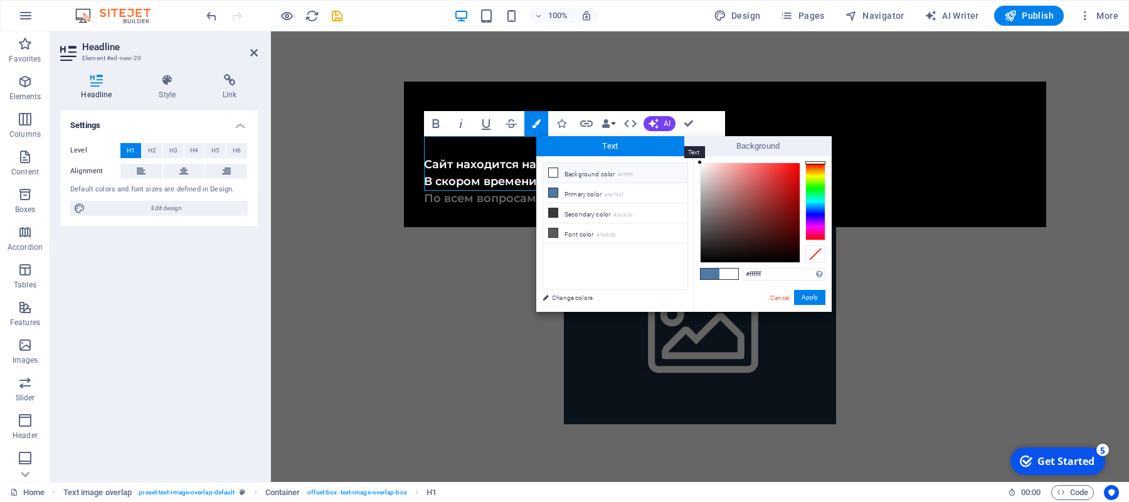
drag, startPoint x: 723, startPoint y: 192, endPoint x: 669, endPoint y: 148, distance: 69.5
click at [669, 148] on div "Text Background less Background color #ffffff Primary color #4e79a7 Secondary c…" at bounding box center [683, 224] width 295 height 176
type input "#f7f5f5"
click at [701, 166] on div at bounding box center [700, 165] width 4 height 4
click at [816, 295] on button "Apply" at bounding box center [809, 297] width 31 height 15
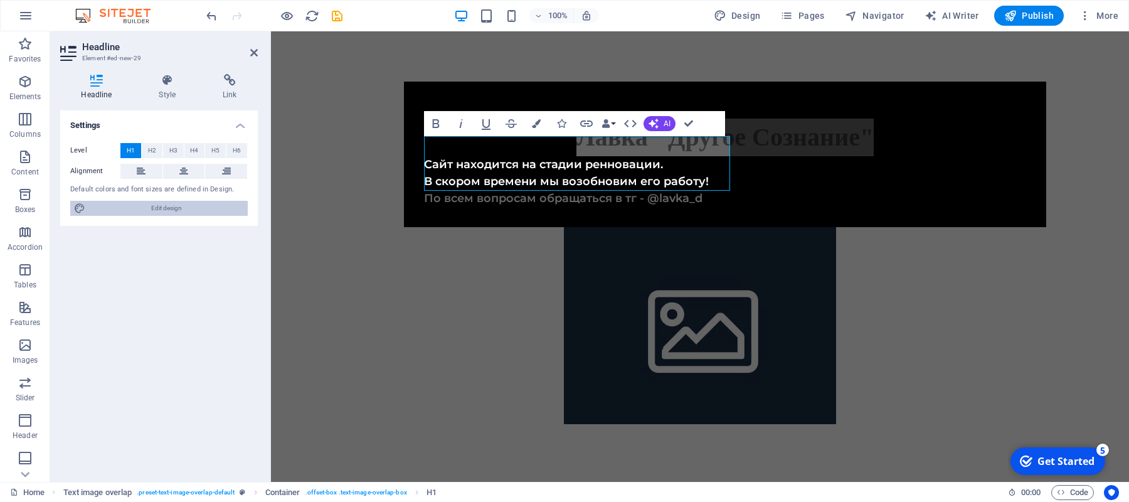
click at [148, 213] on span "Edit design" at bounding box center [166, 208] width 155 height 15
select select "px"
select select "600"
select select "px"
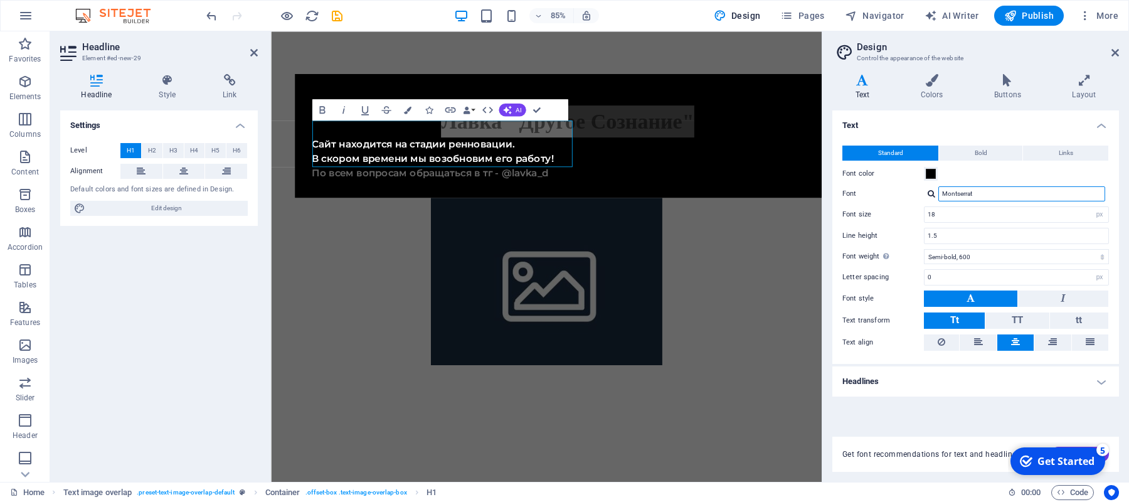
click at [1000, 191] on input "Montserrat" at bounding box center [1021, 193] width 167 height 15
type input "л"
type input "лг"
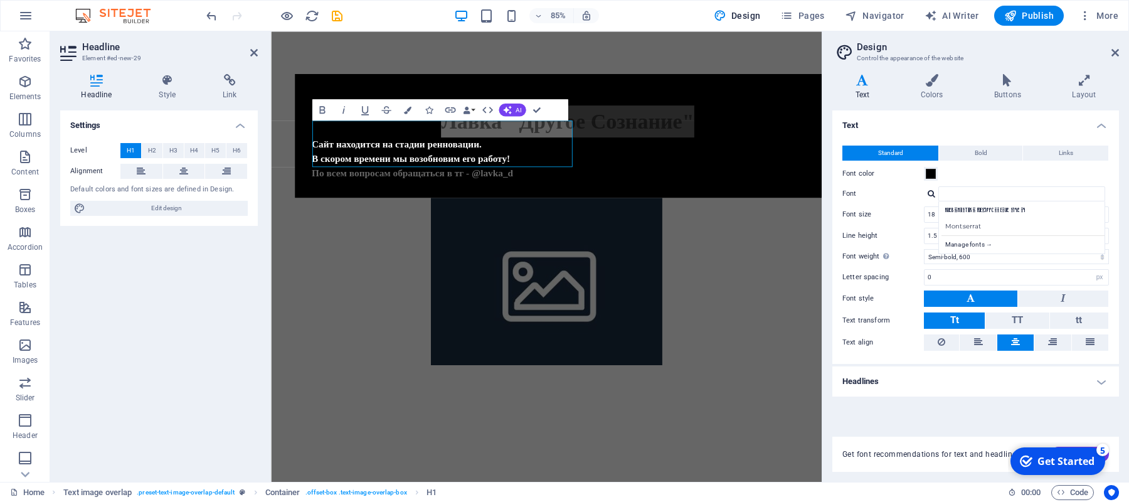
click at [987, 209] on div "kurbanistika FdesjPpCoO exur s1qrXQ" at bounding box center [1024, 210] width 166 height 13
type input "kurbanistika FdesjPpCoO exur s1qrXQ"
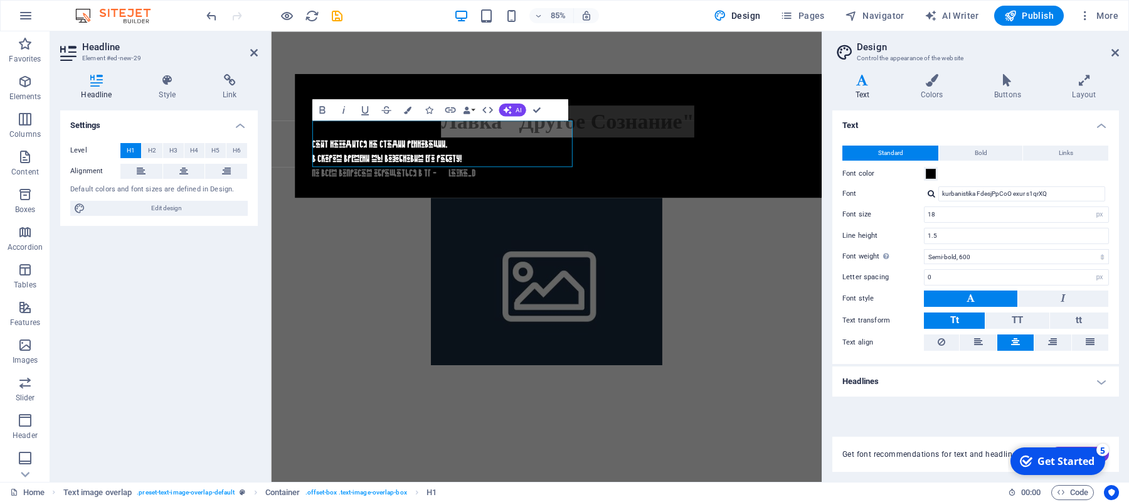
click at [931, 194] on div at bounding box center [932, 193] width 8 height 8
click at [955, 244] on div "Manage fonts →" at bounding box center [1024, 243] width 166 height 16
select select "popularity"
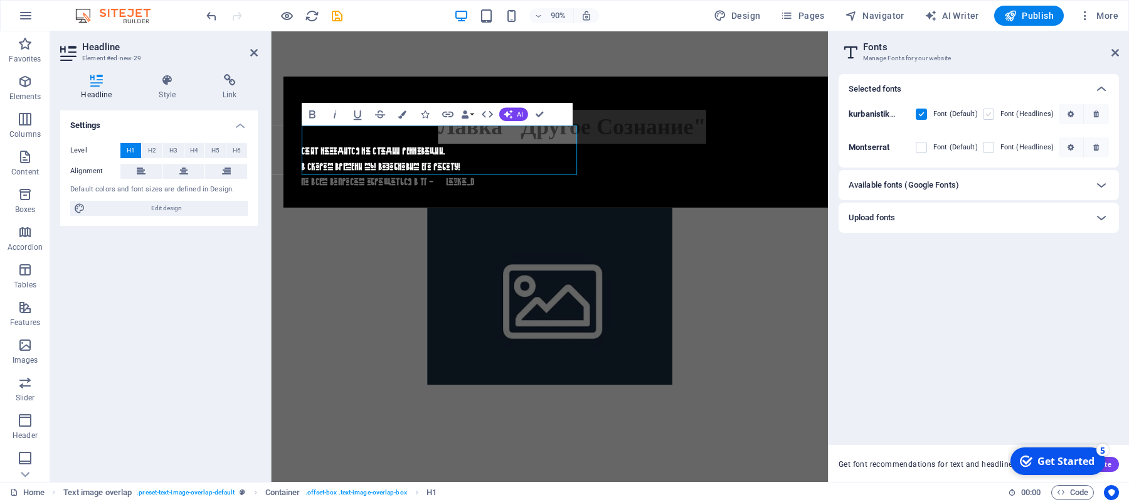
click at [989, 113] on label at bounding box center [988, 114] width 11 height 11
click at [0, 0] on s1qrXQ "checkbox" at bounding box center [0, 0] width 0 height 0
click at [926, 150] on label at bounding box center [921, 147] width 11 height 11
click at [0, 0] on input "checkbox" at bounding box center [0, 0] width 0 height 0
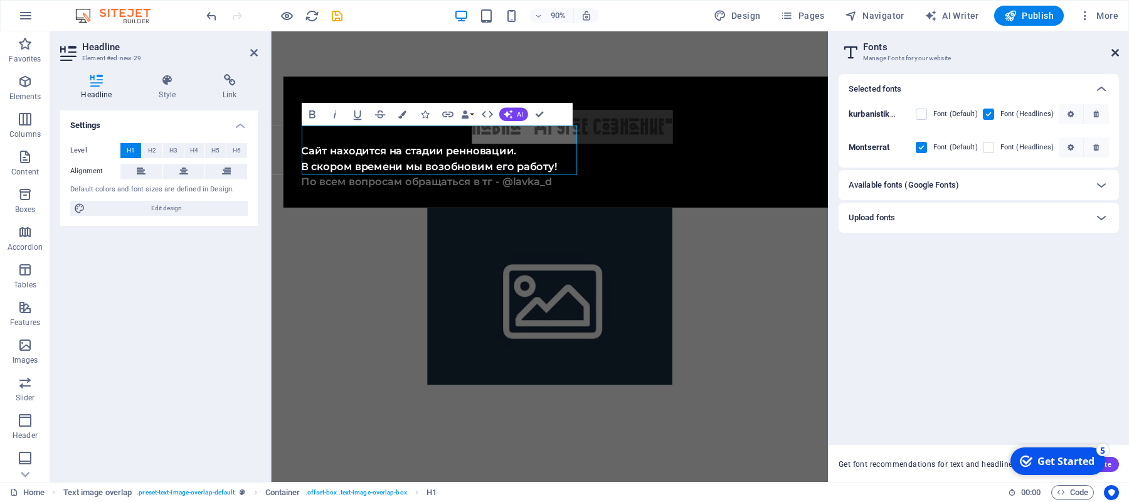
click at [1115, 56] on icon at bounding box center [1115, 53] width 8 height 10
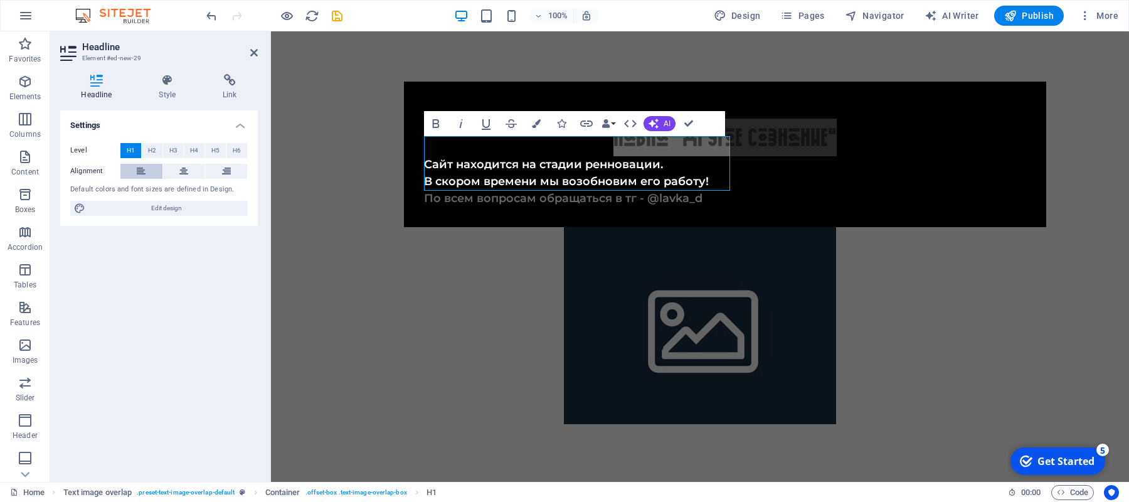
click at [141, 169] on icon at bounding box center [141, 171] width 9 height 15
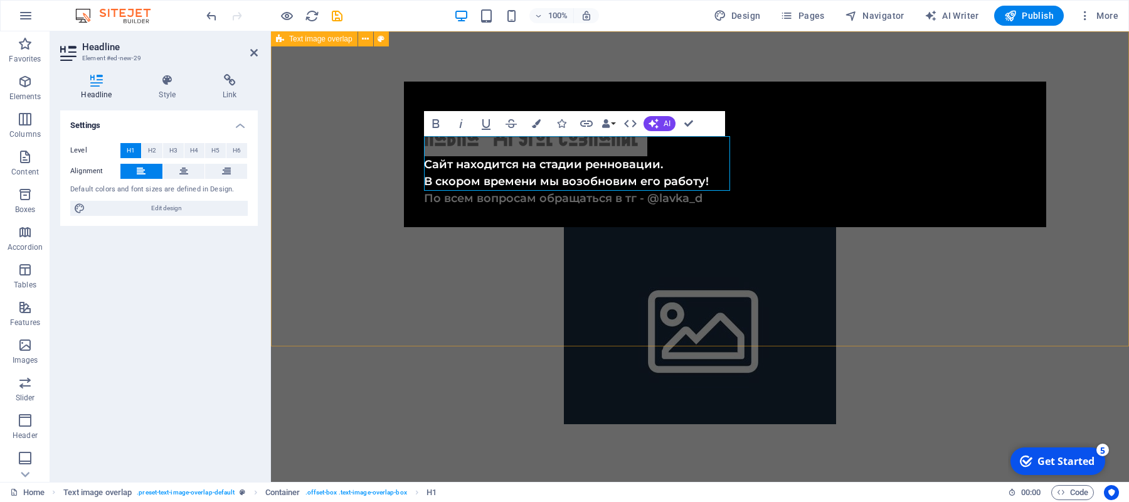
click at [556, 332] on div "​ Лавка "Другое Сознание" Сайт находится на стадии ренновации. В скором времени…" at bounding box center [700, 252] width 858 height 443
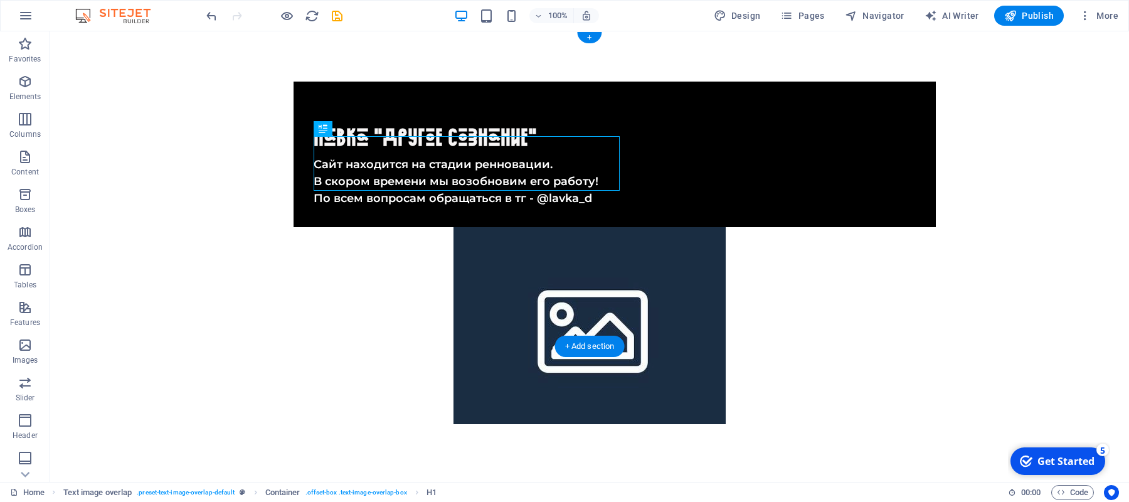
drag, startPoint x: 343, startPoint y: 160, endPoint x: 329, endPoint y: 176, distance: 21.4
click at [329, 156] on div "​ Лавка "Другое Сознание"" at bounding box center [615, 129] width 602 height 55
drag, startPoint x: 329, startPoint y: 176, endPoint x: 327, endPoint y: 162, distance: 14.5
click at [327, 156] on div "​ Лавка "Другое Сознание"" at bounding box center [615, 129] width 602 height 55
drag, startPoint x: 327, startPoint y: 162, endPoint x: 327, endPoint y: 139, distance: 23.2
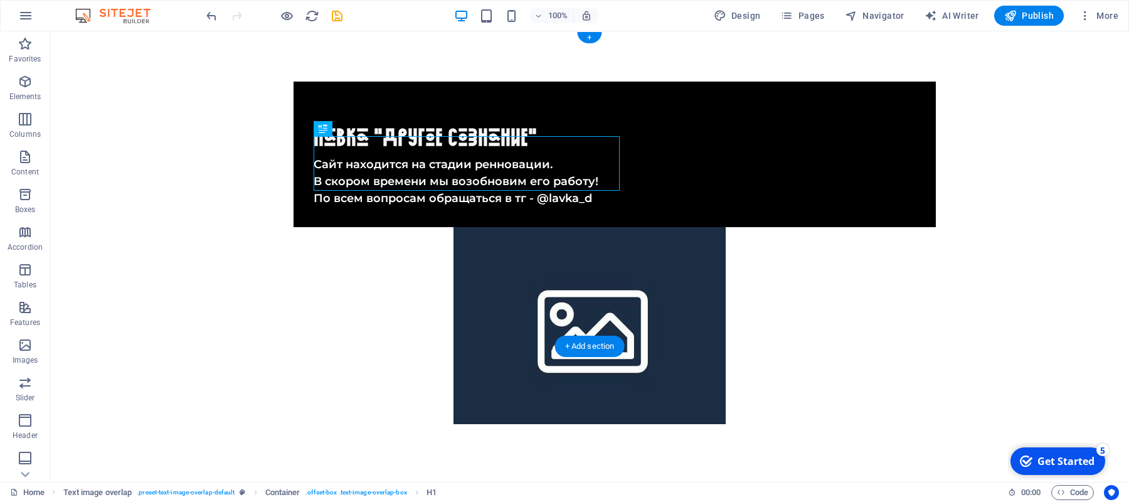
click at [327, 139] on div "​ Лавка "Другое Сознание"" at bounding box center [615, 129] width 602 height 55
click at [359, 126] on icon at bounding box center [355, 128] width 7 height 13
click at [334, 76] on div "​ Лавка "Другое Сознание" Сайт находится на стадии ренновации. В скором времени…" at bounding box center [589, 252] width 1079 height 443
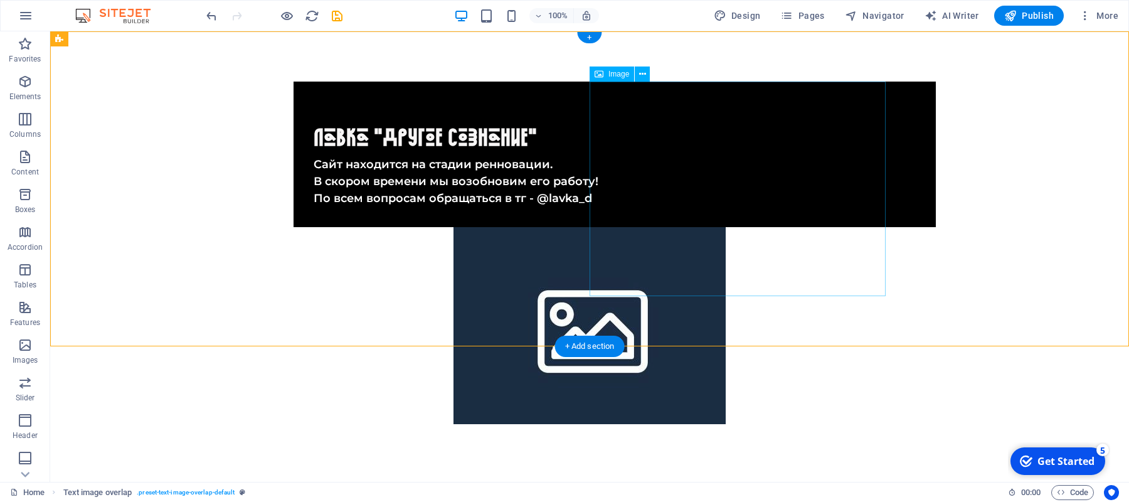
click at [836, 227] on figure at bounding box center [590, 325] width 592 height 197
click at [643, 79] on icon at bounding box center [642, 74] width 7 height 13
click at [596, 227] on figure at bounding box center [590, 325] width 592 height 197
click at [685, 227] on figure at bounding box center [590, 325] width 592 height 197
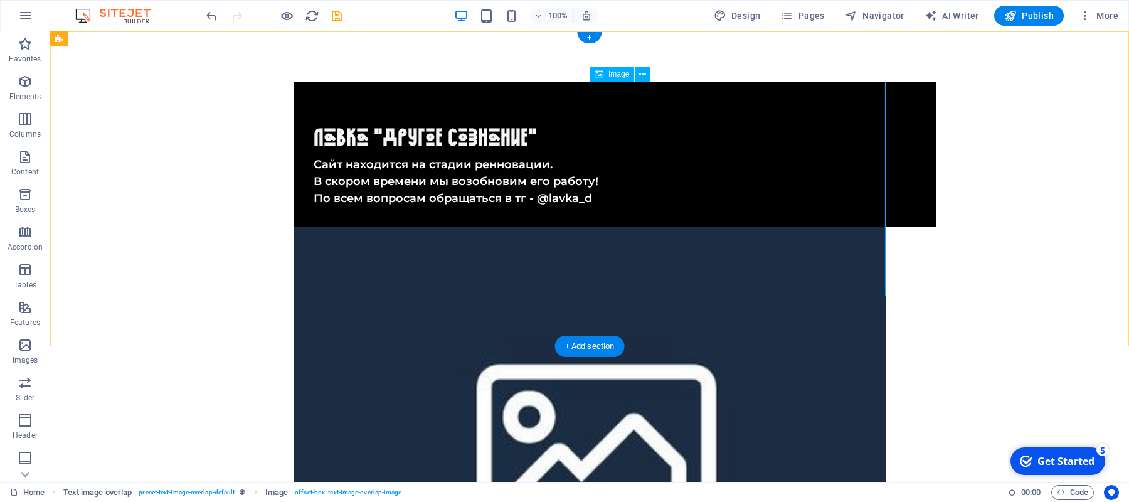
select select "%"
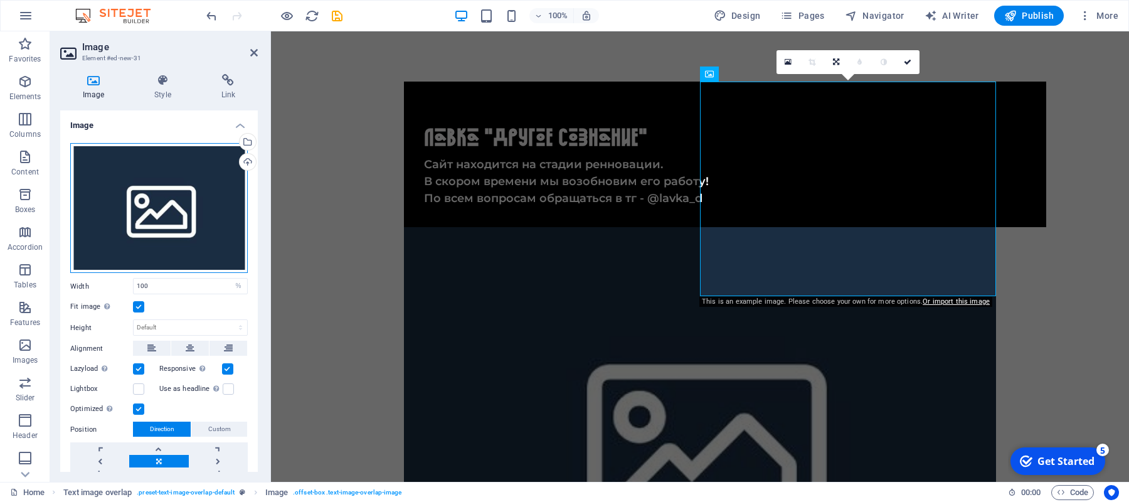
click at [161, 216] on div "Drag files here, click to choose files or select files from Files or our free s…" at bounding box center [158, 208] width 177 height 130
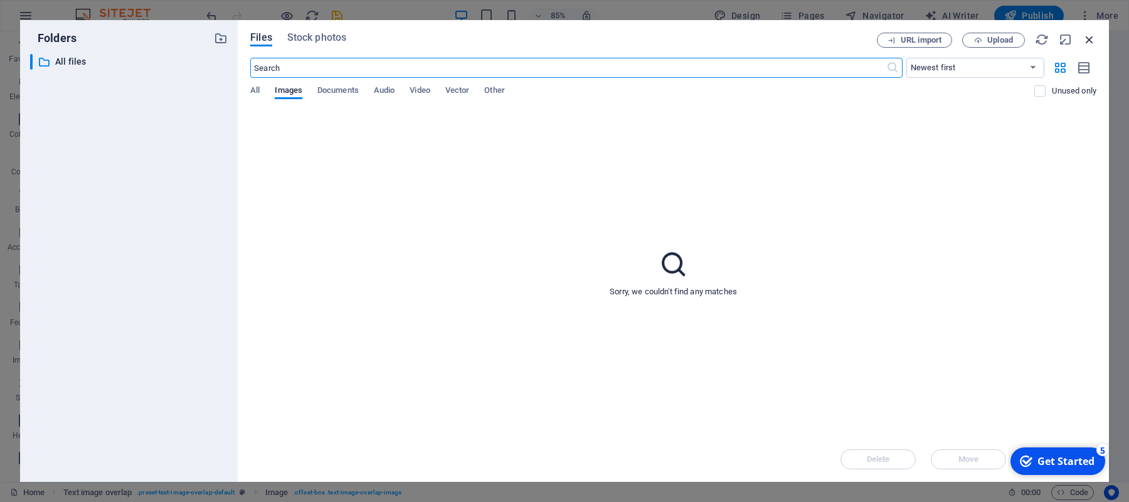
click at [1092, 40] on icon "button" at bounding box center [1090, 40] width 14 height 14
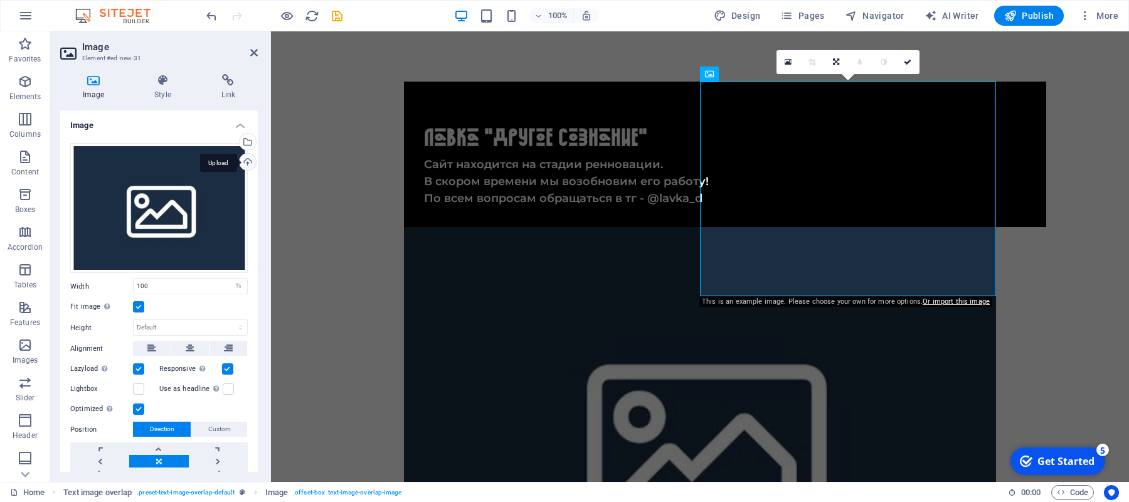
click at [249, 161] on div "Upload" at bounding box center [246, 163] width 19 height 19
click at [246, 139] on div "Select files from the file manager, stock photos, or upload file(s)" at bounding box center [246, 143] width 19 height 19
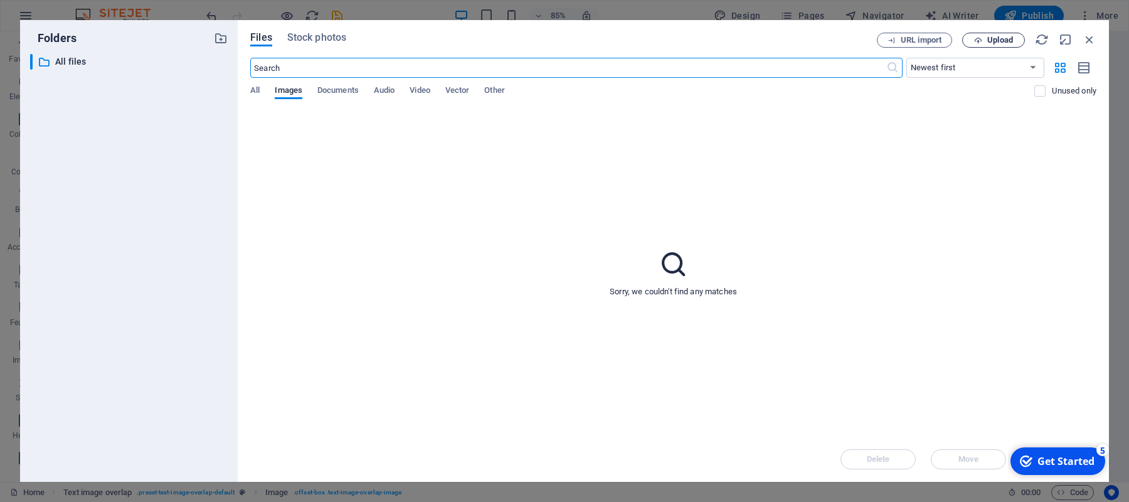
click at [987, 44] on span "Upload" at bounding box center [993, 40] width 51 height 8
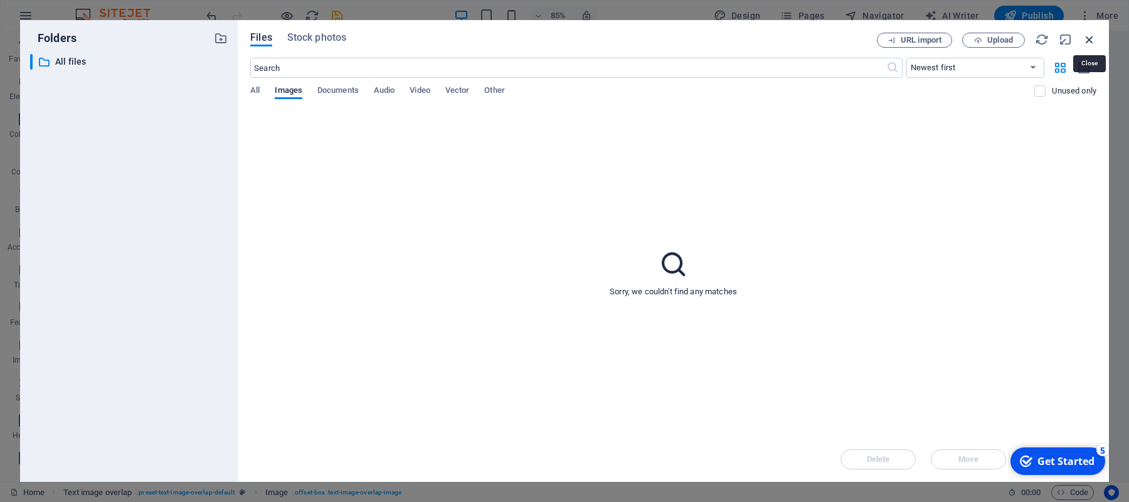
click at [1095, 38] on icon "button" at bounding box center [1090, 40] width 14 height 14
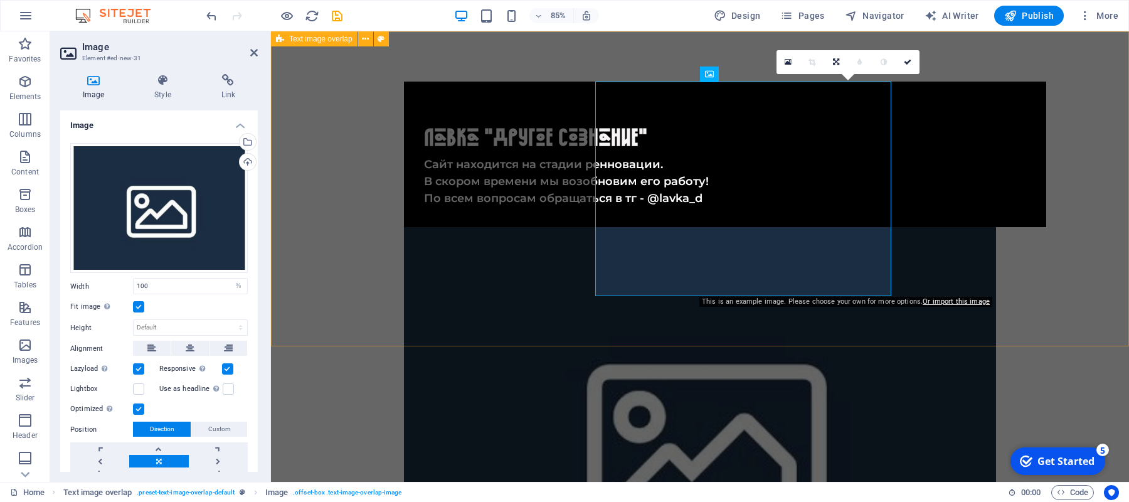
click at [1095, 38] on div "​ Лавка "Другое Сознание" Сайт находится на стадии ренновации. В скором времени…" at bounding box center [700, 368] width 858 height 674
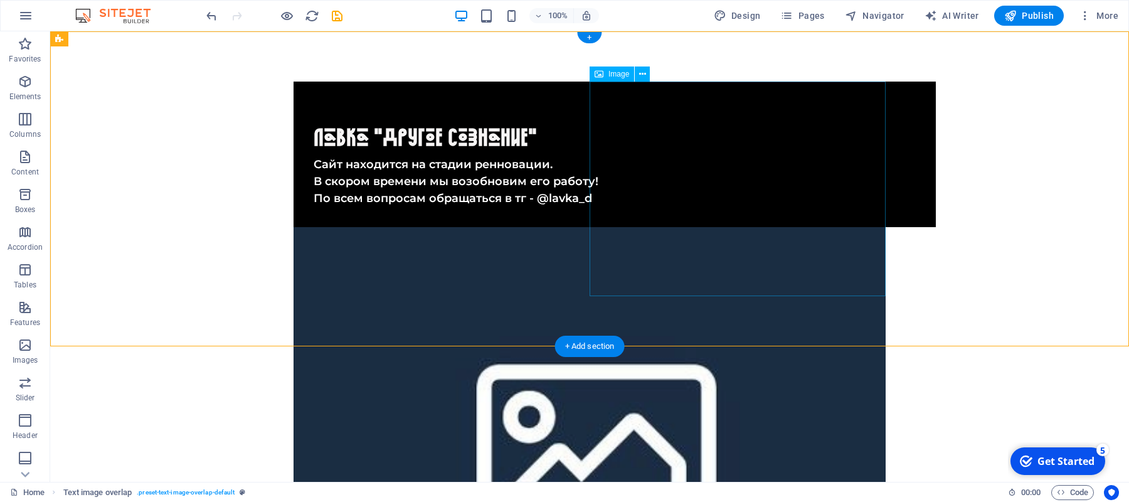
click at [726, 227] on figure at bounding box center [590, 441] width 592 height 428
select select "%"
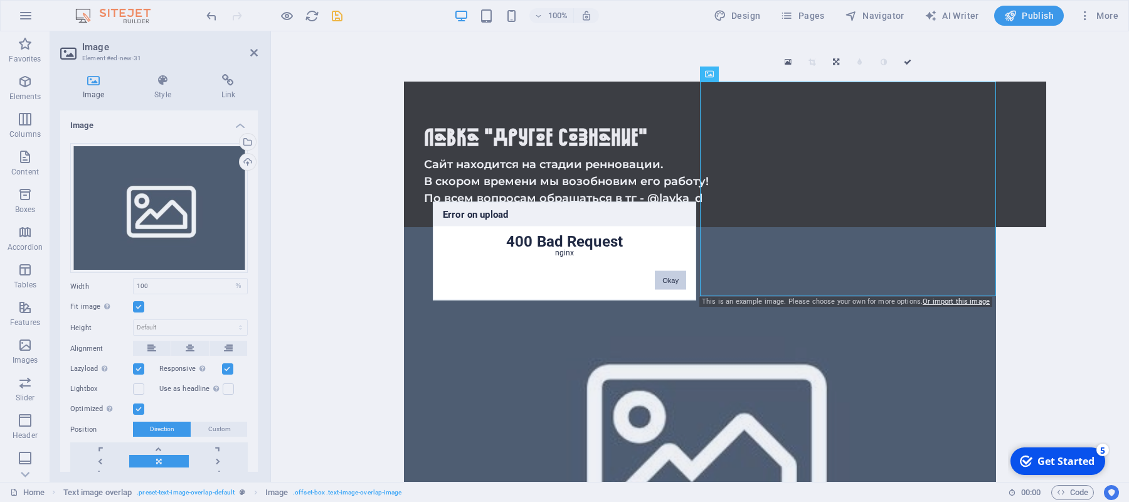
click at [672, 284] on button "Okay" at bounding box center [670, 280] width 31 height 19
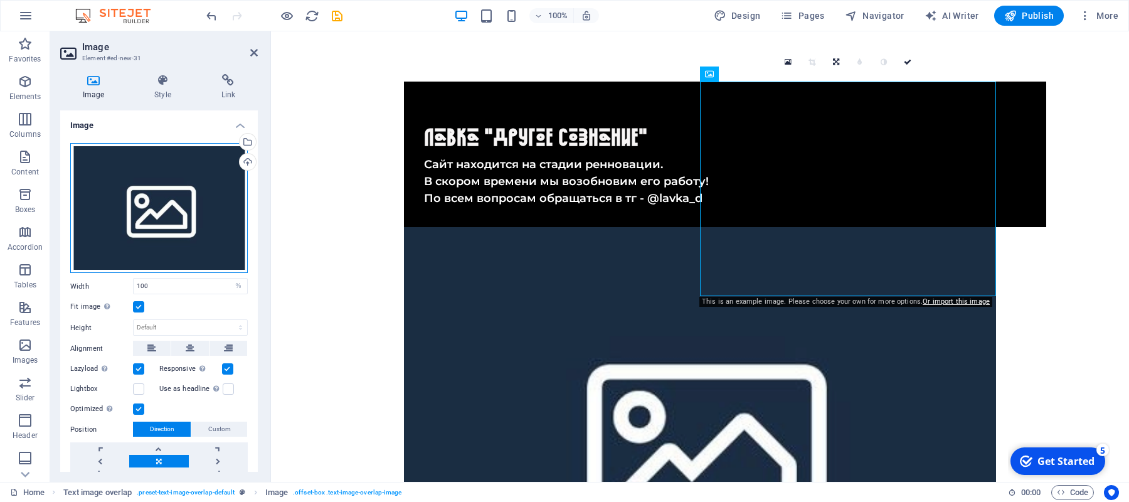
click at [207, 229] on div "Drag files here, click to choose files or select files from Files or our free s…" at bounding box center [158, 208] width 177 height 130
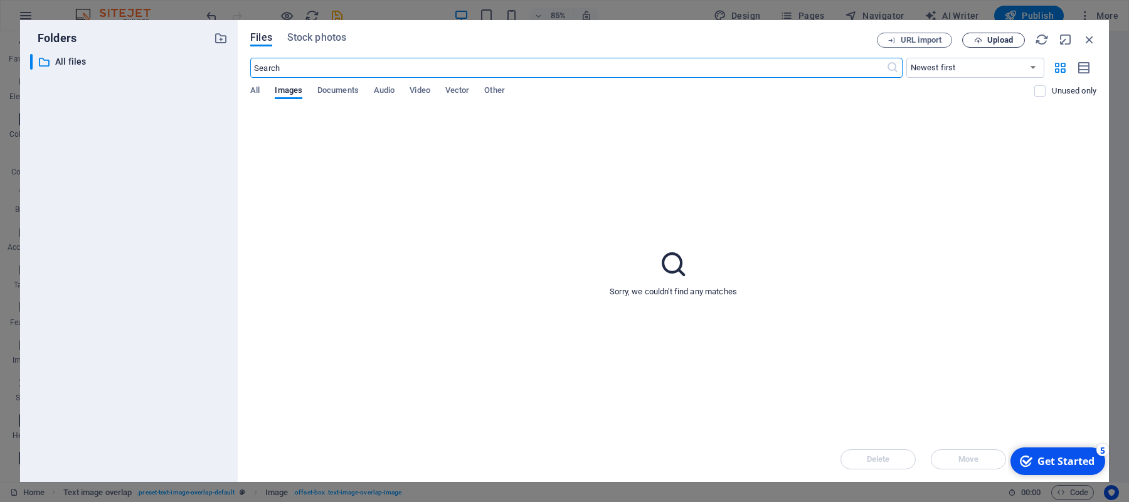
click at [990, 38] on span "Upload" at bounding box center [1000, 40] width 26 height 8
click at [989, 44] on span "Upload" at bounding box center [1000, 40] width 26 height 8
click at [847, 301] on div "Sorry, we couldn't find any matches" at bounding box center [673, 272] width 846 height 327
click at [998, 43] on span "Upload" at bounding box center [1000, 40] width 26 height 8
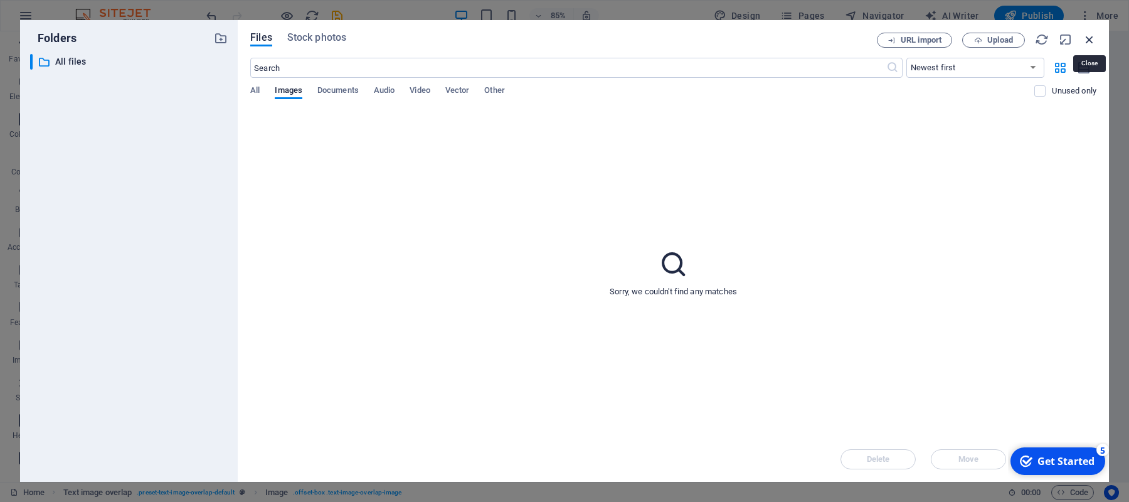
click at [1089, 44] on icon "button" at bounding box center [1090, 40] width 14 height 14
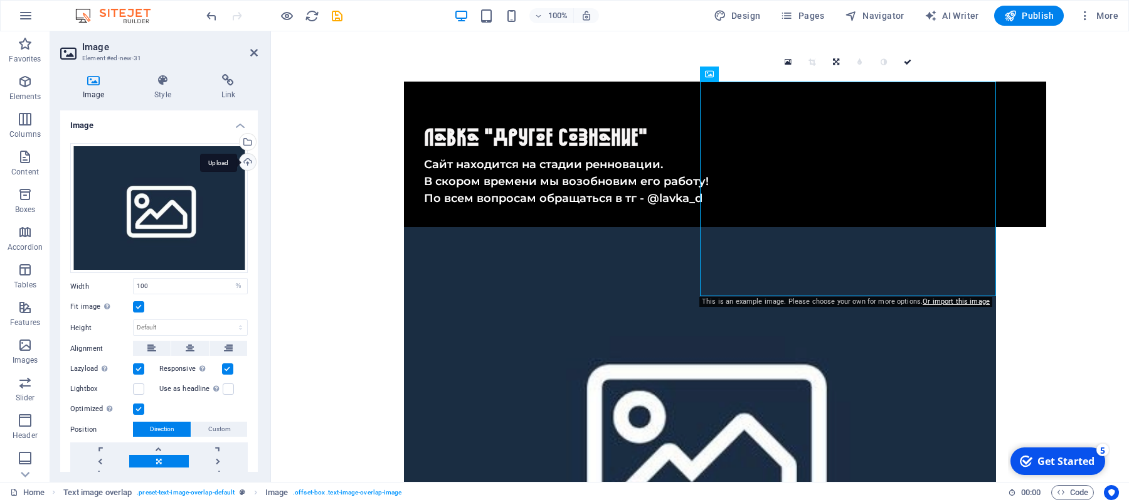
click at [239, 171] on div "Upload" at bounding box center [246, 163] width 19 height 19
click at [246, 149] on div "Select files from the file manager, stock photos, or upload file(s)" at bounding box center [246, 143] width 19 height 19
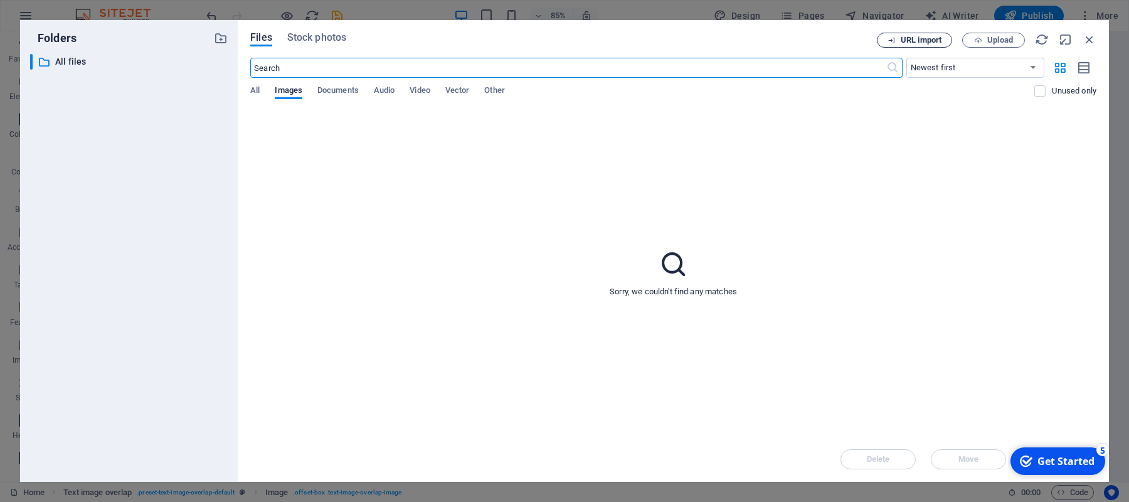
click at [922, 41] on span "URL import" at bounding box center [921, 40] width 41 height 8
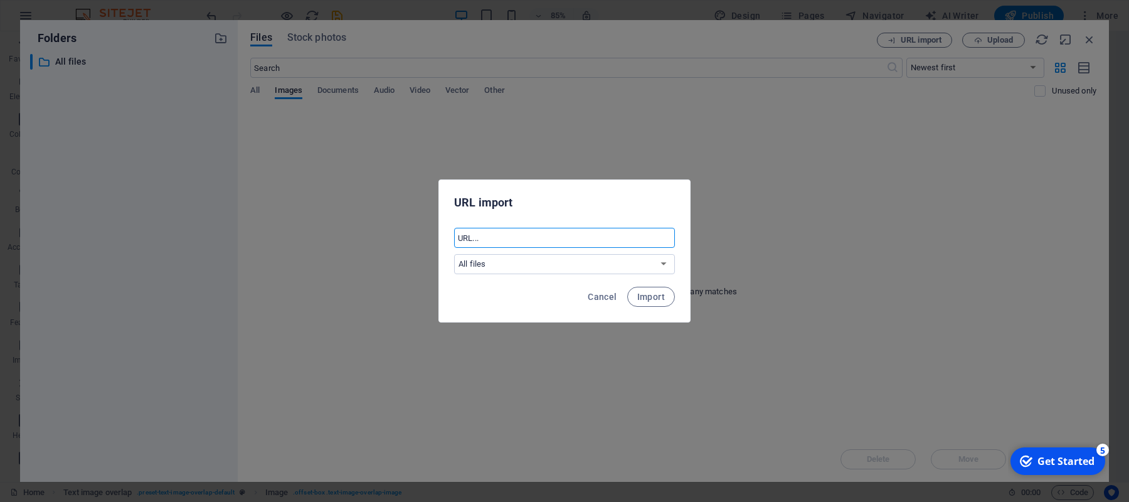
click at [574, 236] on input "text" at bounding box center [564, 238] width 221 height 20
paste input "[URL][DOMAIN_NAME]"
type input "[URL][DOMAIN_NAME]"
click at [649, 295] on span "Import" at bounding box center [651, 297] width 28 height 10
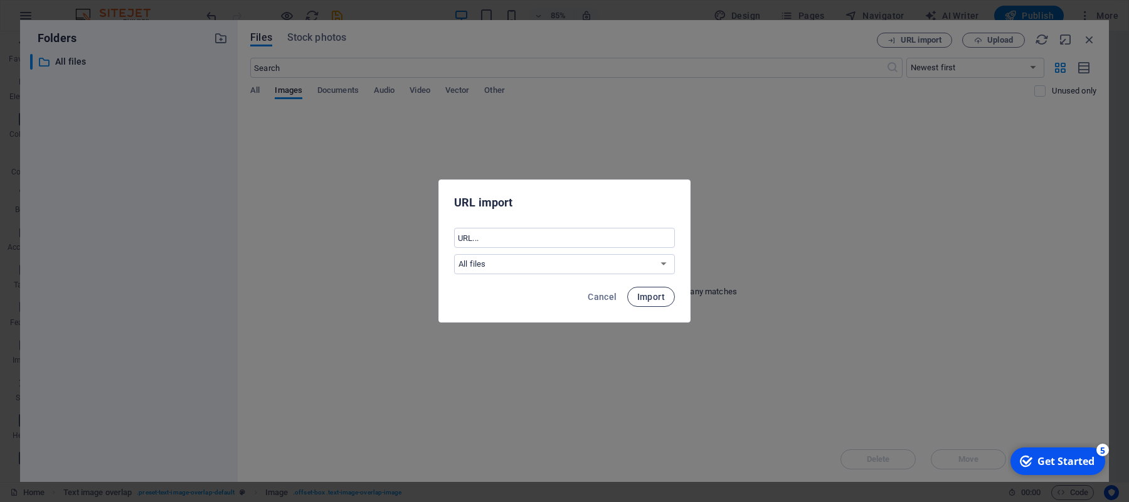
scroll to position [0, 0]
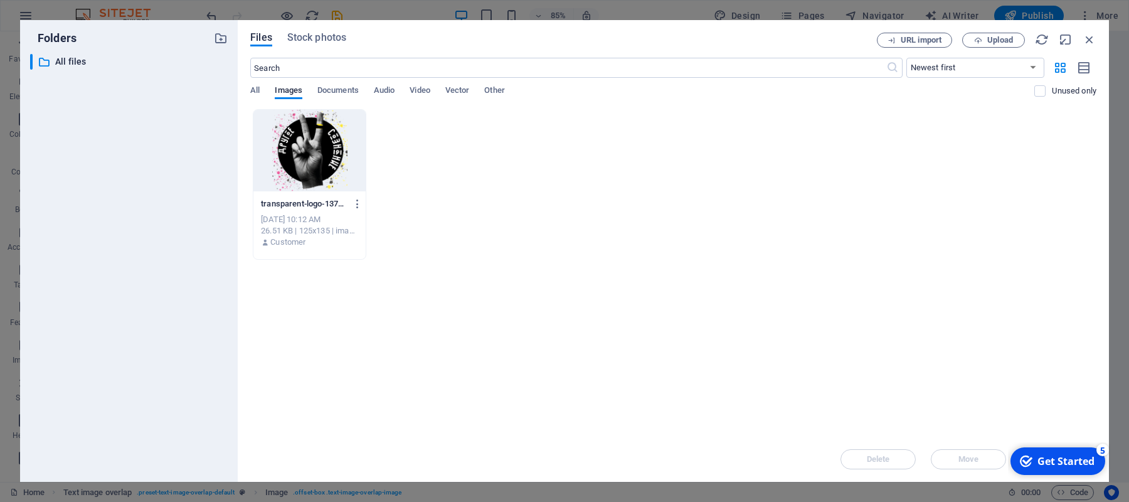
click at [333, 182] on div at bounding box center [309, 151] width 112 height 82
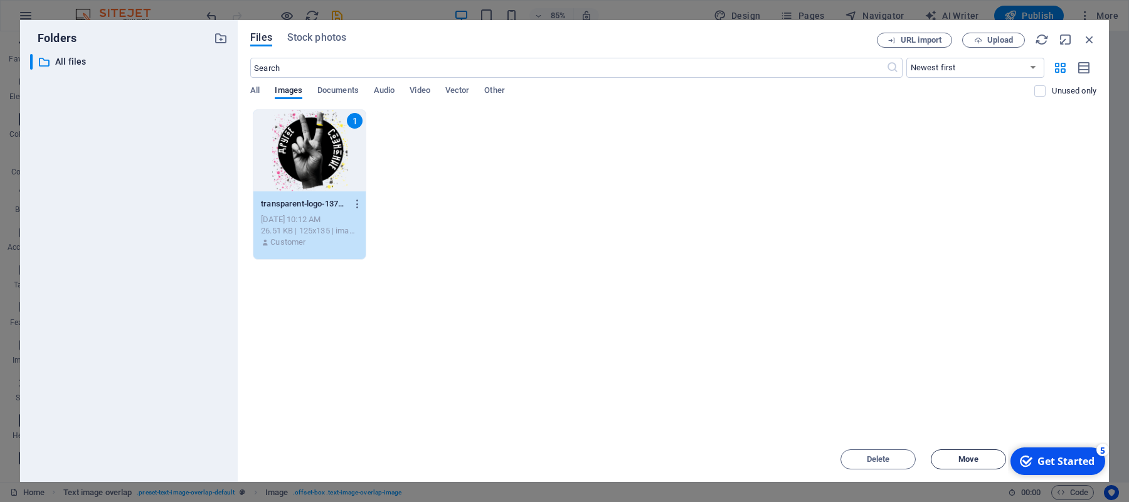
click at [975, 450] on button "Move" at bounding box center [968, 459] width 75 height 20
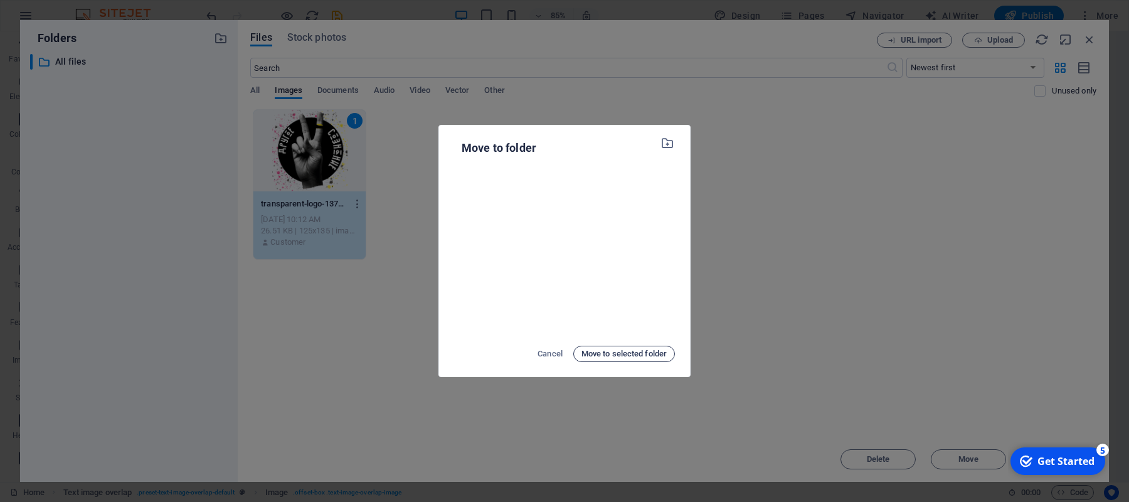
click at [622, 357] on span "Move to selected folder" at bounding box center [623, 353] width 85 height 15
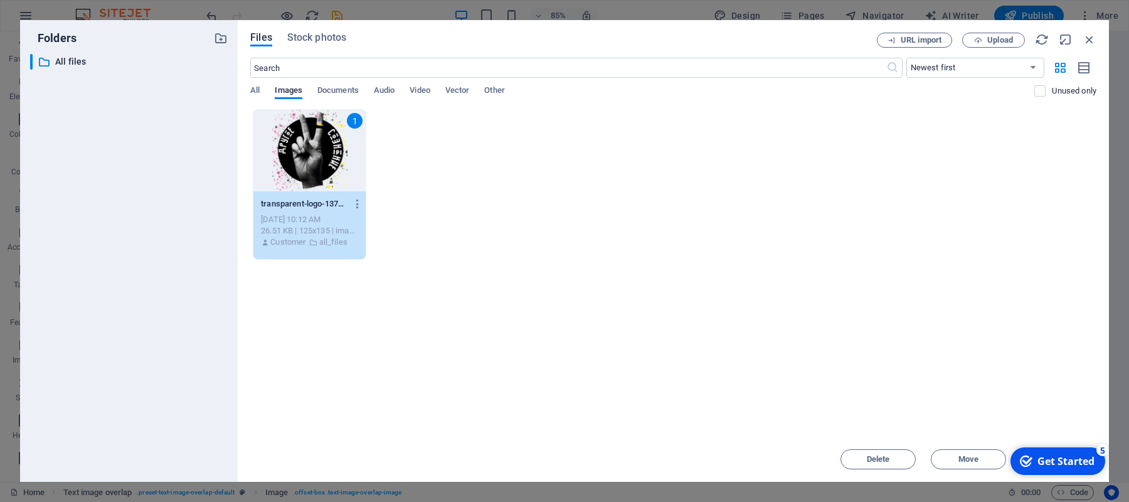
drag, startPoint x: 806, startPoint y: 40, endPoint x: 688, endPoint y: 43, distance: 118.0
click at [688, 43] on div "Files Stock photos" at bounding box center [563, 40] width 627 height 14
click at [966, 463] on span "Move" at bounding box center [968, 459] width 20 height 8
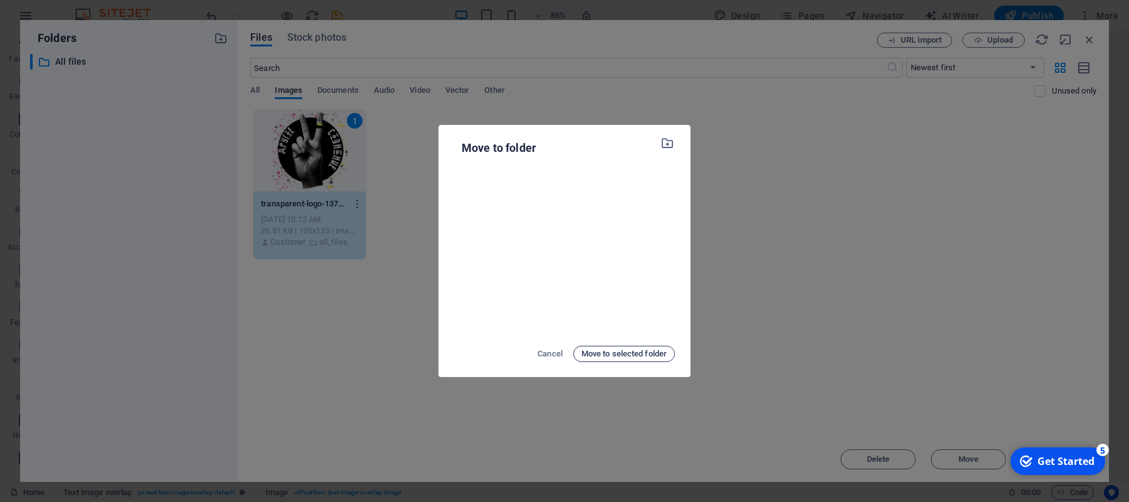
click at [641, 352] on span "Move to selected folder" at bounding box center [623, 353] width 85 height 15
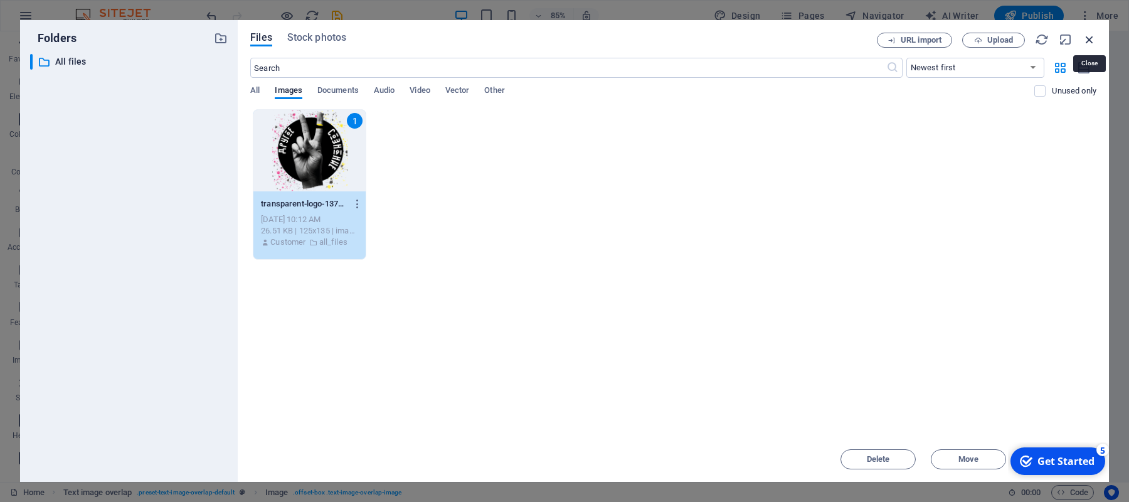
click at [1086, 33] on icon "button" at bounding box center [1090, 40] width 14 height 14
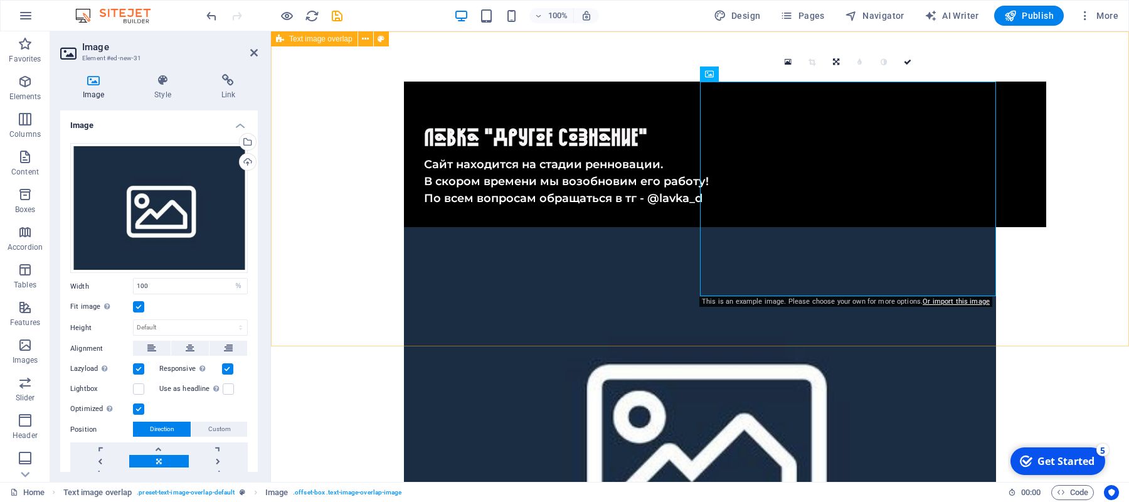
click at [1086, 33] on div "​ Лавка "Другое Сознание" Сайт находится на стадии ренновации. В скором времени…" at bounding box center [700, 368] width 858 height 674
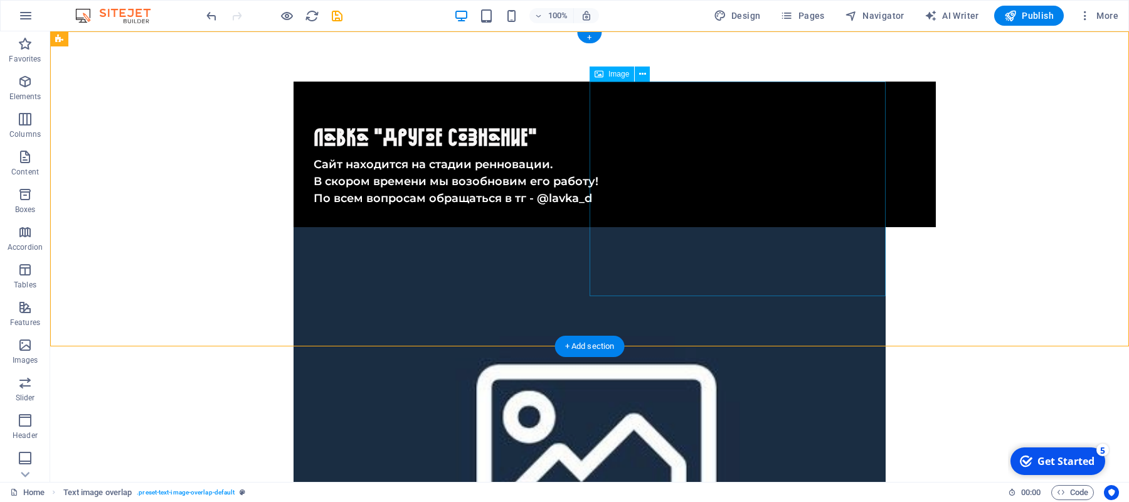
click at [780, 227] on figure at bounding box center [590, 441] width 592 height 428
click at [737, 227] on figure at bounding box center [590, 441] width 592 height 428
select select "%"
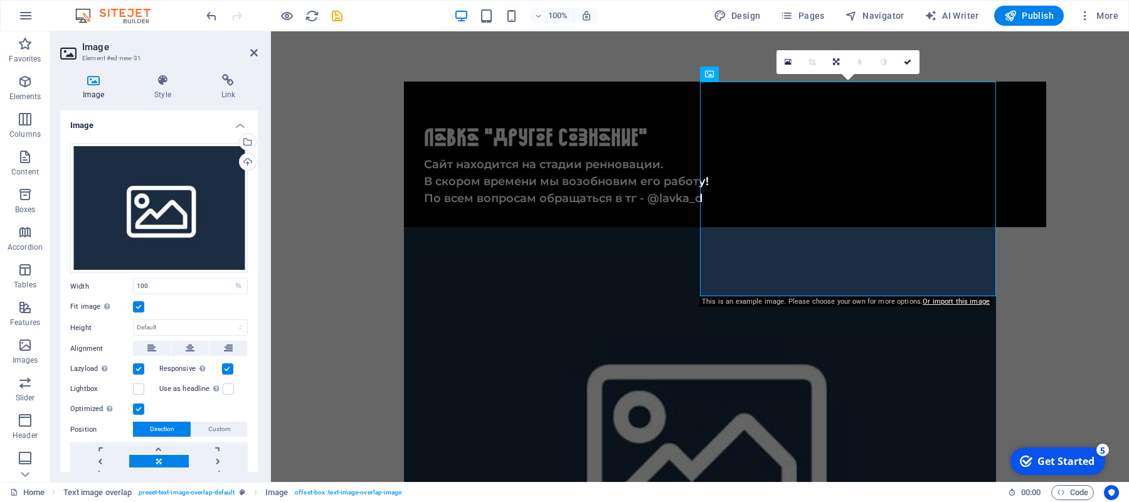
click at [1058, 464] on div "Get Started" at bounding box center [1065, 461] width 57 height 14
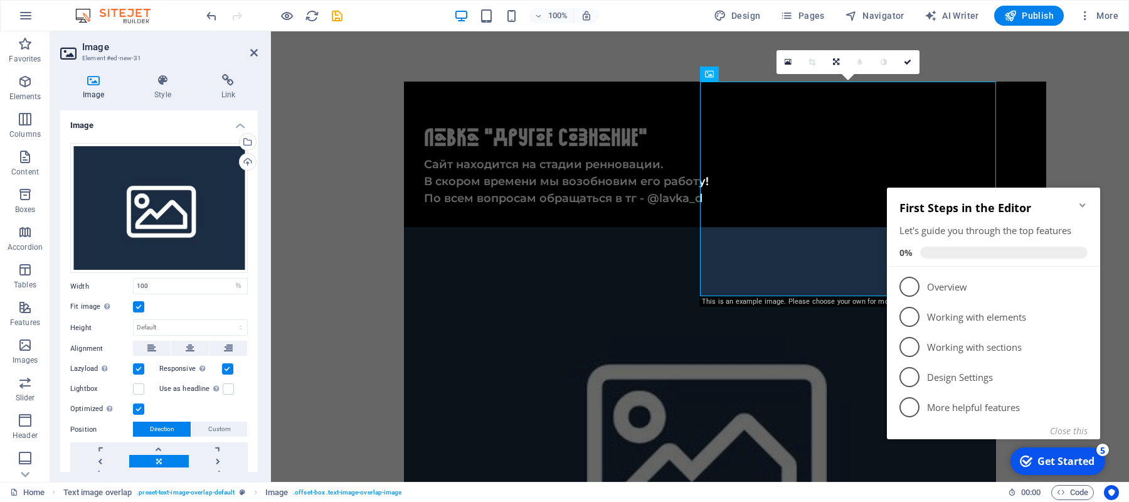
click at [1080, 204] on icon "Minimize checklist" at bounding box center [1082, 205] width 6 height 4
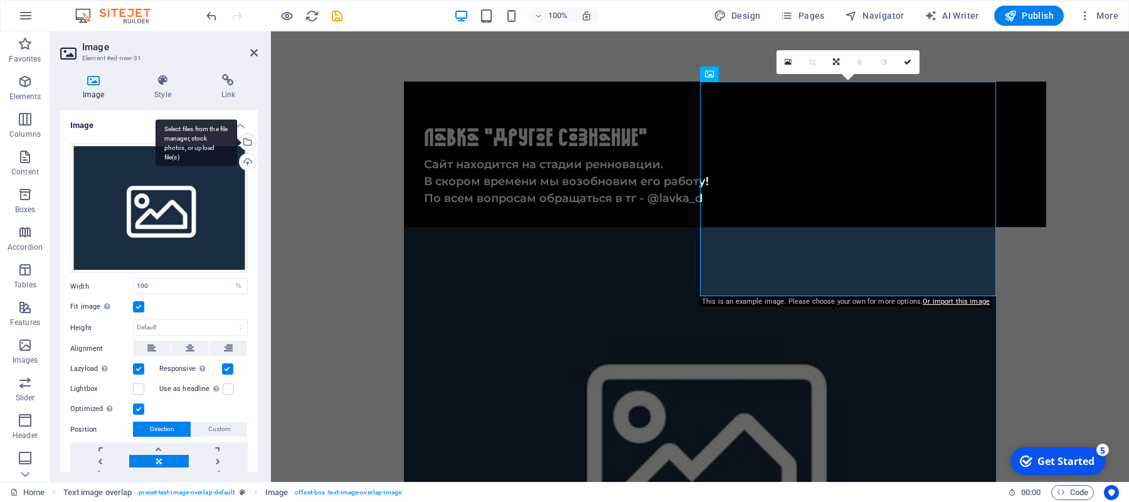
click at [246, 143] on div "Select files from the file manager, stock photos, or upload file(s)" at bounding box center [246, 143] width 19 height 19
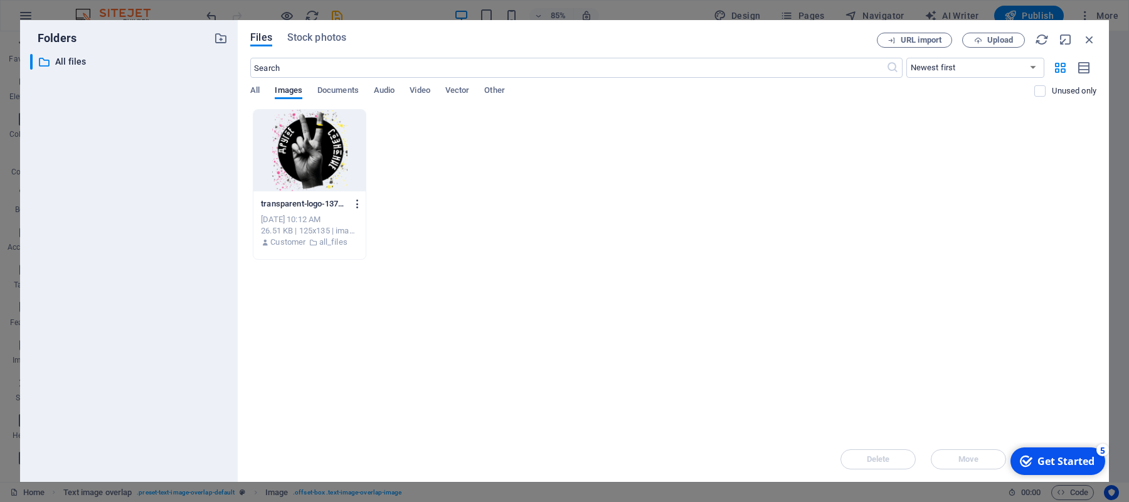
click at [356, 204] on icon "button" at bounding box center [358, 203] width 12 height 11
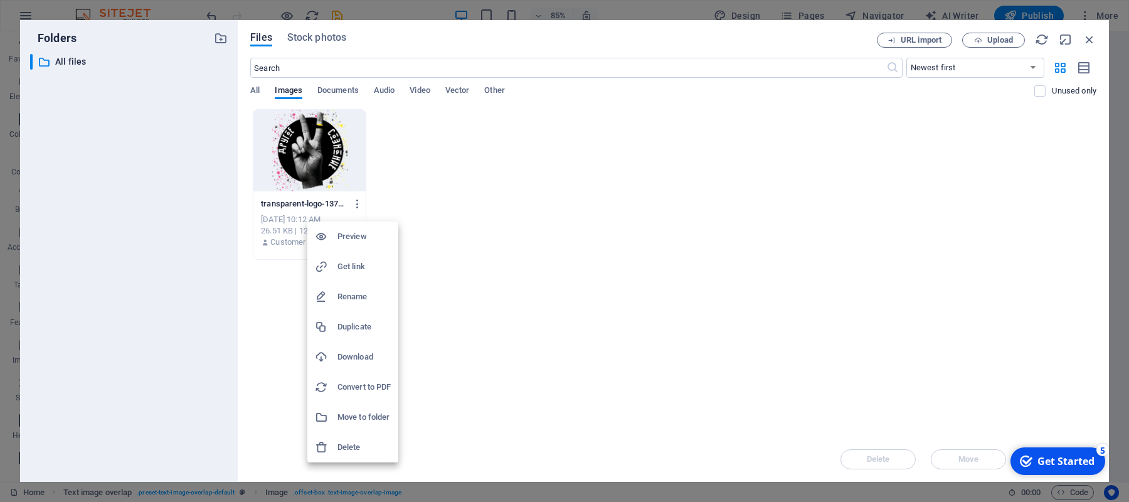
click at [367, 354] on h6 "Download" at bounding box center [363, 356] width 53 height 15
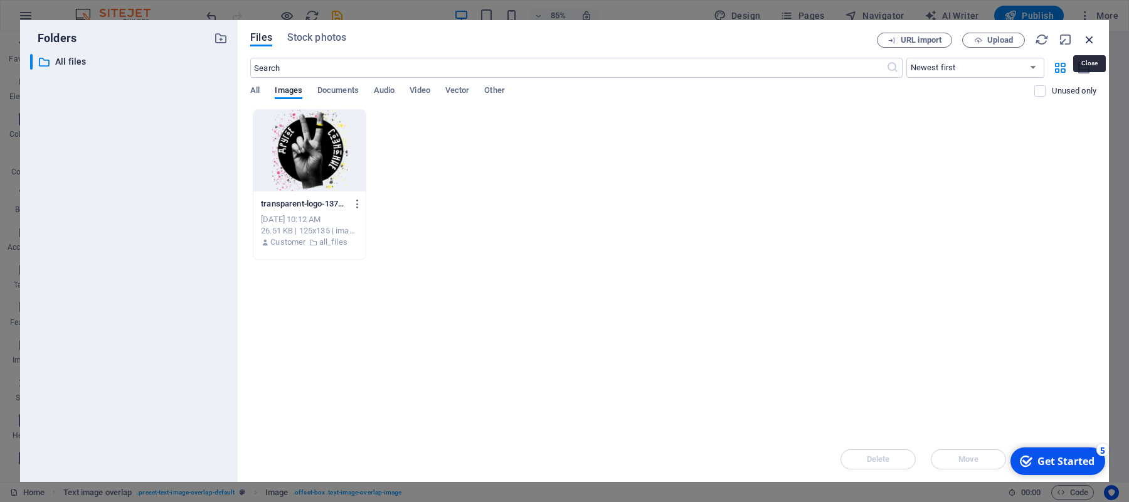
click at [1089, 43] on icon "button" at bounding box center [1090, 40] width 14 height 14
click at [919, 43] on div "​ Лавка "Другое Сознание" Сайт находится на стадии ренновации. В скором времени…" at bounding box center [595, 368] width 648 height 674
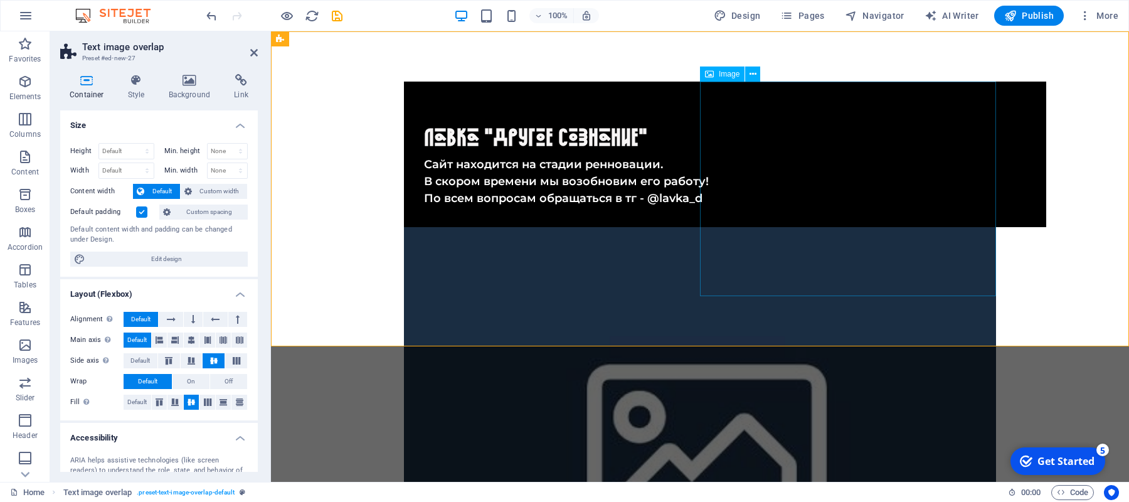
click at [906, 228] on figure at bounding box center [700, 441] width 592 height 428
select select "%"
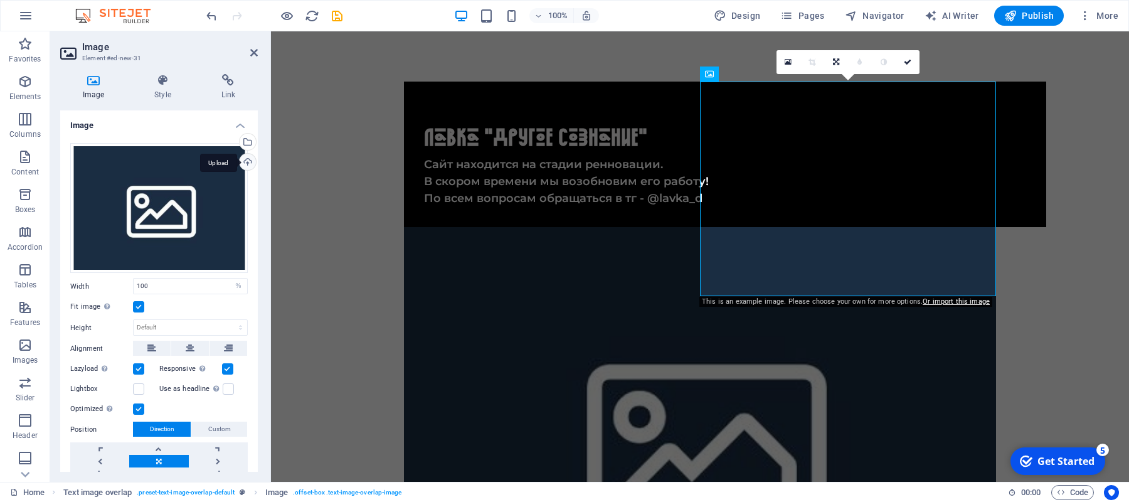
click at [243, 162] on div "Upload" at bounding box center [246, 163] width 19 height 19
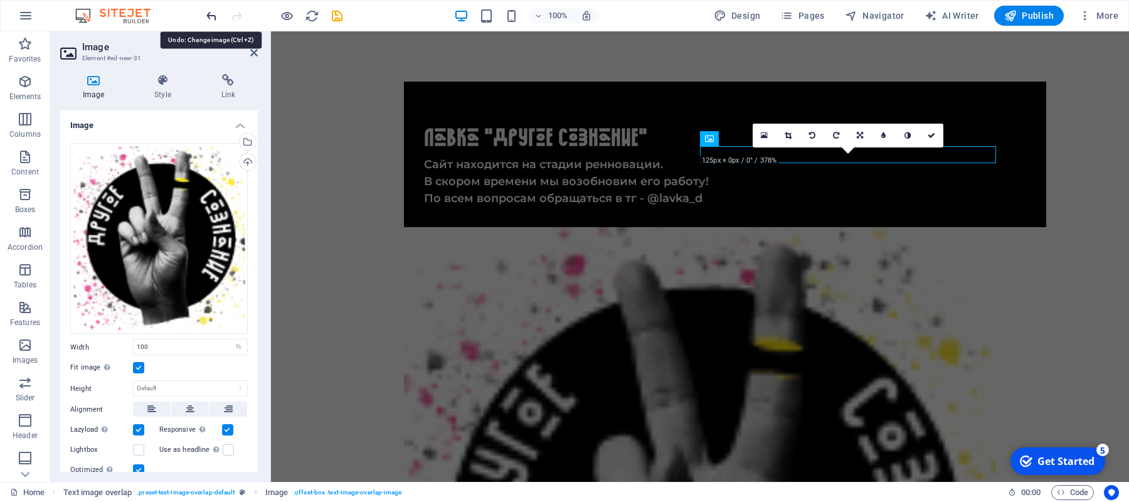
click at [214, 22] on icon "undo" at bounding box center [211, 16] width 14 height 14
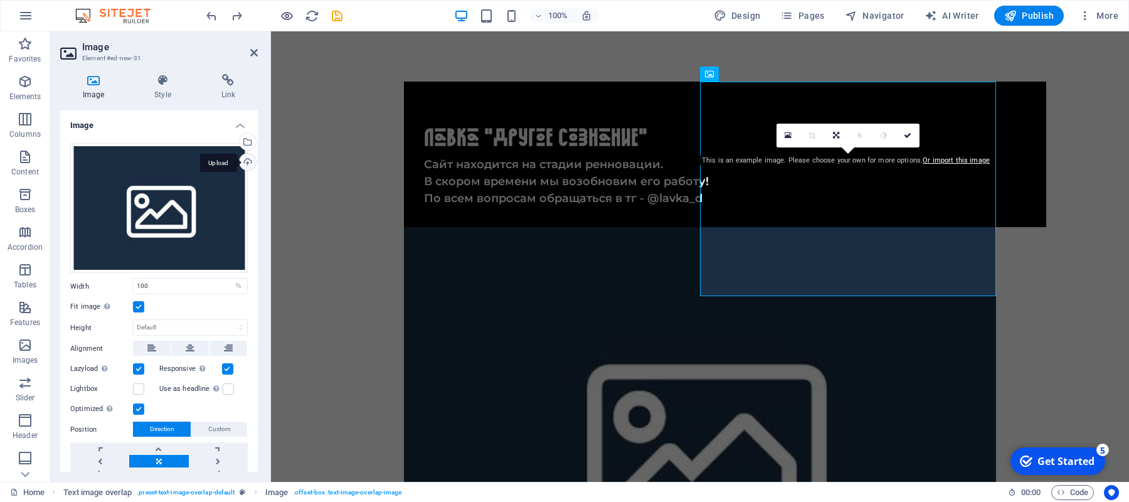
click at [246, 164] on div "Upload" at bounding box center [246, 163] width 19 height 19
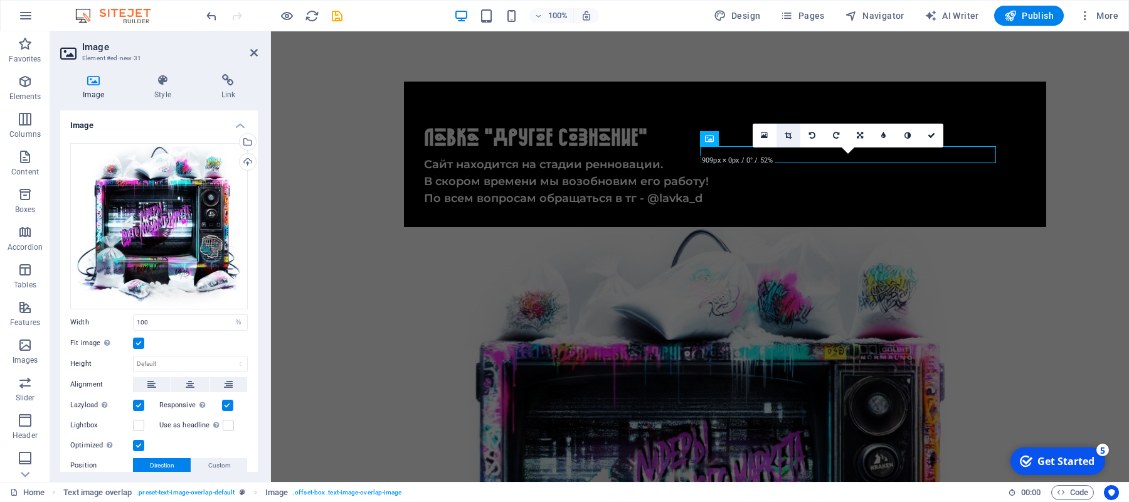
click at [785, 141] on link at bounding box center [788, 136] width 24 height 24
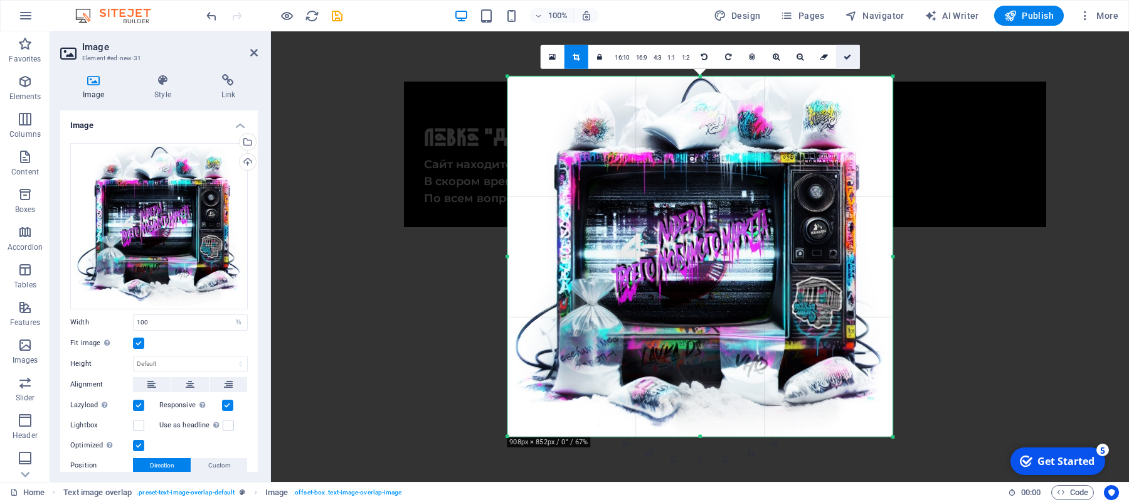
click at [851, 60] on icon at bounding box center [848, 57] width 8 height 8
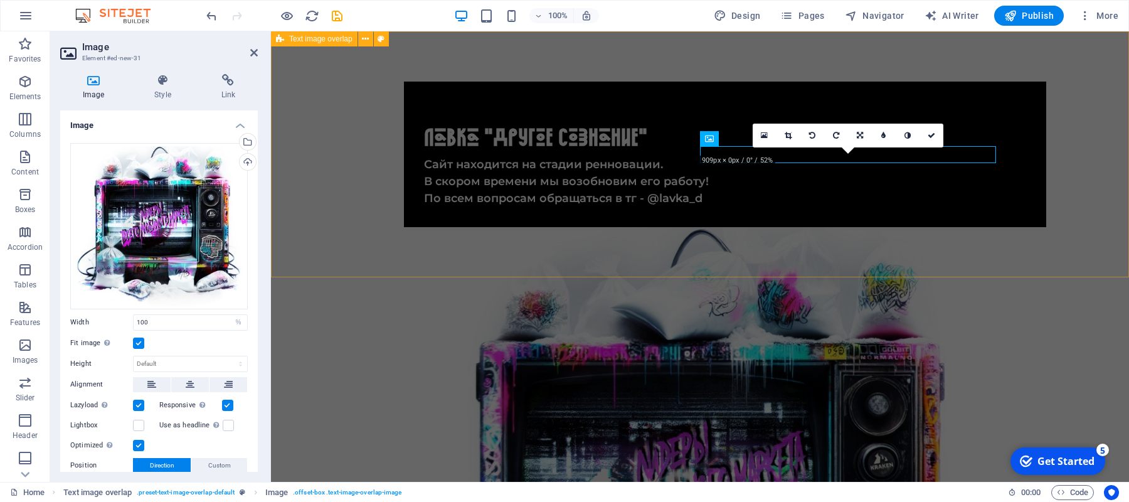
click at [1027, 178] on div "​ Лавка "Другое Сознание" Сайт находится на стадии ренновации. В скором времени…" at bounding box center [700, 431] width 858 height 800
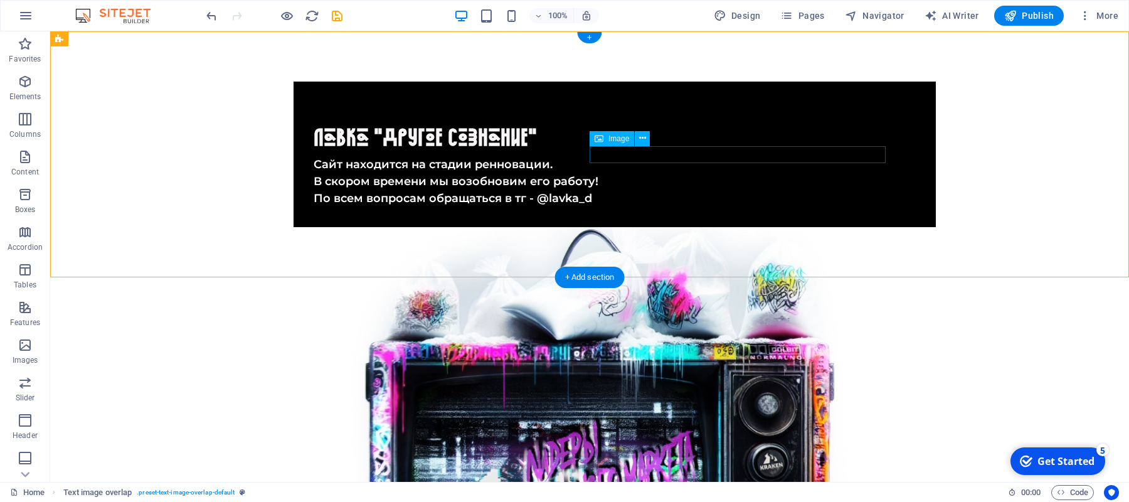
click at [704, 227] on figure at bounding box center [590, 504] width 592 height 554
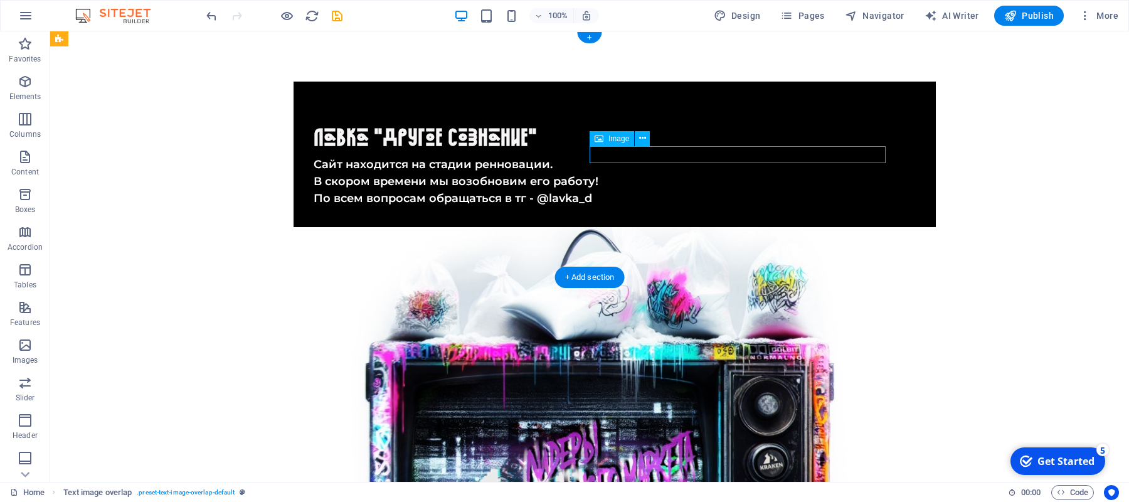
click at [704, 227] on figure at bounding box center [590, 504] width 592 height 554
select select "%"
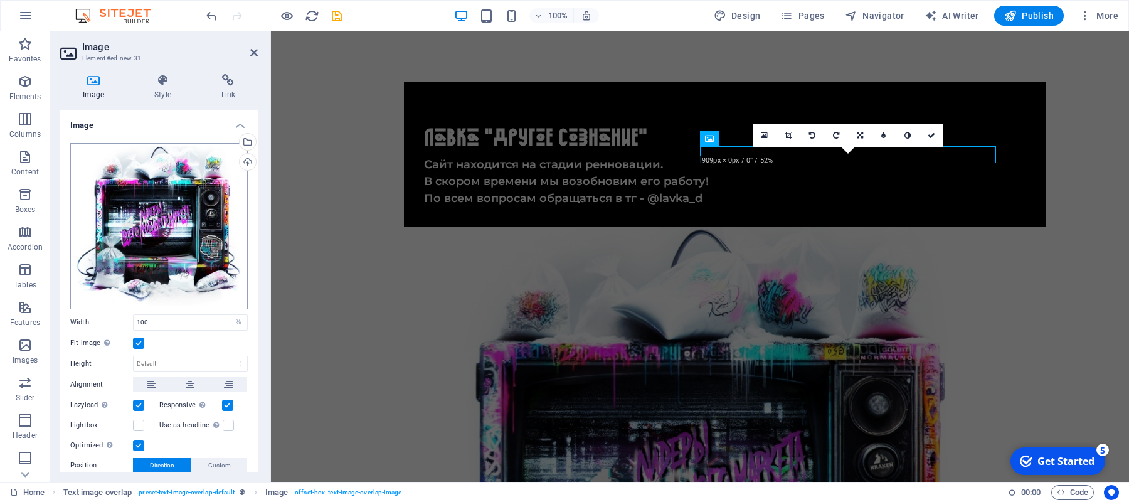
scroll to position [85, 0]
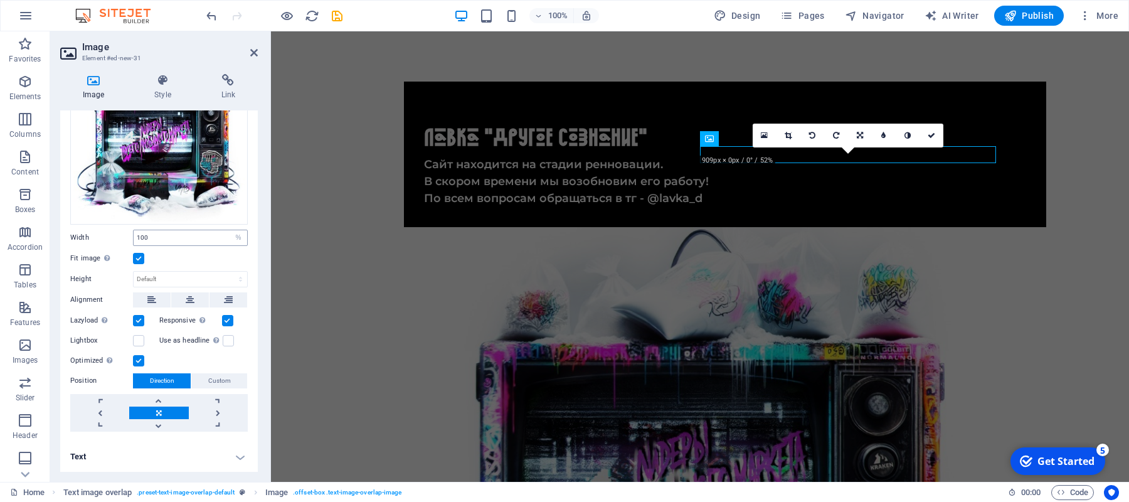
click at [185, 237] on input "100" at bounding box center [191, 237] width 114 height 15
type input "1"
type input "0"
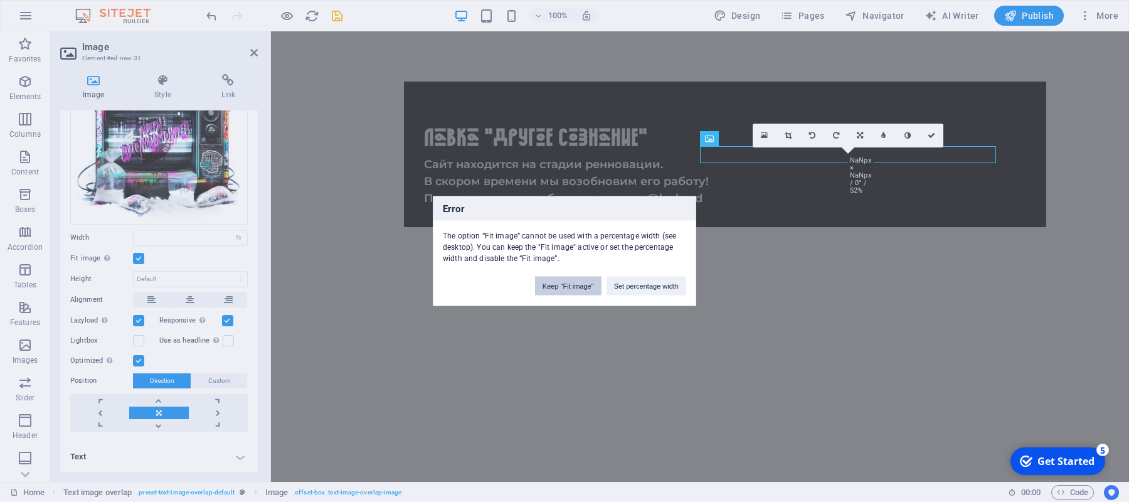
click at [582, 289] on button "Keep "Fit image"" at bounding box center [568, 286] width 66 height 19
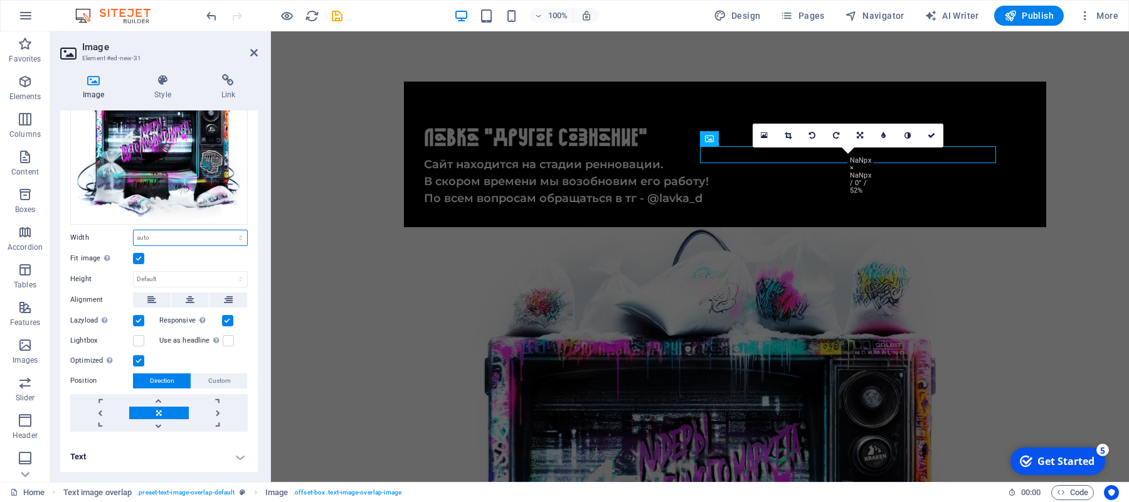
click at [204, 242] on select "Default auto px rem % em vh vw" at bounding box center [191, 237] width 114 height 15
click at [146, 231] on select "Default auto px rem % em vh vw" at bounding box center [191, 237] width 114 height 15
select select "%"
click option "%" at bounding box center [0, 0] width 0 height 0
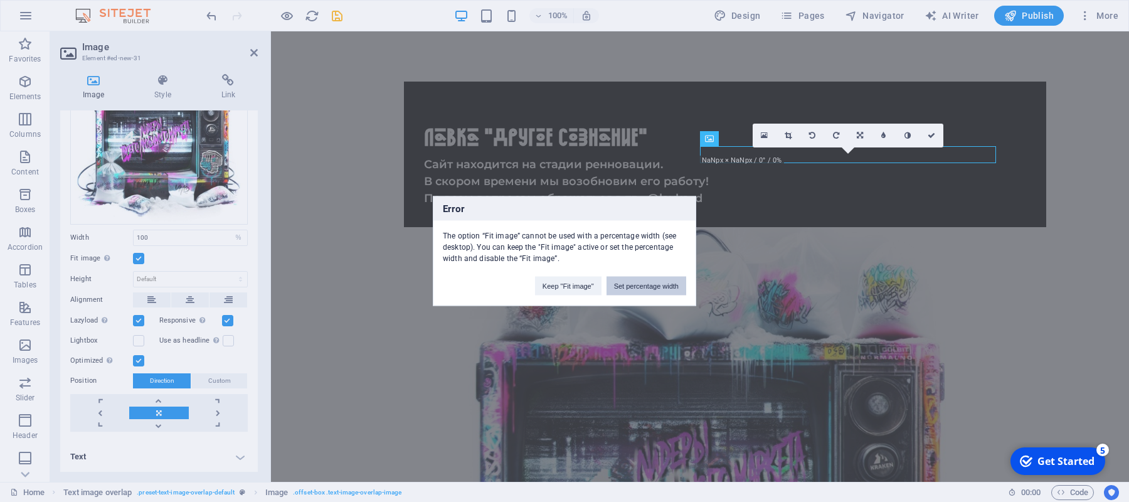
click at [637, 281] on button "Set percentage width" at bounding box center [646, 286] width 80 height 19
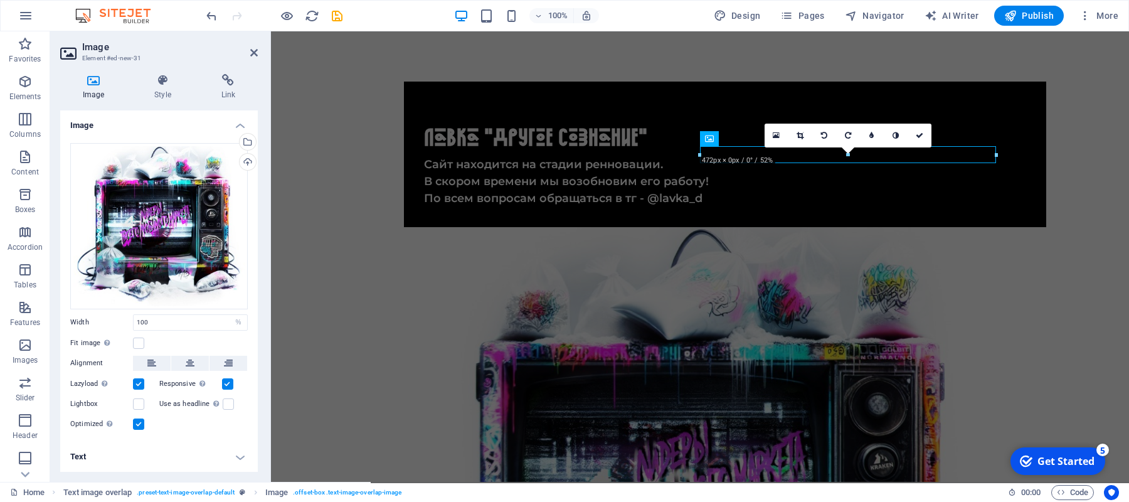
scroll to position [0, 0]
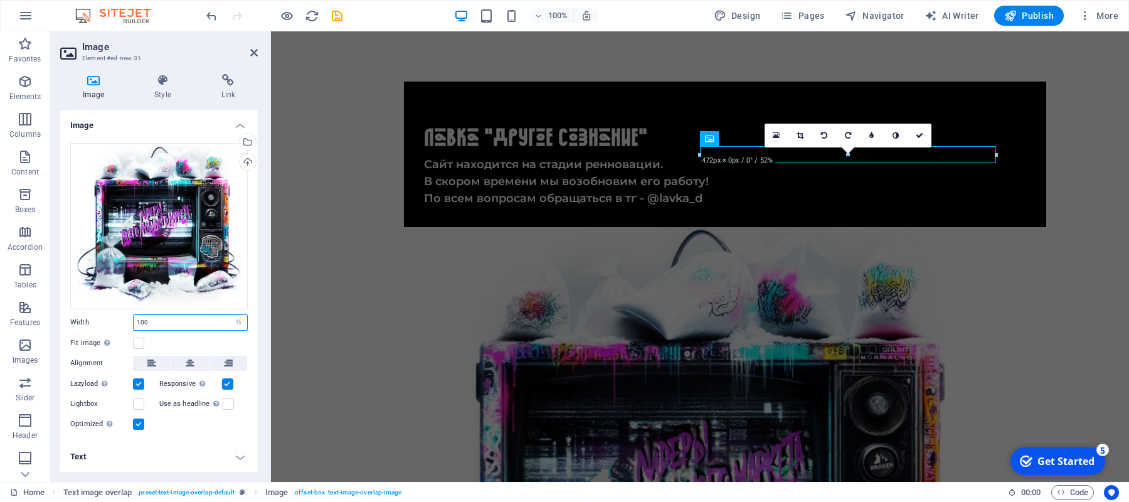
click at [167, 326] on input "100" at bounding box center [191, 322] width 114 height 15
type input "1"
type input "100"
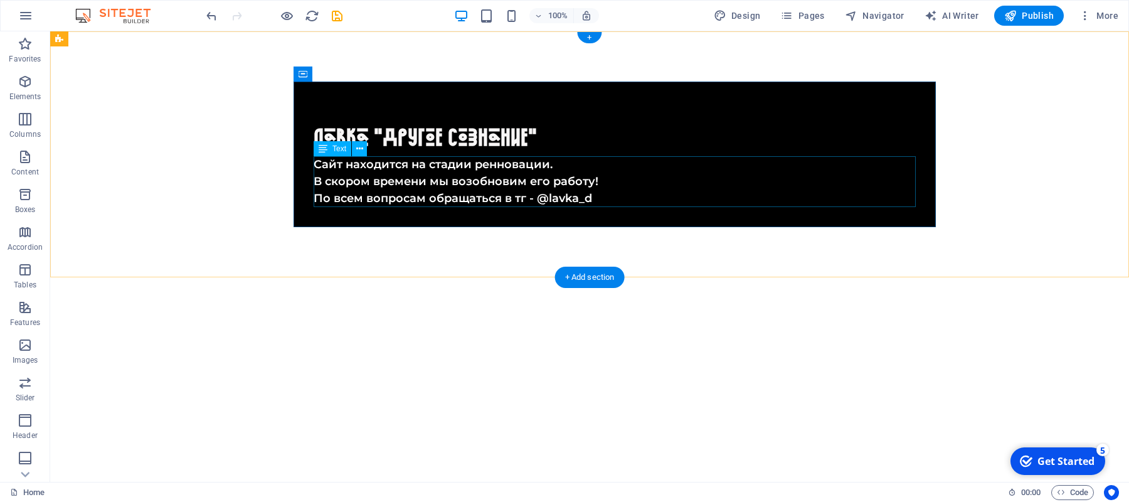
click at [823, 176] on div "Сайт находится на стадии ренновации. В скором времени мы возобновим его работу!…" at bounding box center [615, 181] width 602 height 51
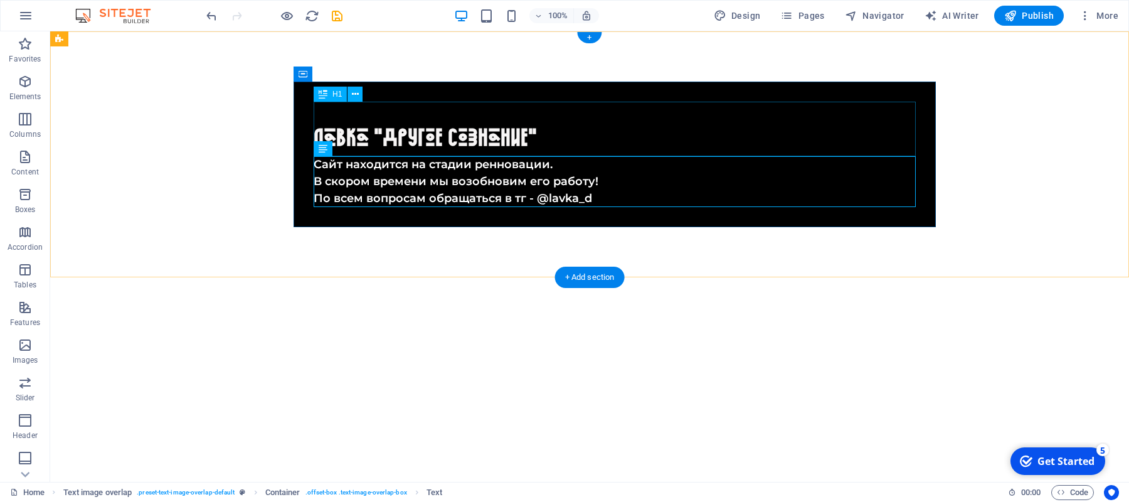
click at [443, 147] on div "​ Лавка "Другое Сознание"" at bounding box center [615, 129] width 602 height 55
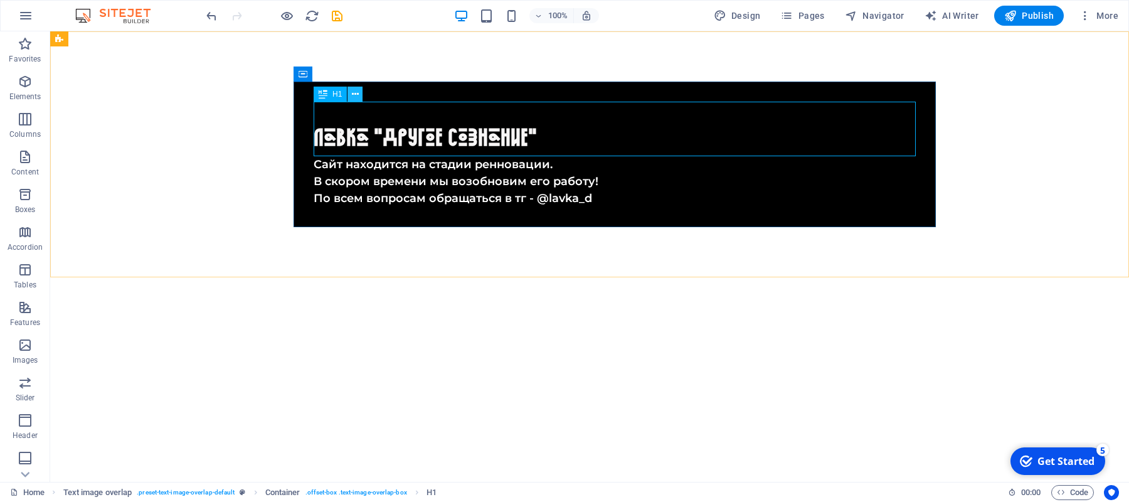
click at [356, 94] on icon at bounding box center [355, 94] width 7 height 13
click at [528, 116] on div "​ Лавка "Другое Сознание"" at bounding box center [615, 129] width 602 height 55
click at [509, 135] on div "​ Лавка "Другое Сознание"" at bounding box center [615, 129] width 602 height 55
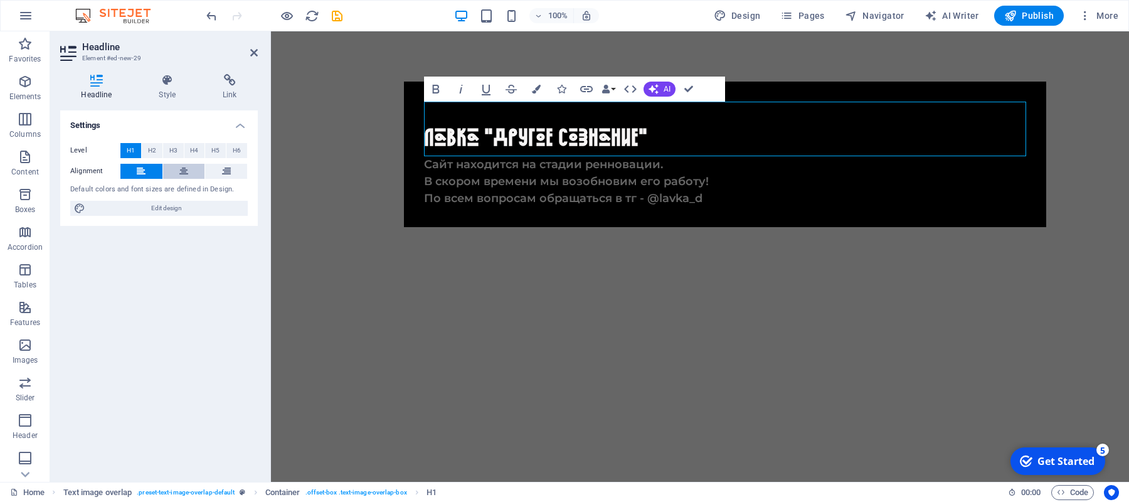
click at [180, 169] on icon at bounding box center [183, 171] width 9 height 15
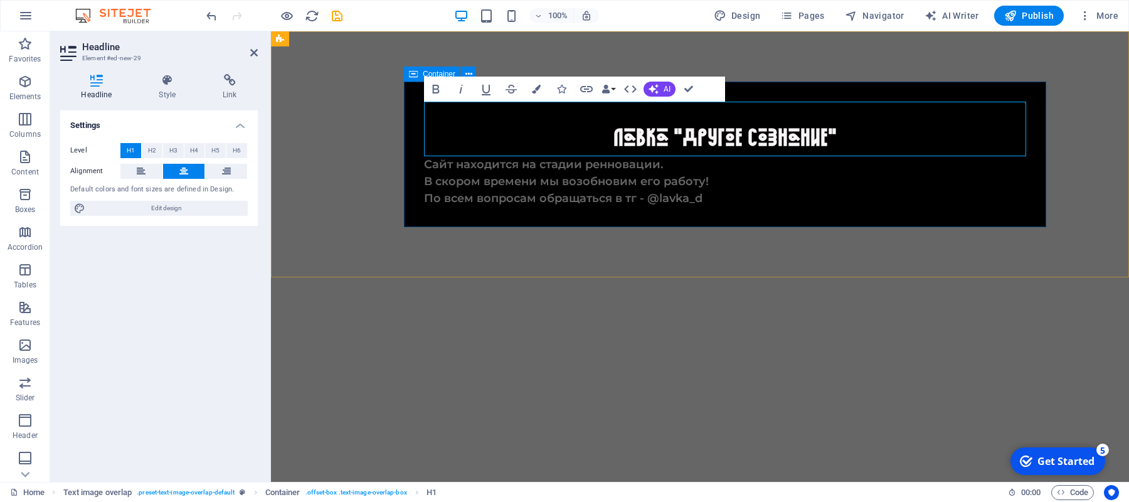
click at [610, 157] on div "Сайт находится на стадии ренновации. В скором времени мы возобновим его работу!…" at bounding box center [725, 181] width 602 height 51
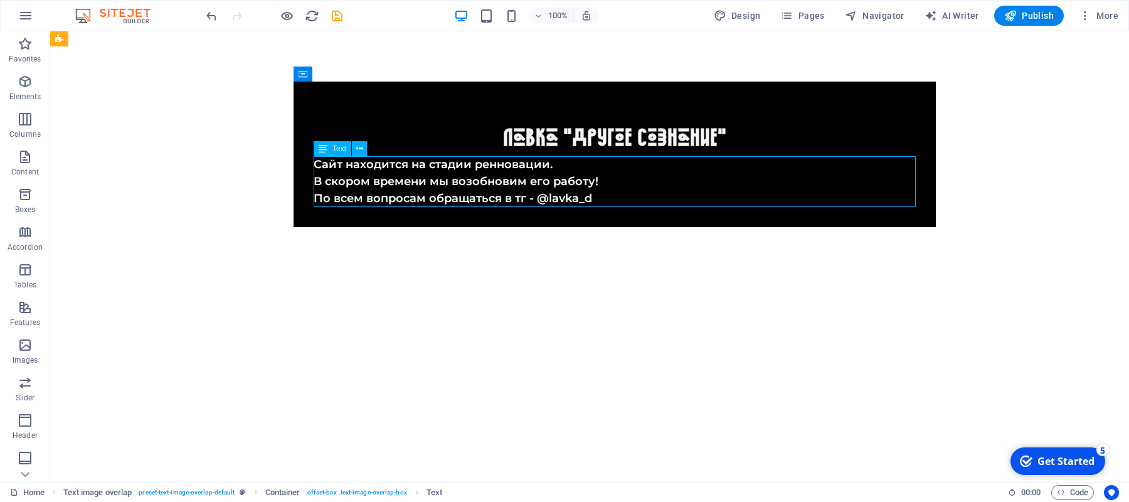
click at [566, 176] on div "Сайт находится на стадии ренновации. В скором времени мы возобновим его работу!…" at bounding box center [615, 181] width 602 height 51
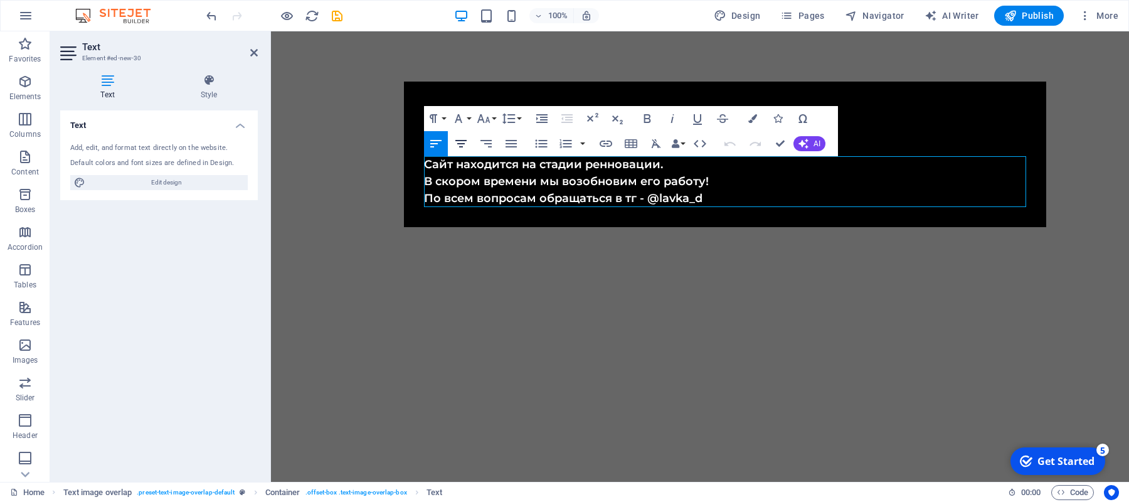
click at [462, 147] on icon "button" at bounding box center [460, 143] width 15 height 15
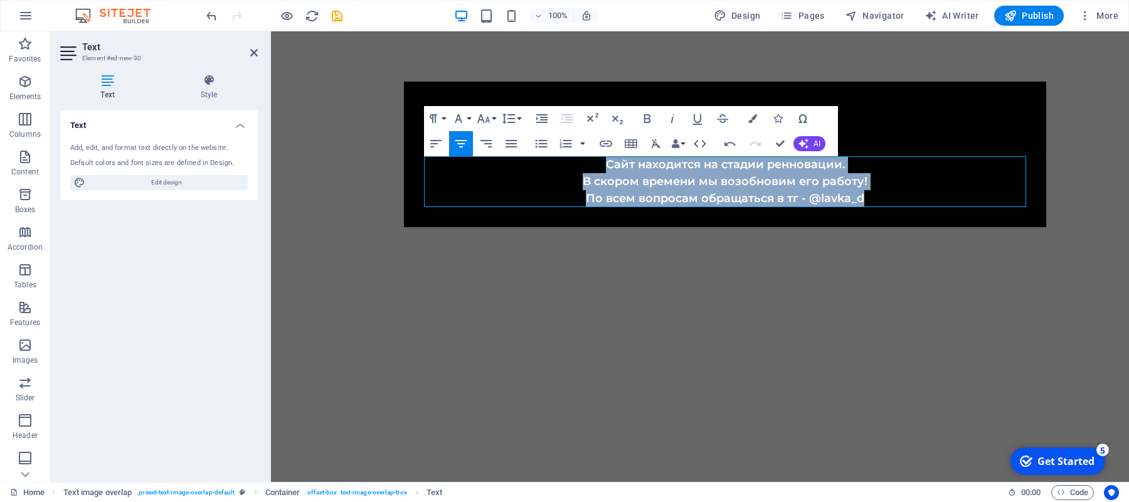
click at [741, 260] on div "​ Лавка "Другое Сознание" Сайт находится на стадии ренновации. В скором времени…" at bounding box center [700, 154] width 858 height 246
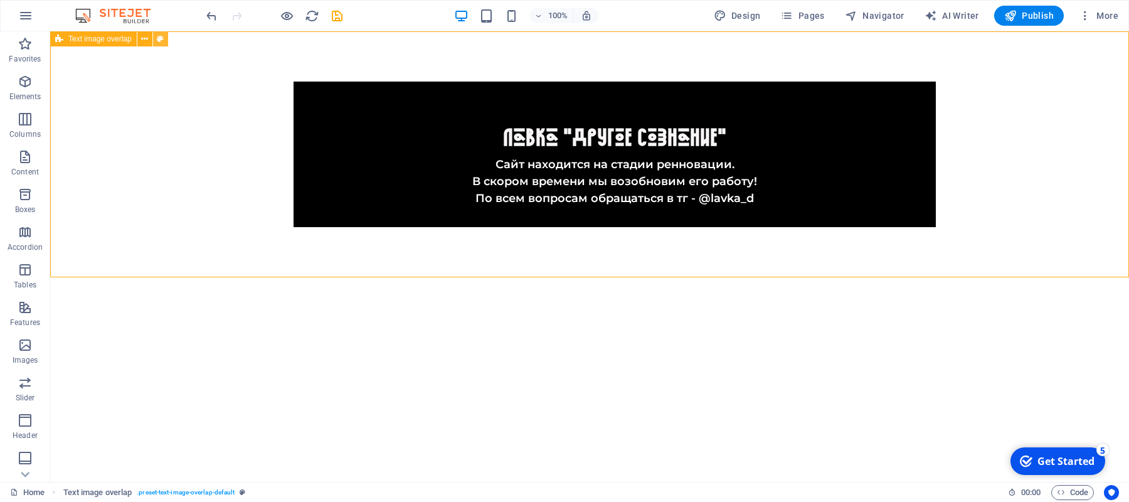
click at [158, 38] on button at bounding box center [160, 38] width 15 height 15
select select "rem"
select select "px"
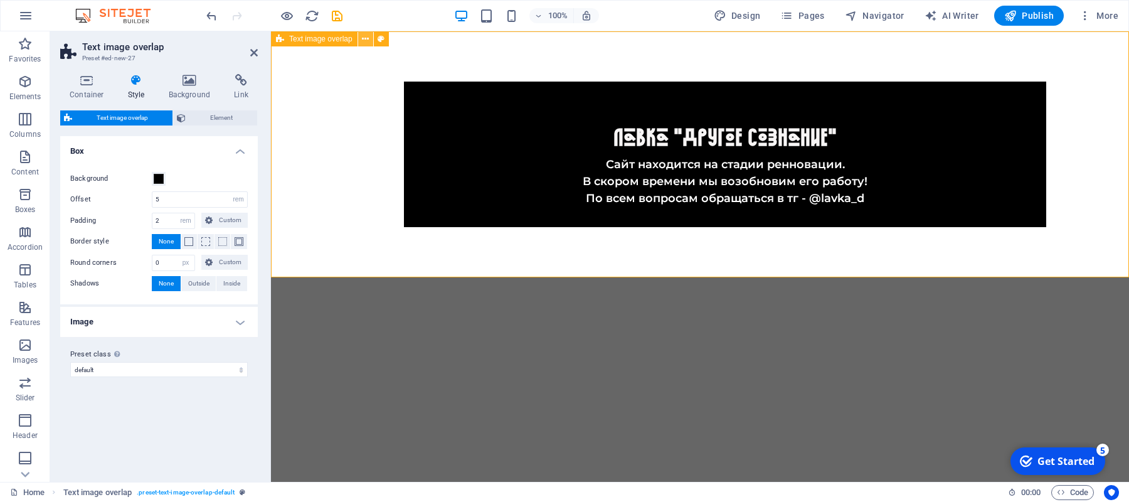
click at [371, 37] on button at bounding box center [365, 38] width 15 height 15
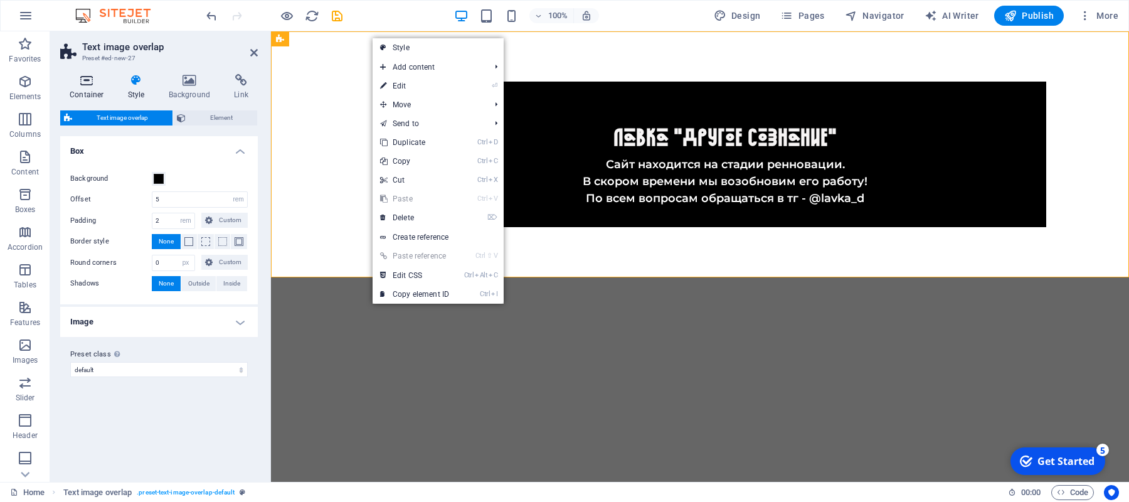
click at [87, 87] on icon at bounding box center [86, 80] width 53 height 13
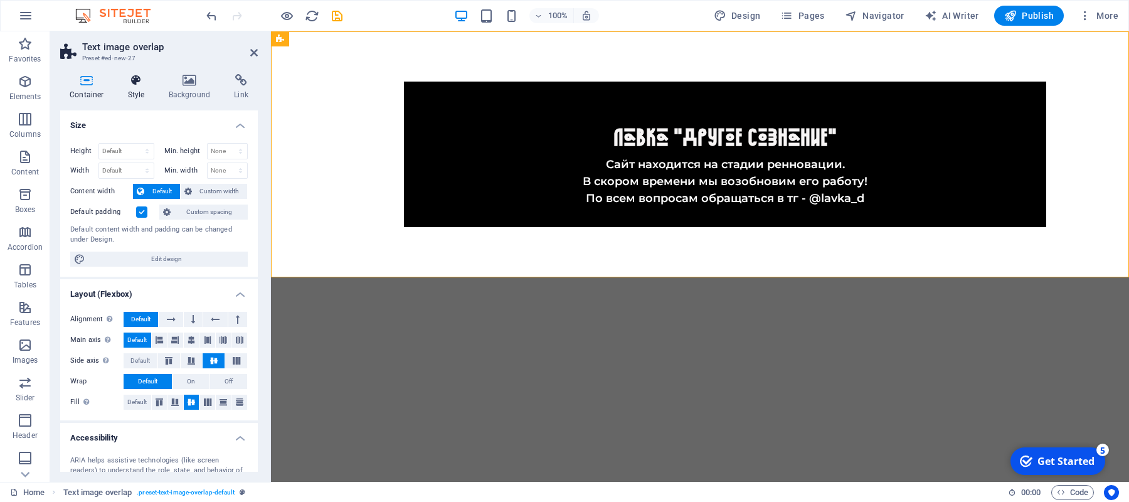
click at [123, 87] on h4 "Style" at bounding box center [139, 87] width 41 height 26
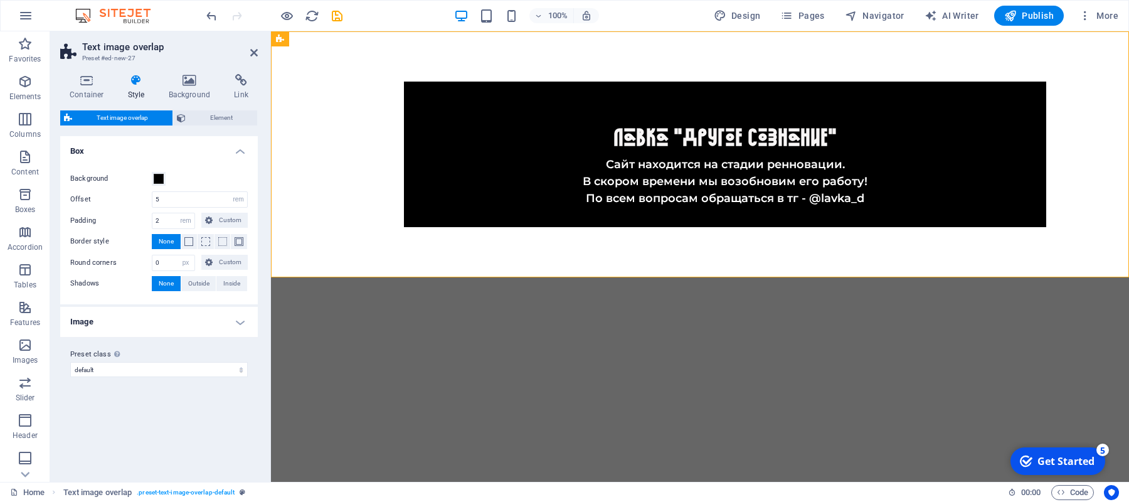
click at [541, 277] on html "Skip to main content ​ Лавка "Другое Сознание" Сайт находится на стадии реннова…" at bounding box center [700, 154] width 858 height 246
click at [318, 188] on div "​ Лавка "Другое Сознание" Сайт находится на стадии ренновации. В скором времени…" at bounding box center [700, 154] width 858 height 246
click at [238, 18] on div at bounding box center [274, 16] width 140 height 20
click at [1099, 19] on span "More" at bounding box center [1099, 15] width 40 height 13
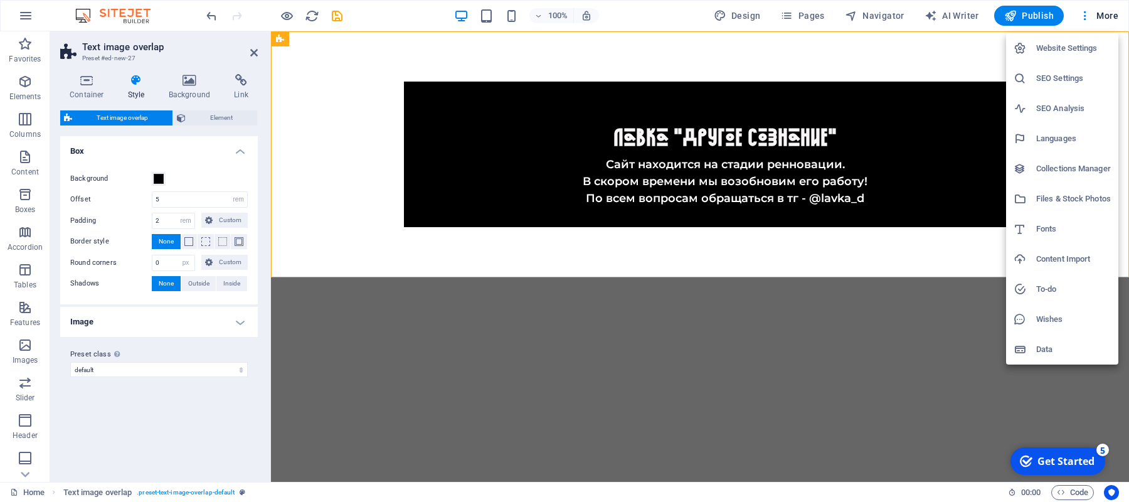
click at [1009, 18] on div at bounding box center [564, 251] width 1129 height 502
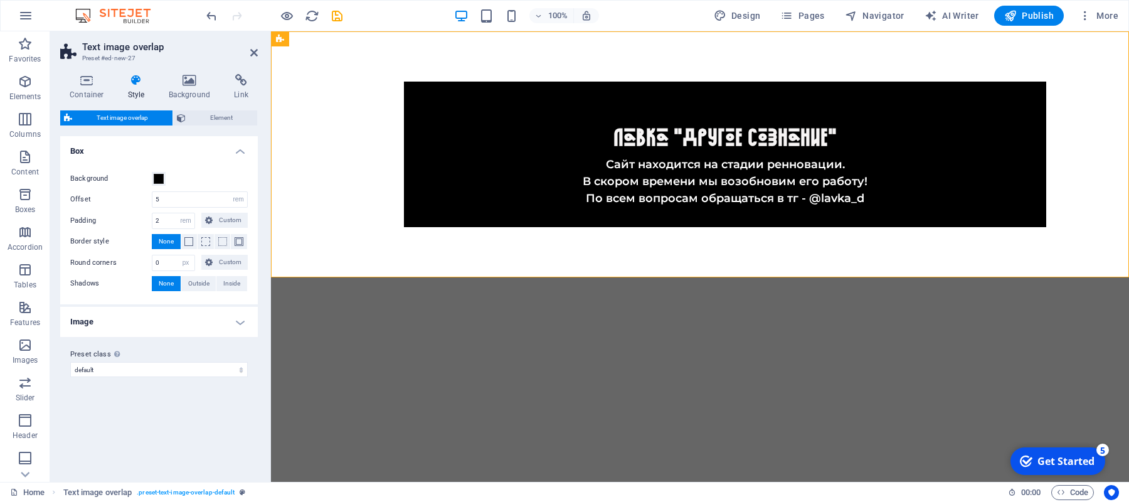
click at [1009, 18] on icon "button" at bounding box center [1010, 15] width 13 height 13
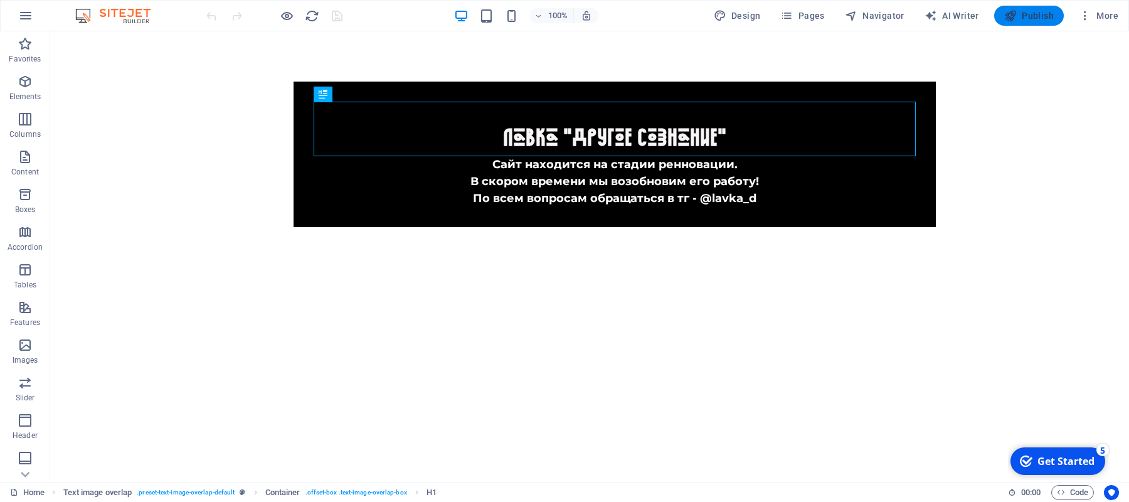
click at [1036, 18] on span "Publish" at bounding box center [1029, 15] width 50 height 13
